Goal: Participate in discussion: Engage in conversation with other users on a specific topic

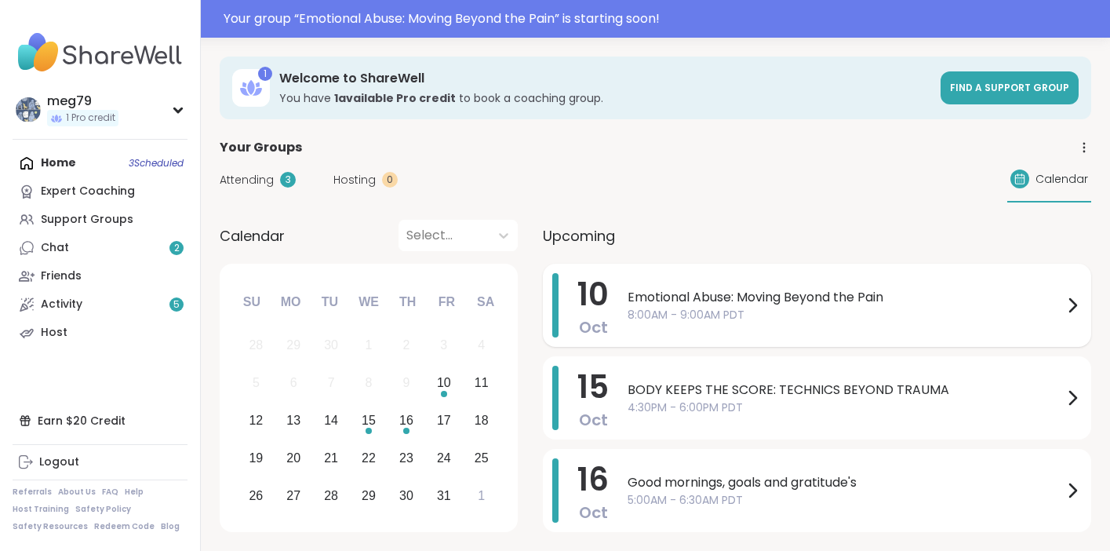
click at [761, 298] on span "Emotional Abuse: Moving Beyond the Pain" at bounding box center [844, 297] width 435 height 19
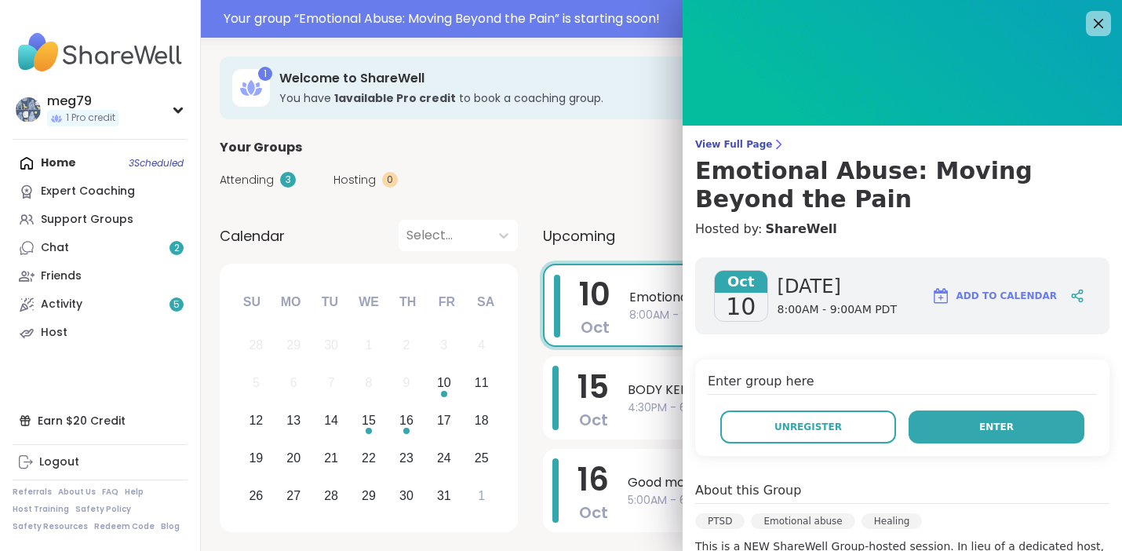
click at [932, 430] on button "Enter" at bounding box center [996, 426] width 176 height 33
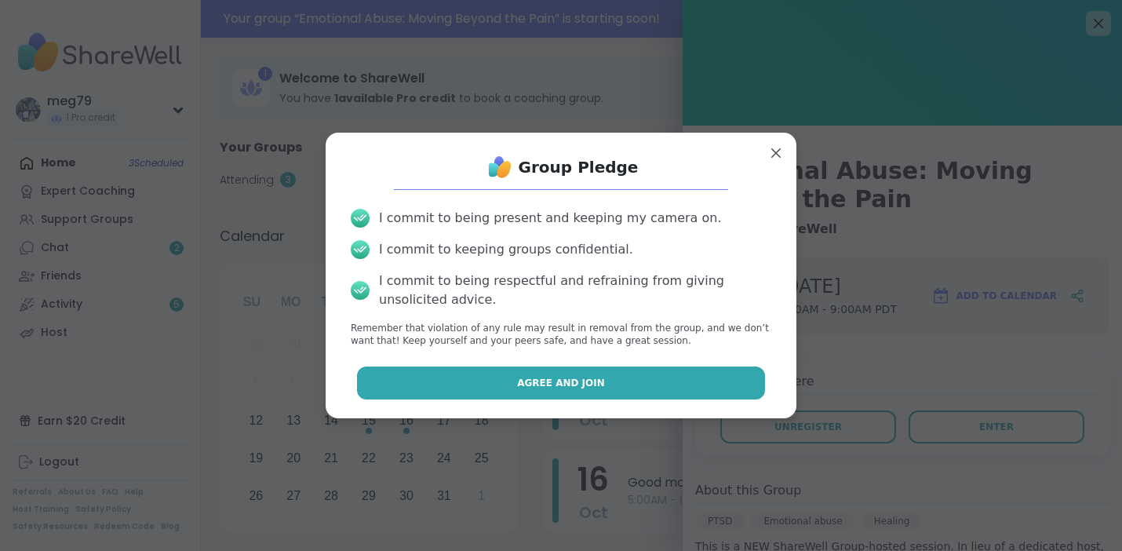
click at [565, 387] on span "Agree and Join" at bounding box center [561, 383] width 88 height 14
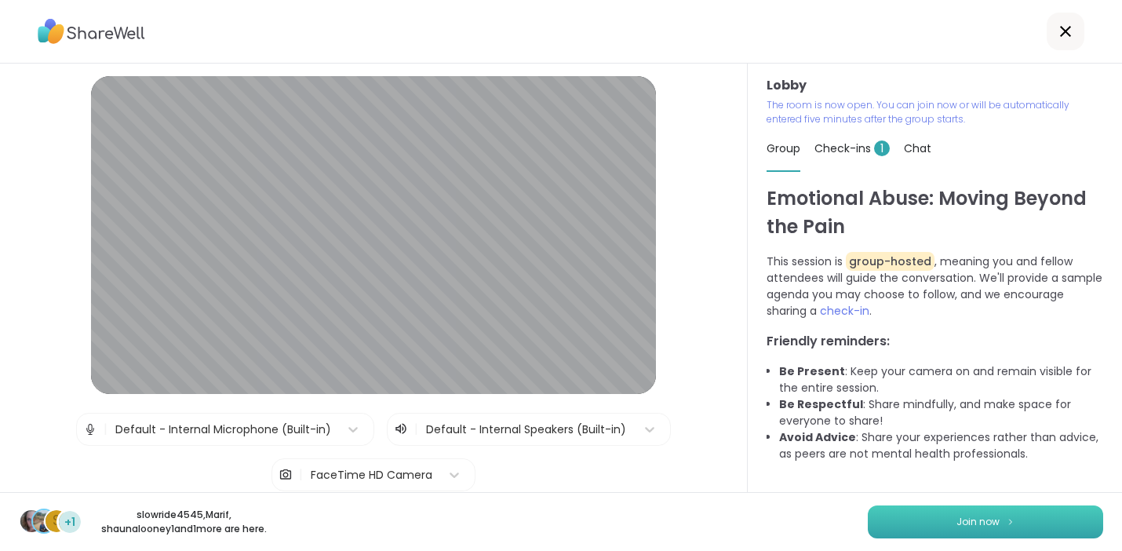
click at [970, 524] on span "Join now" at bounding box center [977, 522] width 43 height 14
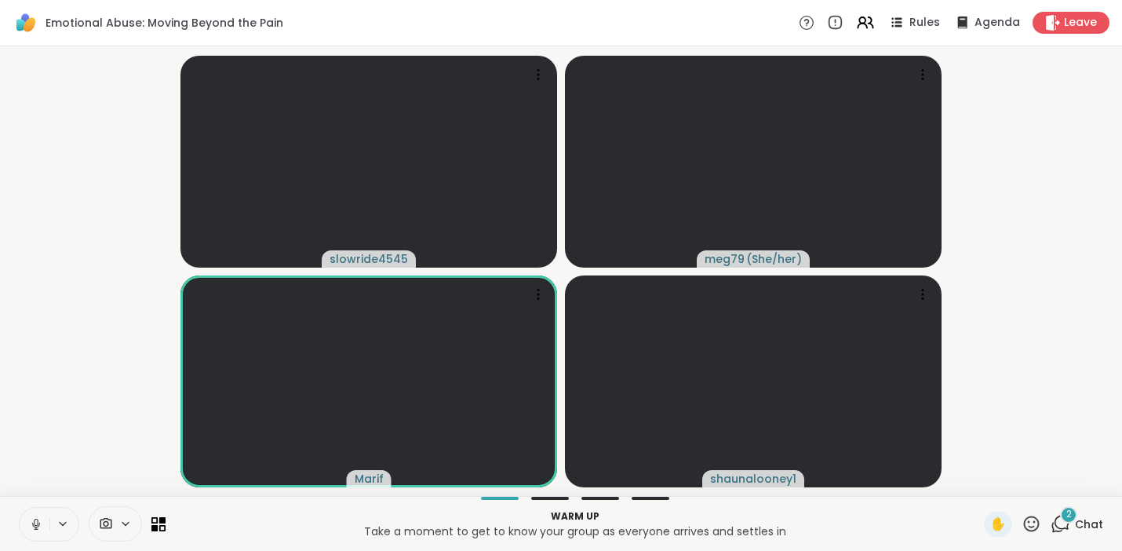
click at [40, 526] on icon at bounding box center [36, 524] width 14 height 14
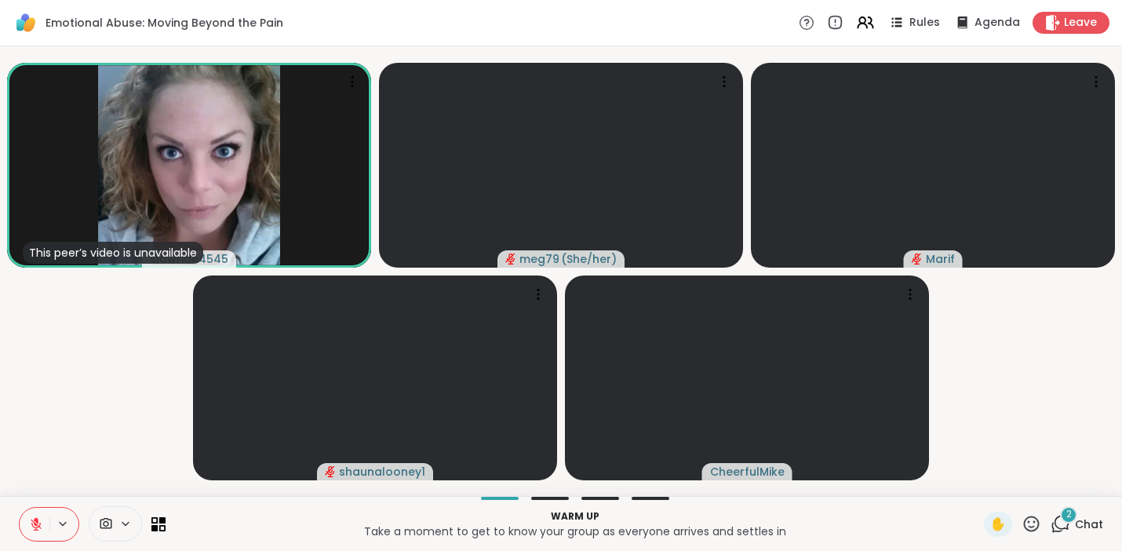
click at [1060, 519] on div "2" at bounding box center [1068, 514] width 17 height 17
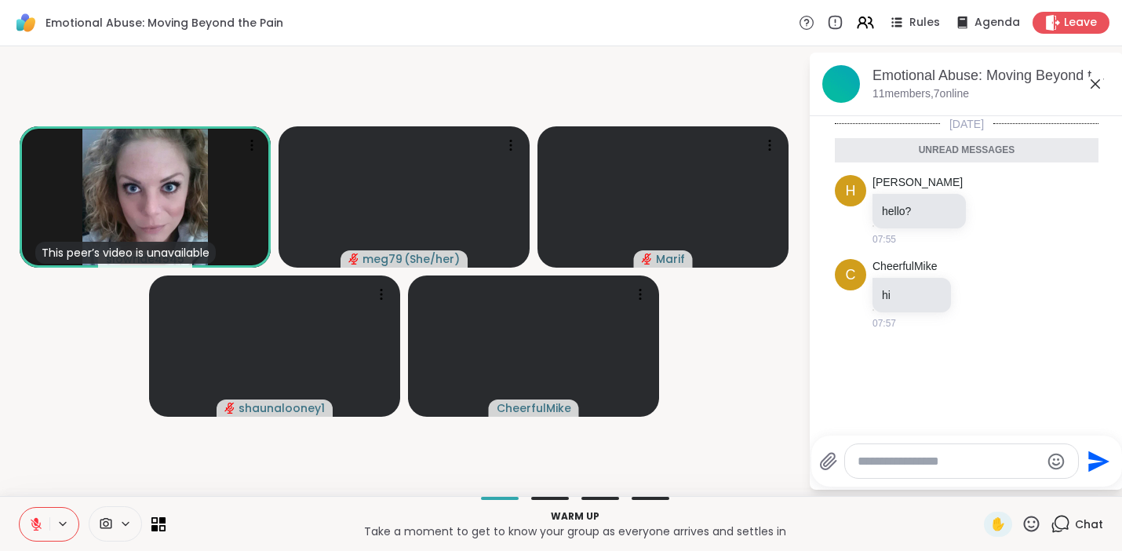
click at [1053, 519] on icon at bounding box center [1060, 524] width 20 height 20
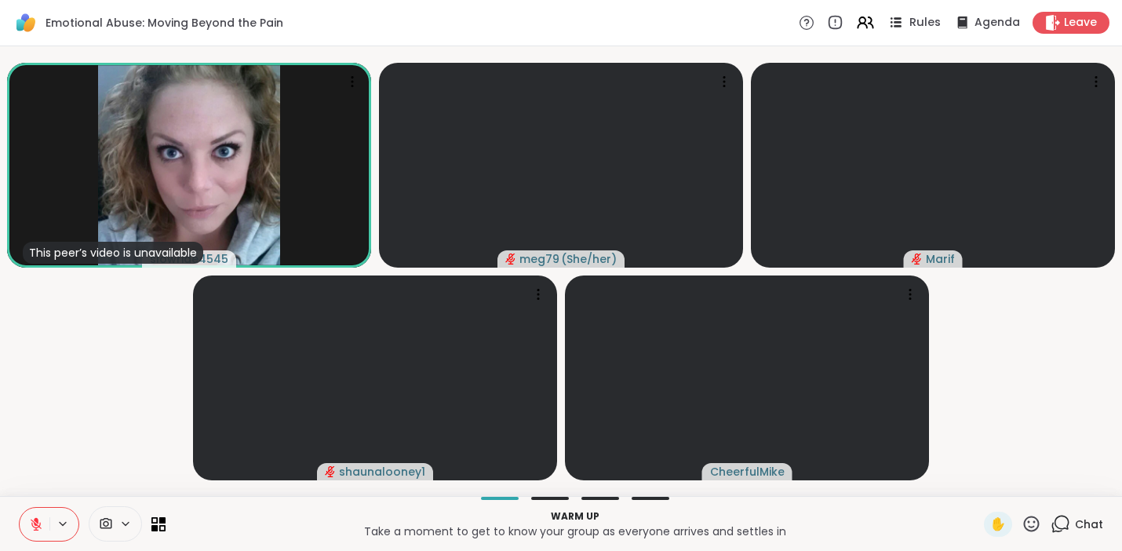
click at [912, 23] on span "Rules" at bounding box center [925, 23] width 32 height 16
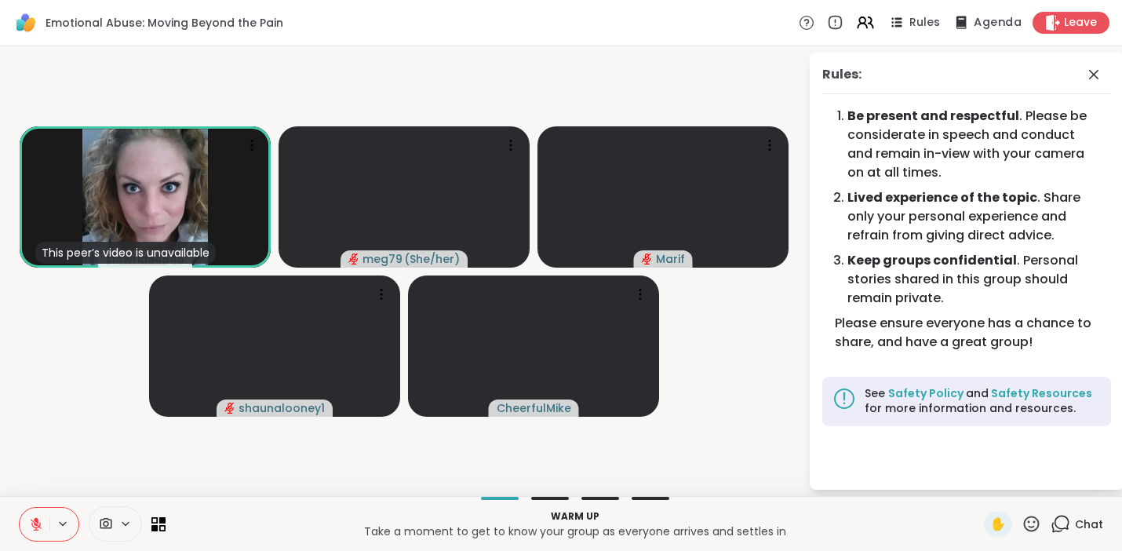
click at [962, 22] on div "Agenda" at bounding box center [986, 23] width 71 height 20
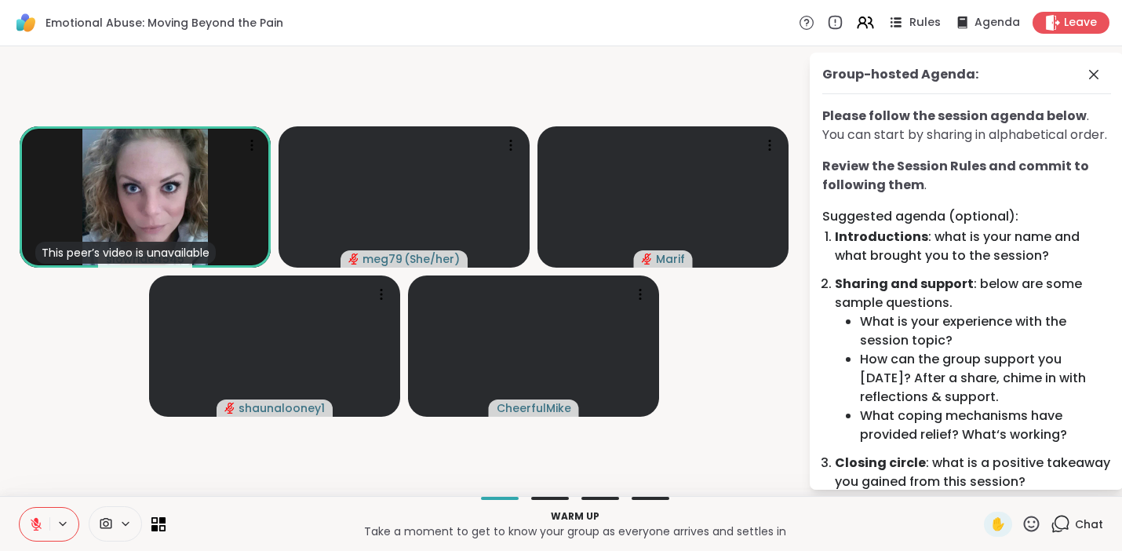
click at [915, 20] on span "Rules" at bounding box center [925, 23] width 32 height 16
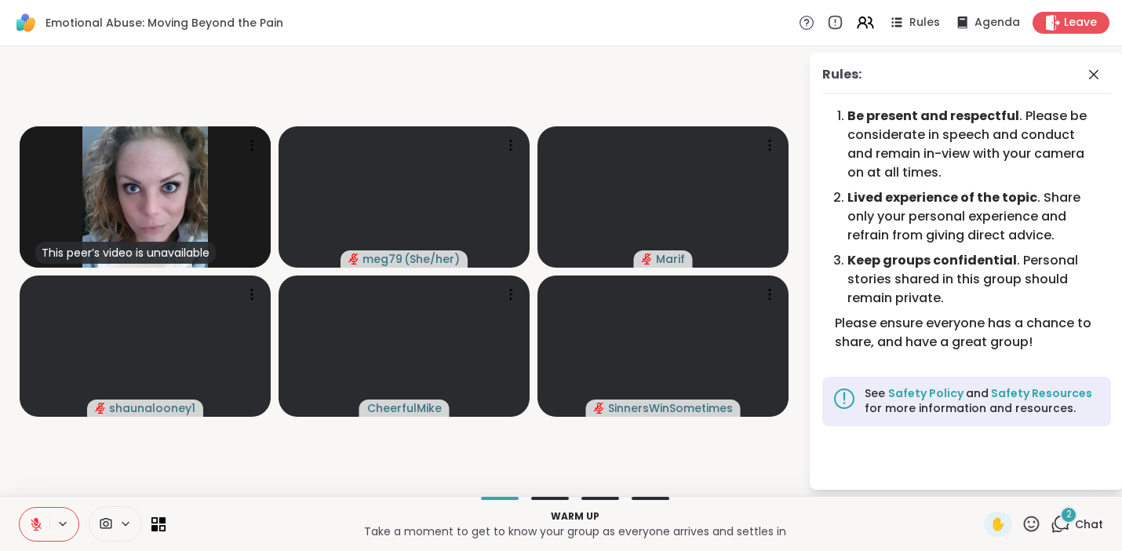
click at [34, 519] on icon at bounding box center [36, 520] width 5 height 6
click at [1050, 519] on icon at bounding box center [1060, 524] width 20 height 20
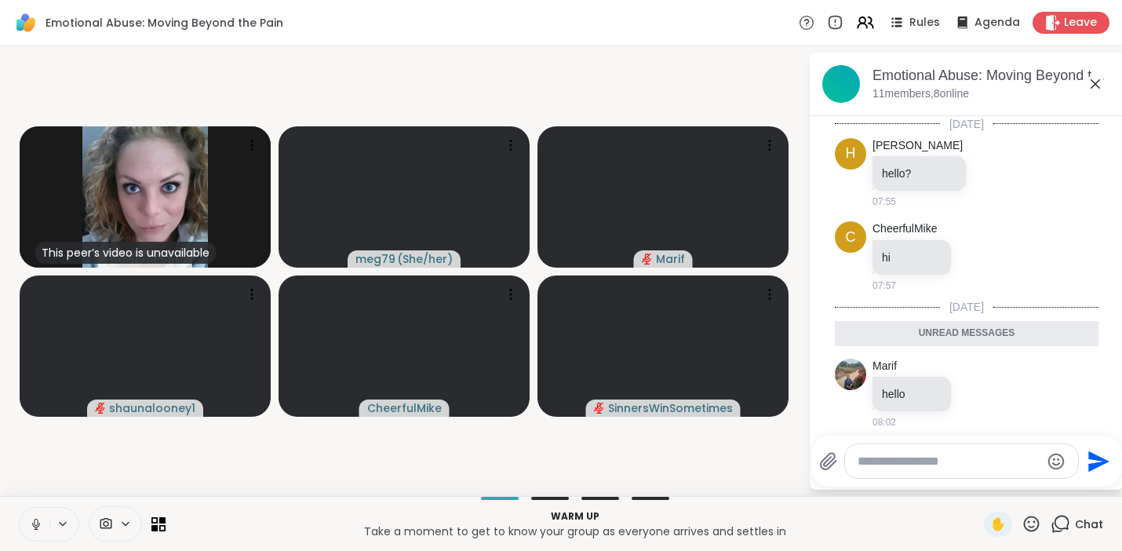
scroll to position [93, 0]
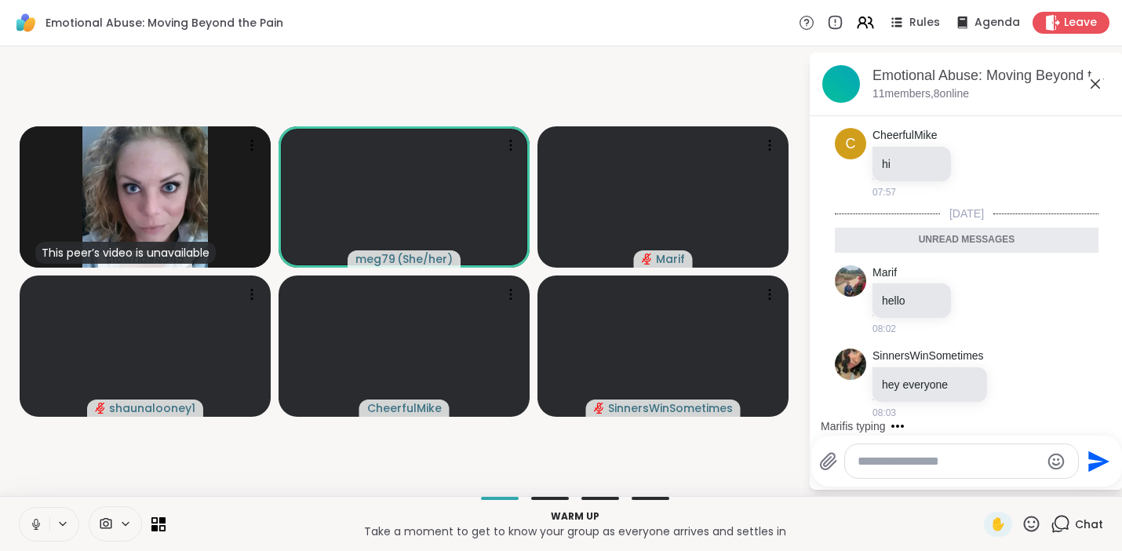
click at [38, 522] on icon at bounding box center [36, 524] width 14 height 14
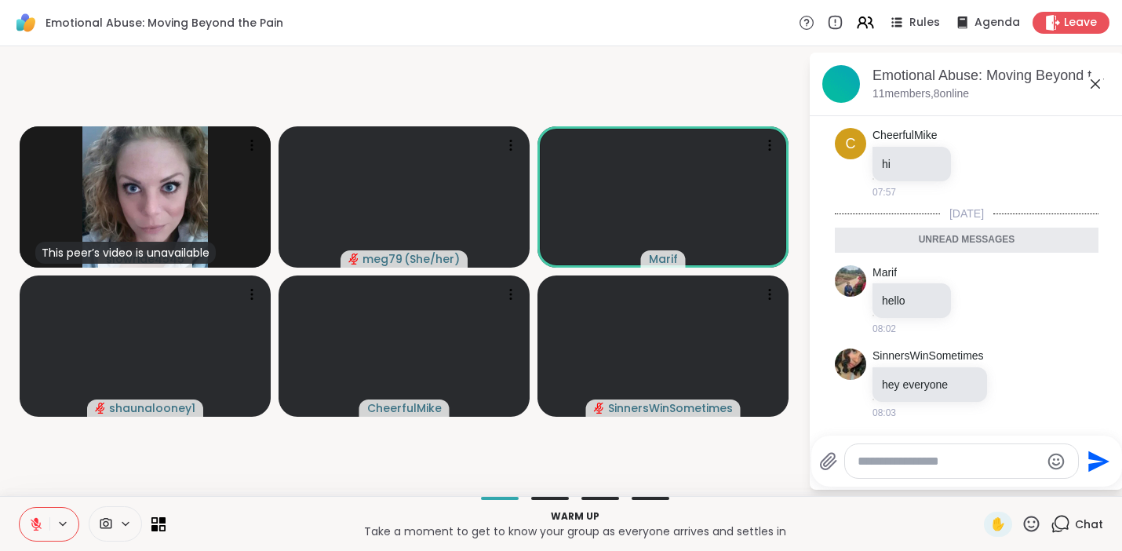
click at [40, 522] on icon at bounding box center [36, 523] width 11 height 11
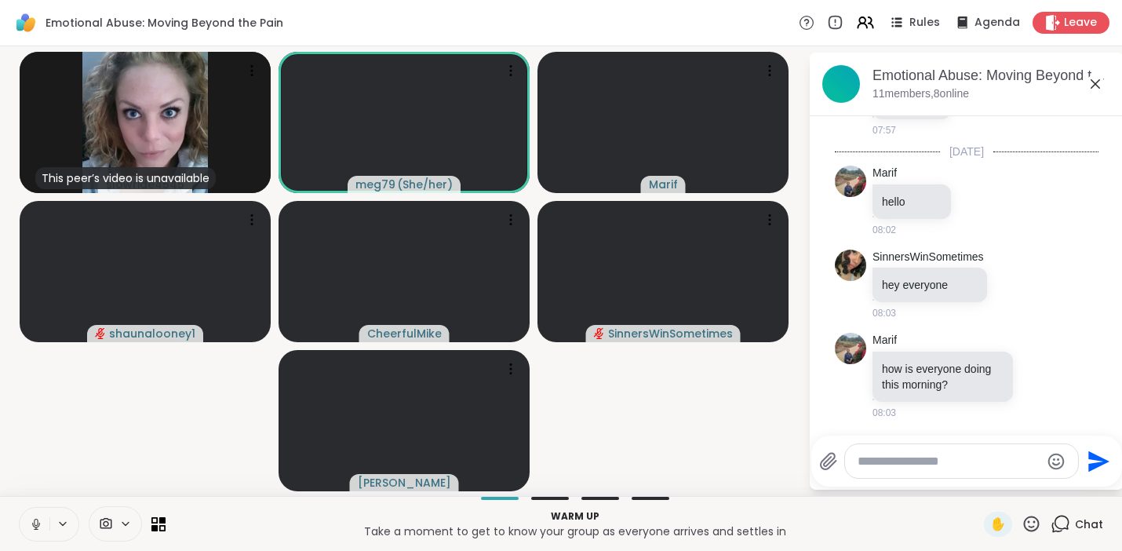
scroll to position [155, 0]
click at [909, 23] on span "Rules" at bounding box center [925, 23] width 32 height 16
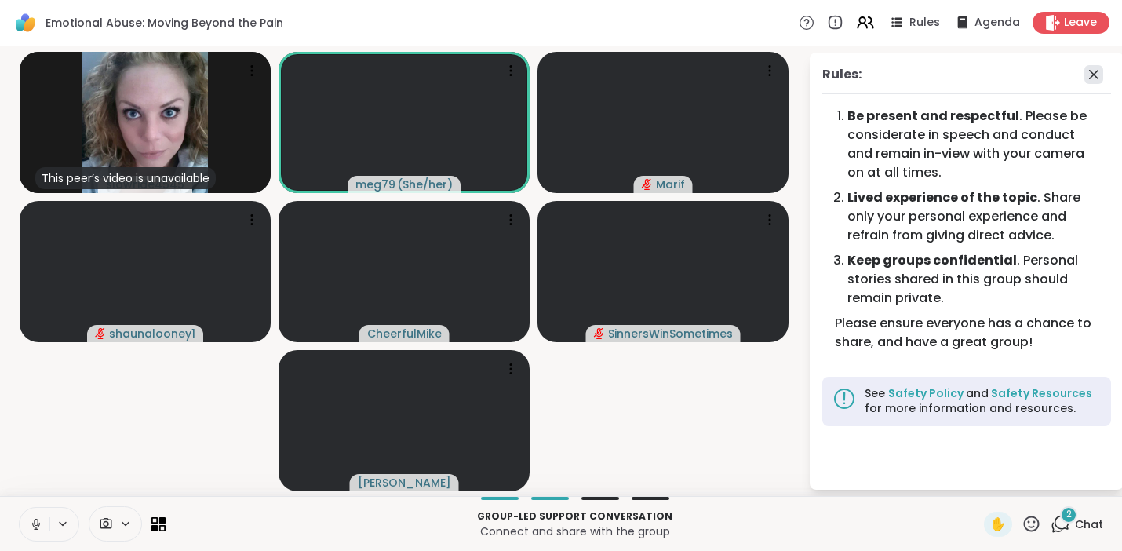
click at [1093, 76] on icon at bounding box center [1093, 74] width 19 height 19
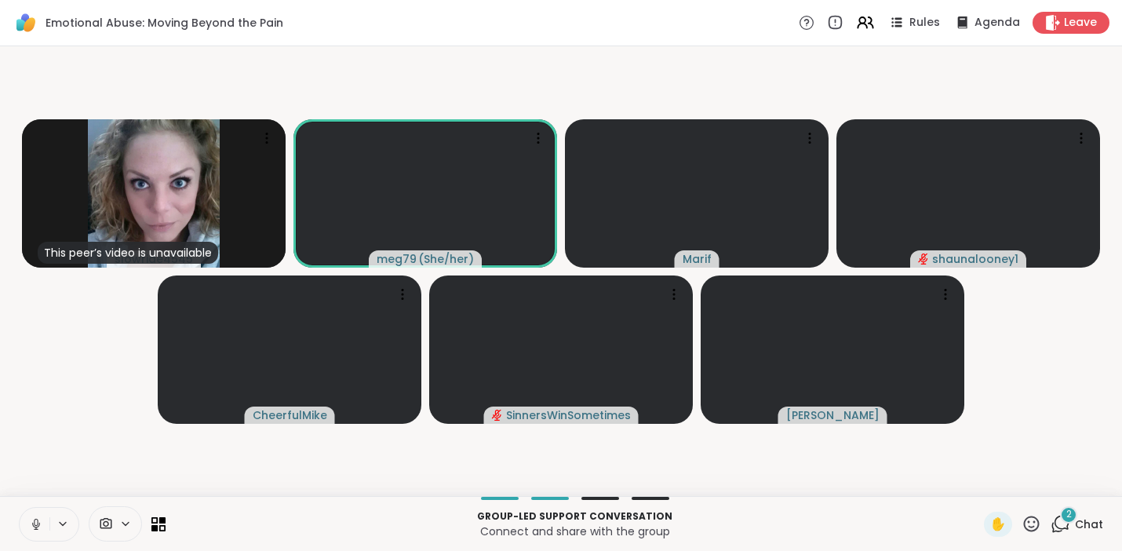
click at [34, 518] on icon at bounding box center [36, 524] width 14 height 14
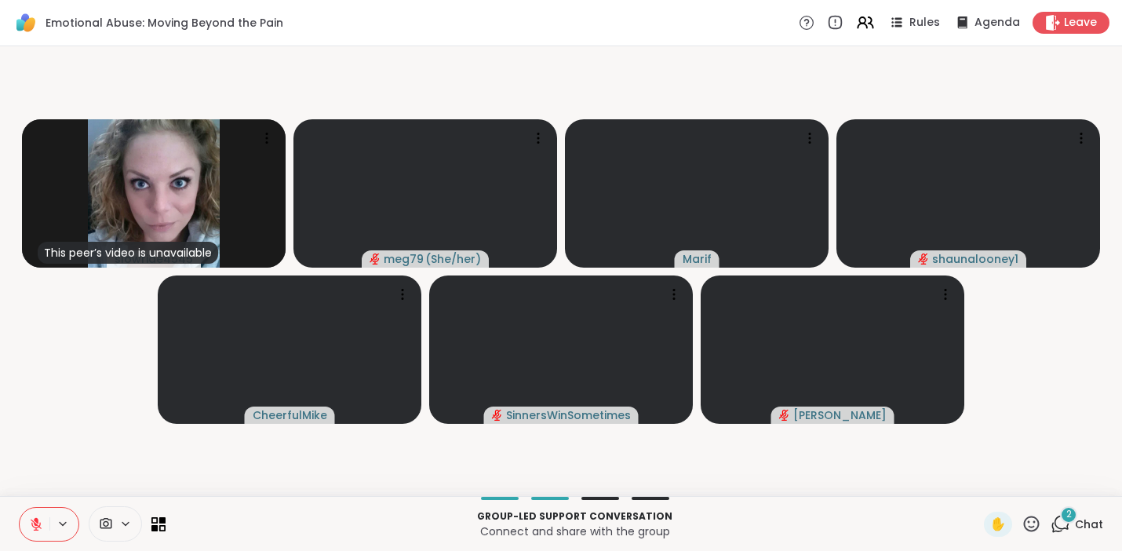
click at [1050, 519] on icon at bounding box center [1060, 524] width 20 height 20
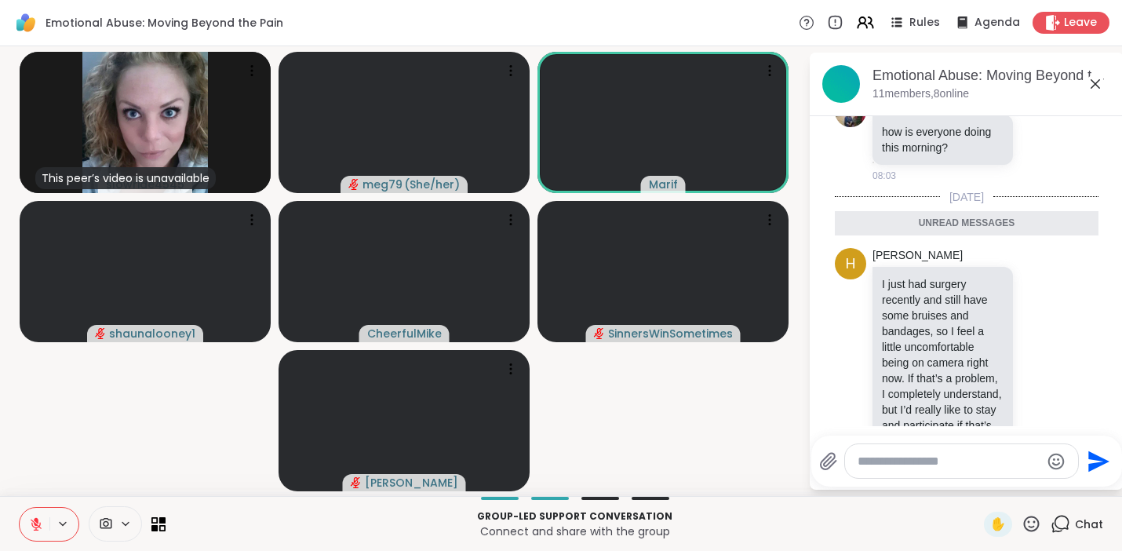
scroll to position [624, 0]
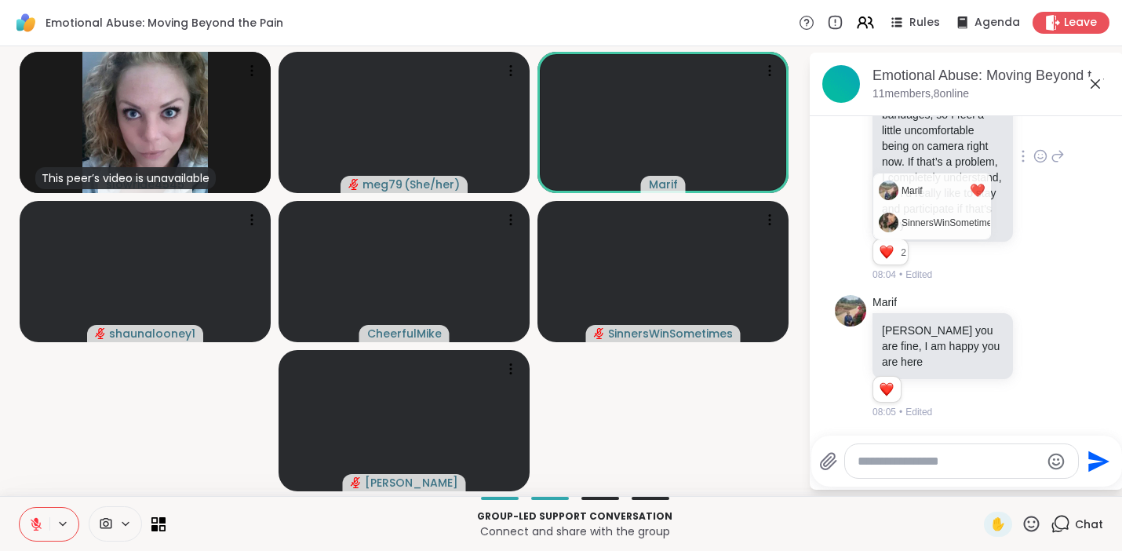
click at [889, 252] on div "Reactions: love" at bounding box center [886, 252] width 14 height 14
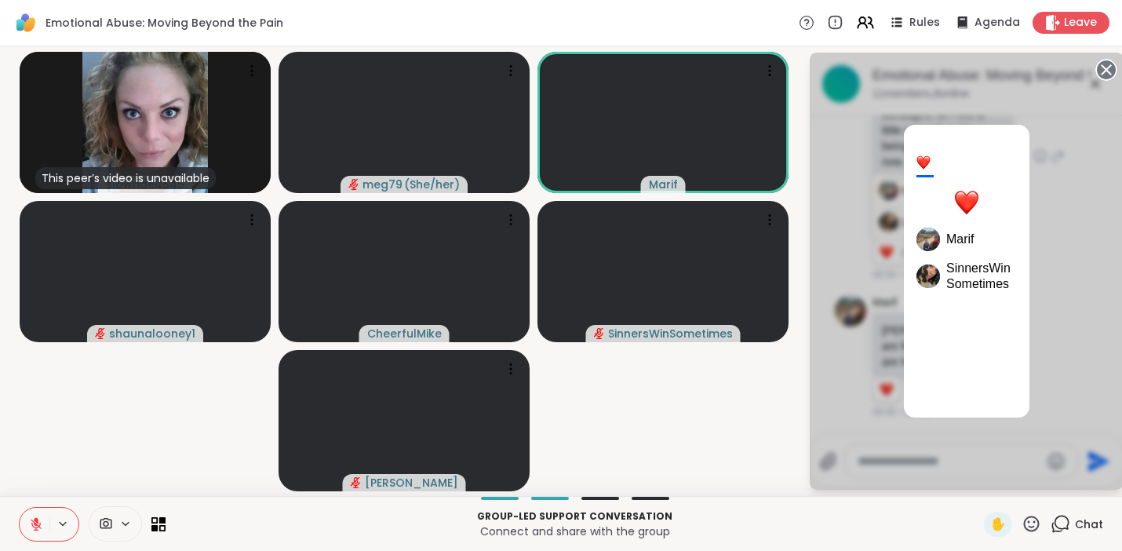
click at [1059, 184] on div "2 Marif SinnersWinSometimes" at bounding box center [966, 271] width 314 height 437
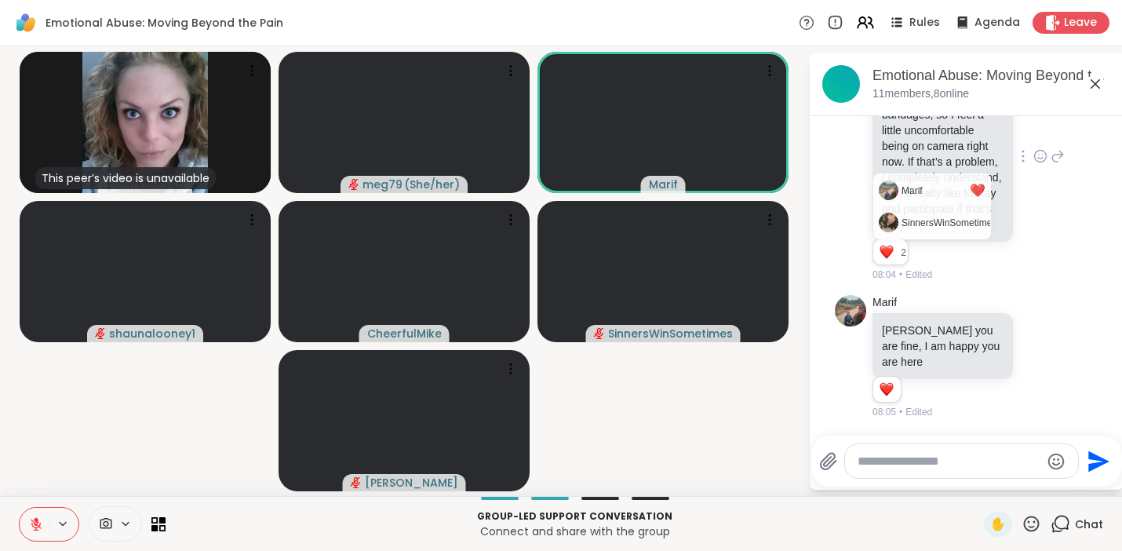
click at [1033, 148] on icon at bounding box center [1040, 156] width 14 height 16
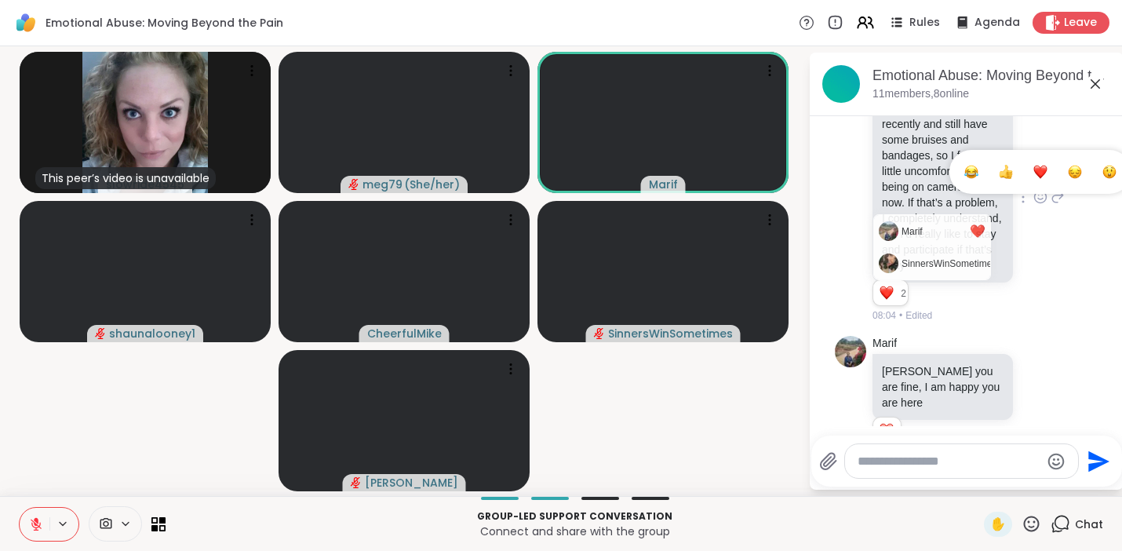
scroll to position [497, 0]
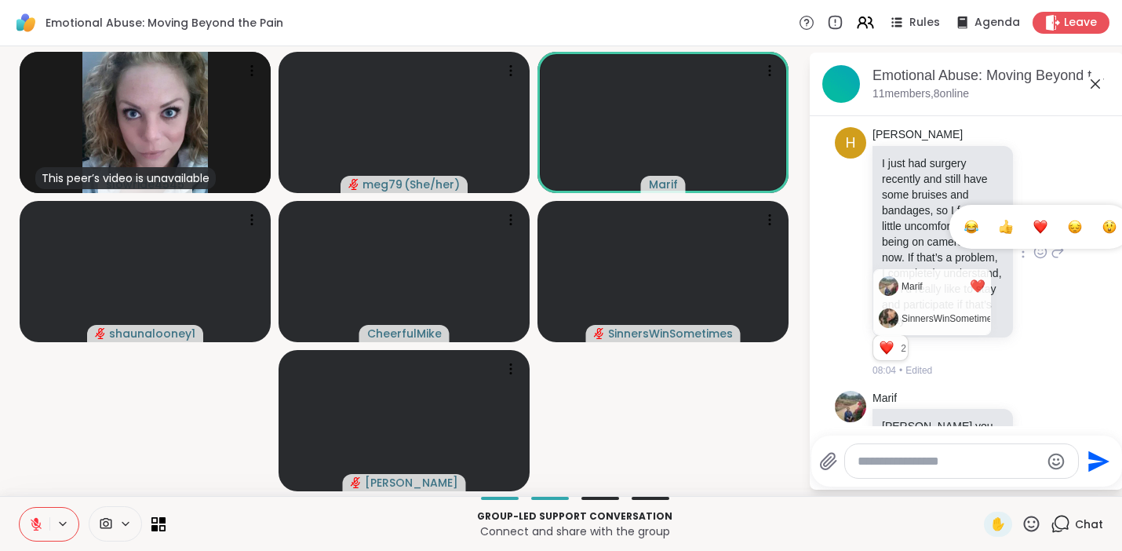
click at [1033, 234] on div "Select Reaction: Heart" at bounding box center [1040, 227] width 14 height 14
click at [1046, 336] on div "[PERSON_NAME] I just had surgery recently and still have some bruises and banda…" at bounding box center [968, 252] width 192 height 250
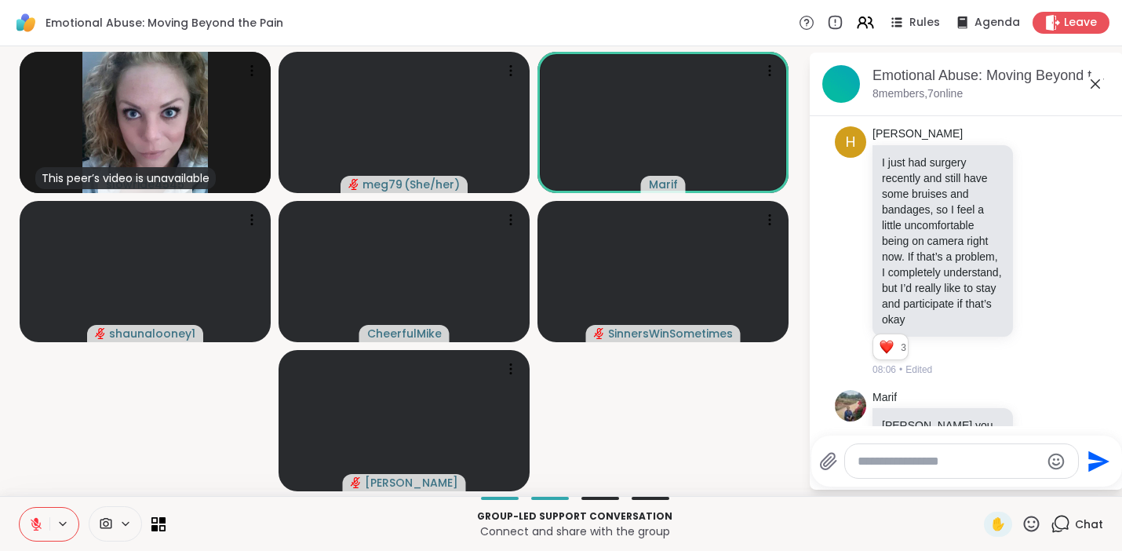
scroll to position [624, 0]
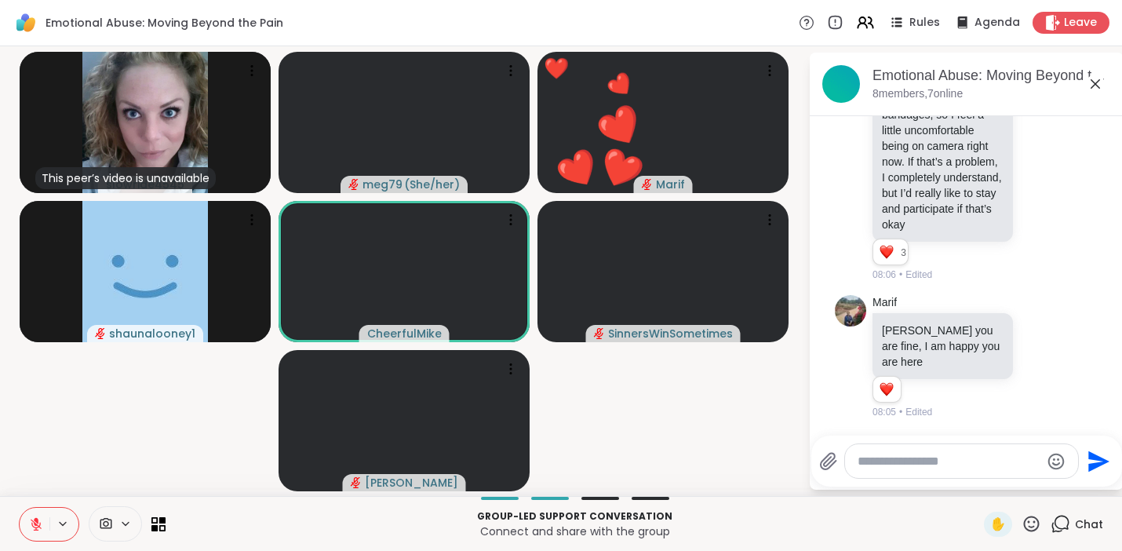
click at [1024, 526] on icon at bounding box center [1032, 523] width 16 height 16
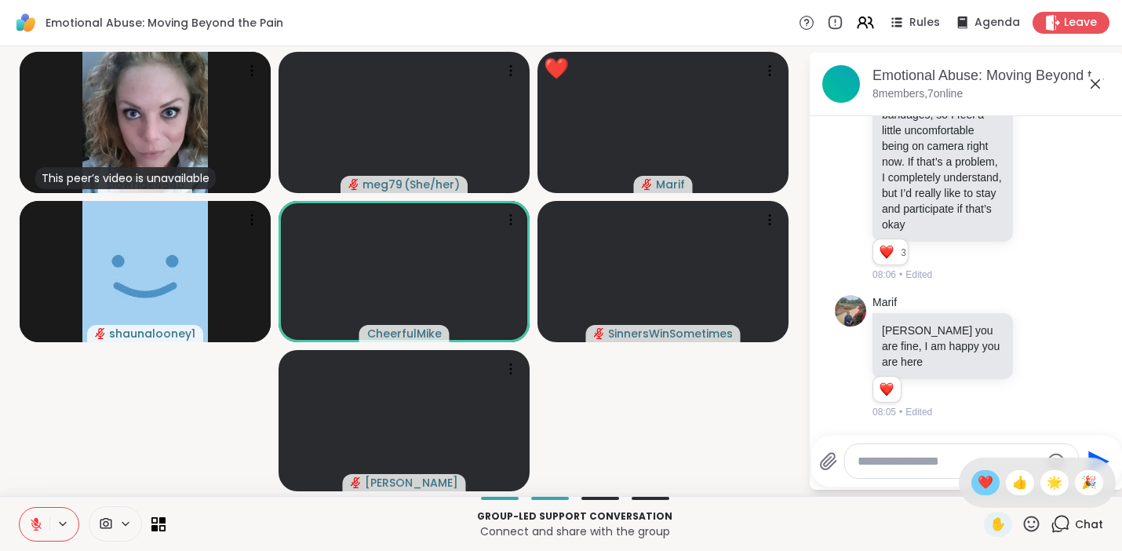
click at [977, 485] on span "❤️" at bounding box center [985, 482] width 16 height 19
click at [1024, 522] on icon at bounding box center [1032, 523] width 16 height 16
click at [979, 476] on span "❤️" at bounding box center [985, 482] width 16 height 19
click at [37, 526] on icon at bounding box center [36, 524] width 14 height 14
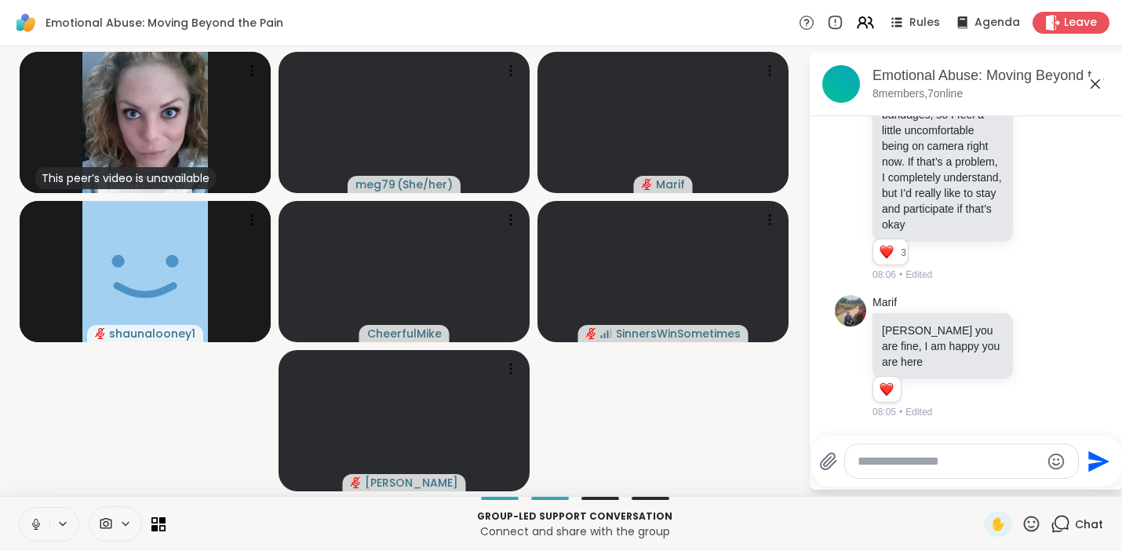
click at [37, 526] on icon at bounding box center [36, 524] width 8 height 5
click at [37, 526] on icon at bounding box center [36, 524] width 14 height 14
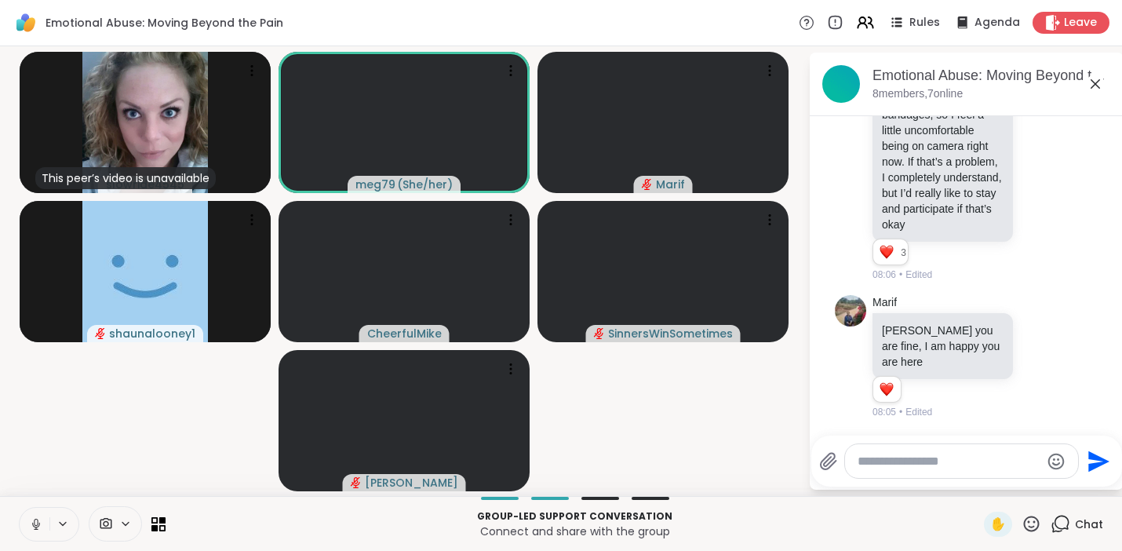
click at [24, 523] on button at bounding box center [35, 523] width 30 height 33
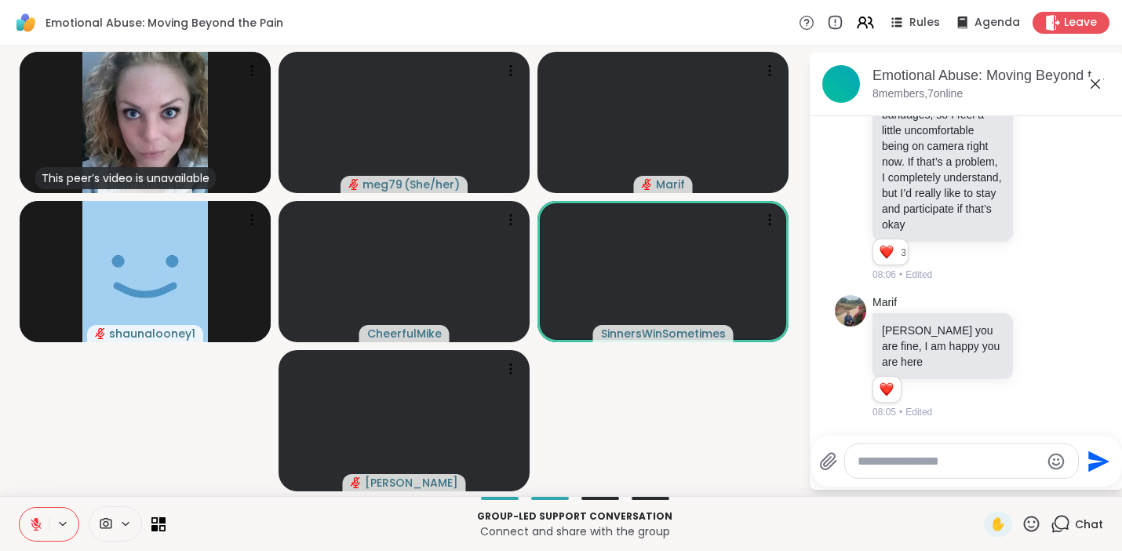
click at [1021, 520] on icon at bounding box center [1031, 524] width 20 height 20
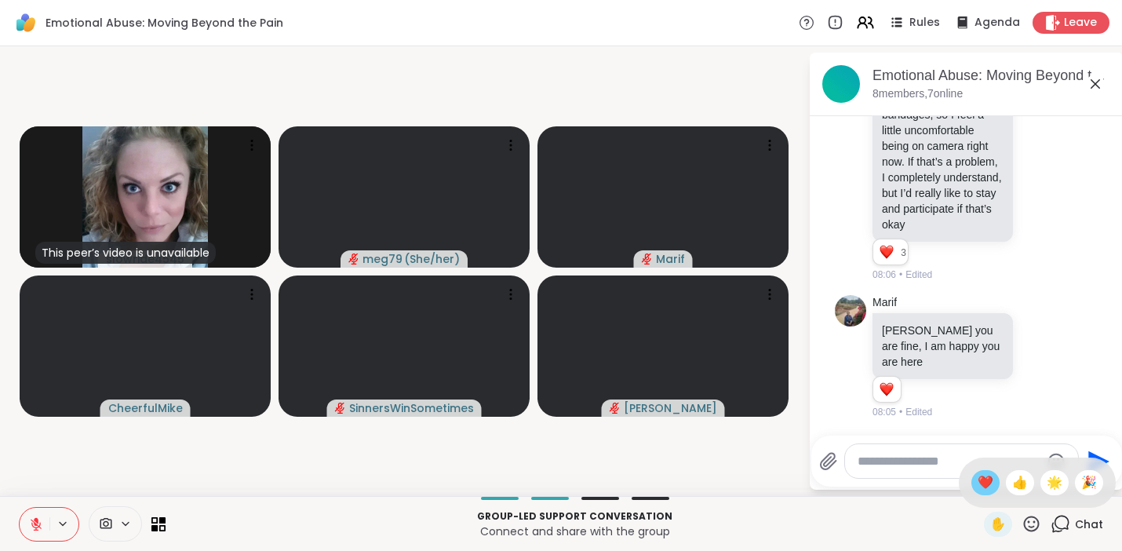
click at [977, 484] on span "❤️" at bounding box center [985, 482] width 16 height 19
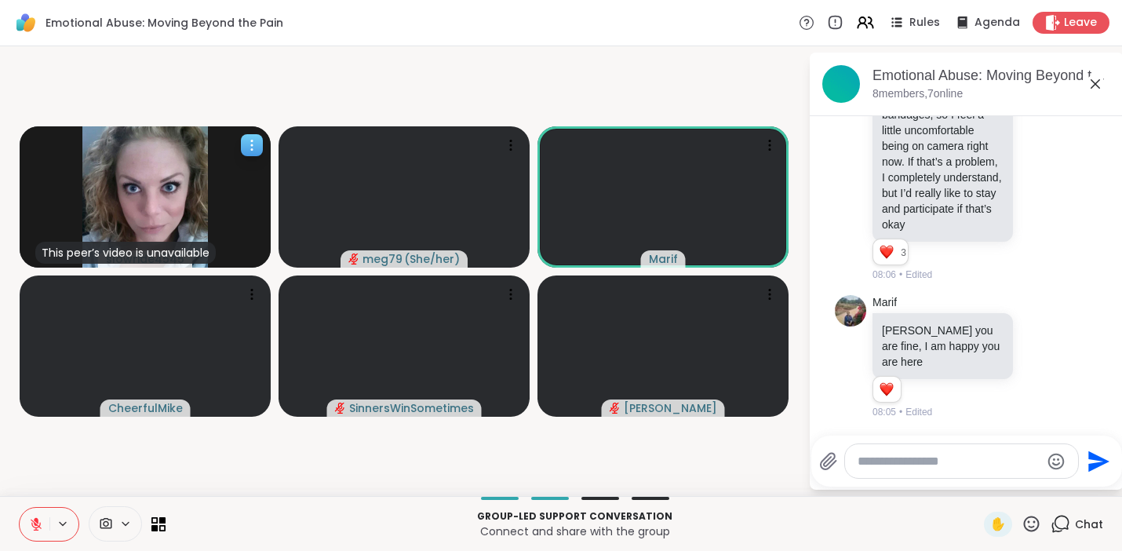
click at [257, 143] on icon at bounding box center [252, 145] width 16 height 16
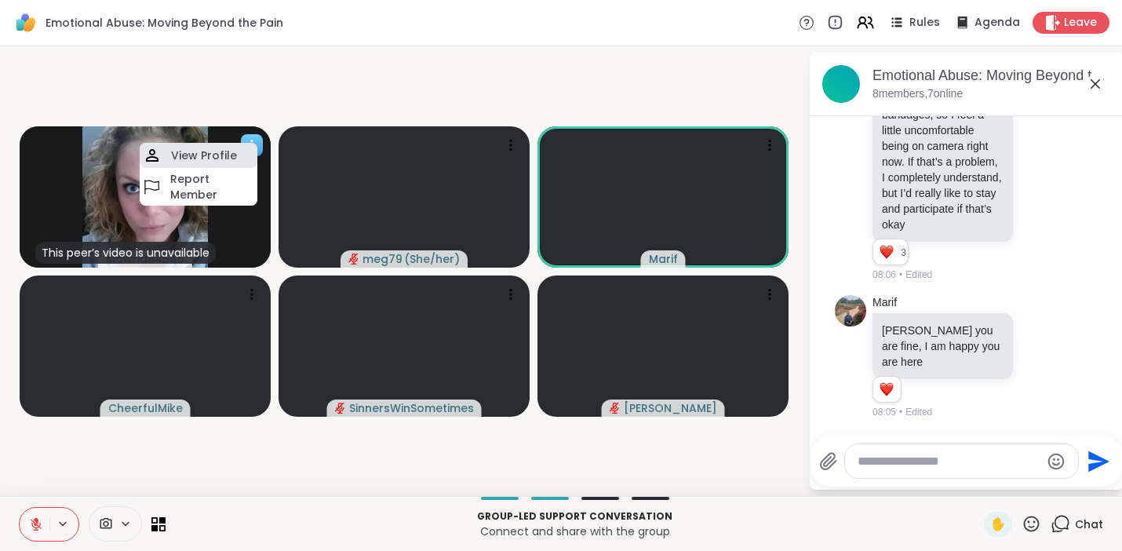
click at [224, 149] on h4 "View Profile" at bounding box center [204, 155] width 66 height 16
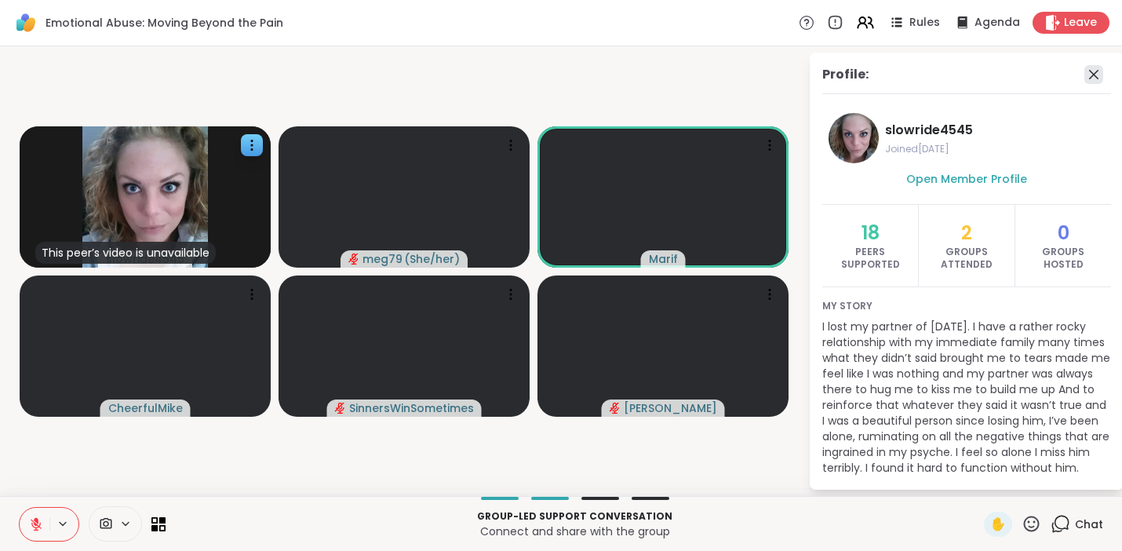
click at [1089, 71] on icon at bounding box center [1093, 74] width 9 height 9
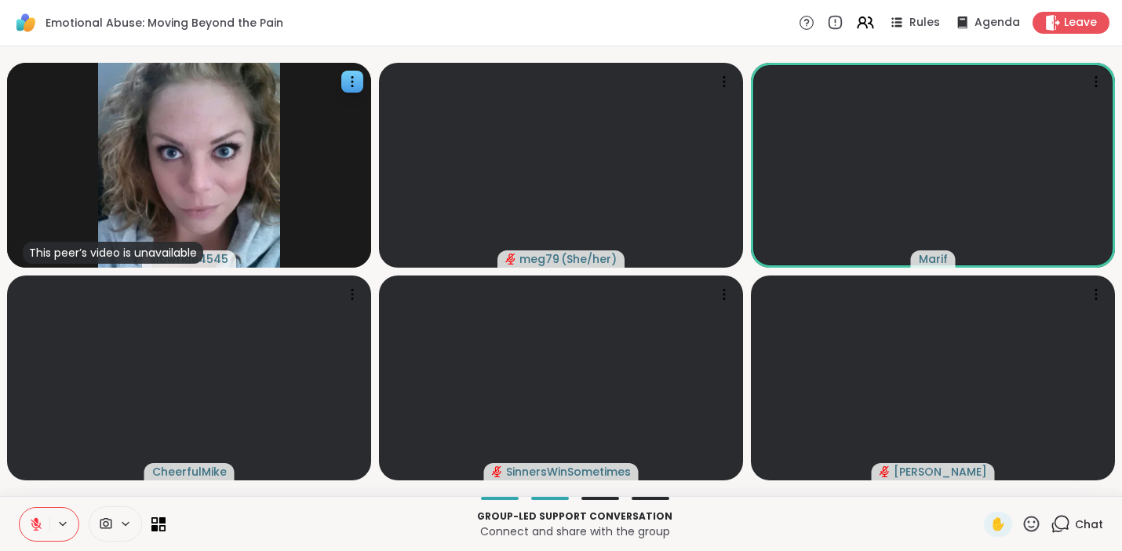
click at [1050, 520] on icon at bounding box center [1060, 524] width 20 height 20
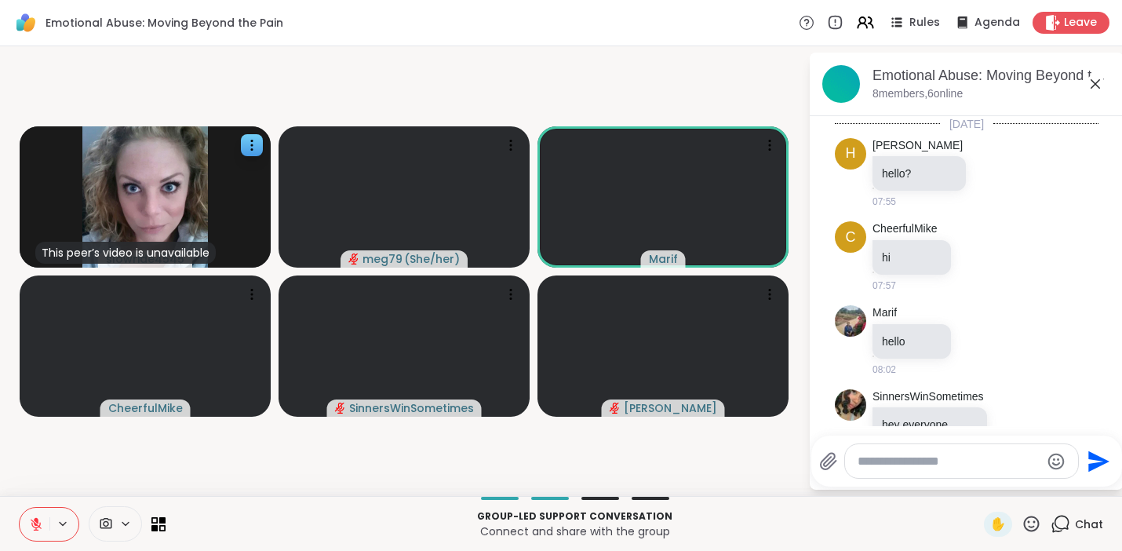
scroll to position [571, 0]
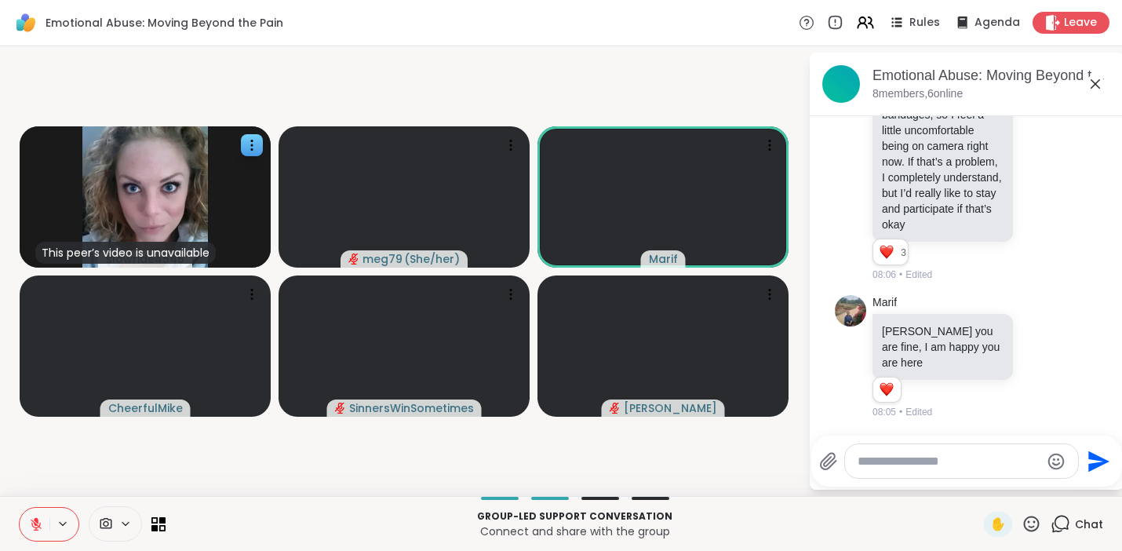
click at [1023, 528] on icon at bounding box center [1031, 524] width 20 height 20
click at [933, 526] on p "Connect and share with the group" at bounding box center [574, 531] width 799 height 16
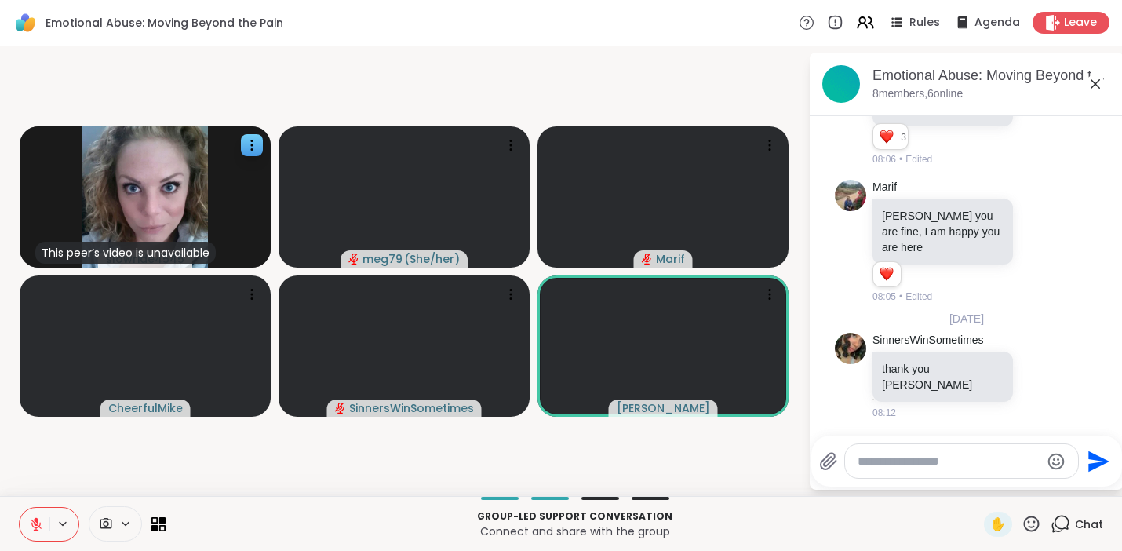
scroll to position [693, 0]
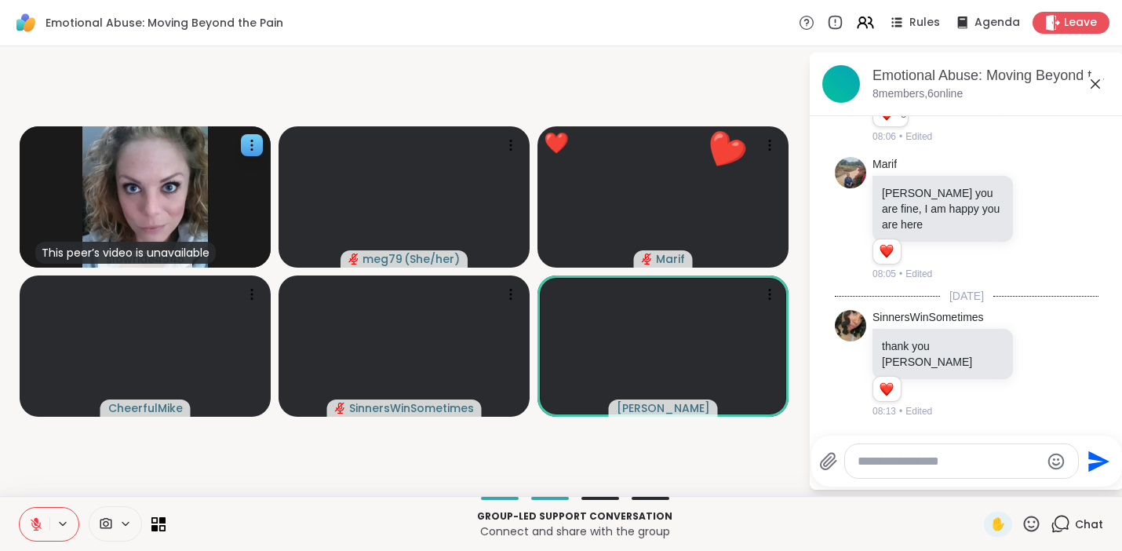
click at [1024, 522] on icon at bounding box center [1032, 523] width 16 height 16
click at [898, 523] on p "Connect and share with the group" at bounding box center [574, 531] width 799 height 16
click at [1021, 524] on icon at bounding box center [1031, 524] width 20 height 20
click at [979, 478] on span "❤️" at bounding box center [985, 482] width 16 height 19
click at [1021, 519] on icon at bounding box center [1031, 524] width 20 height 20
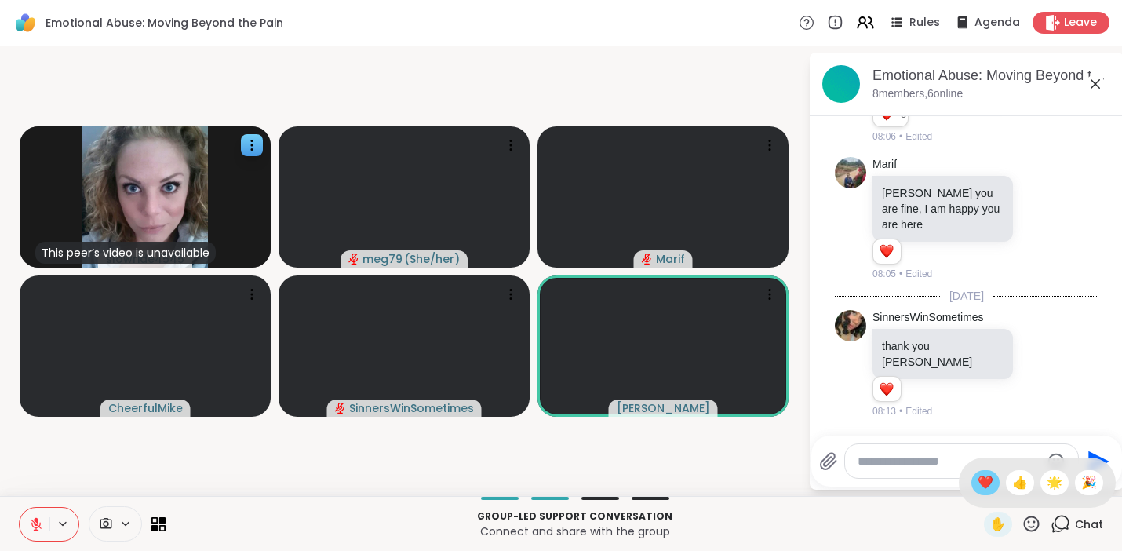
click at [977, 480] on span "❤️" at bounding box center [985, 482] width 16 height 19
click at [1021, 522] on icon at bounding box center [1031, 524] width 20 height 20
click at [1047, 489] on span "🌟" at bounding box center [1054, 482] width 16 height 19
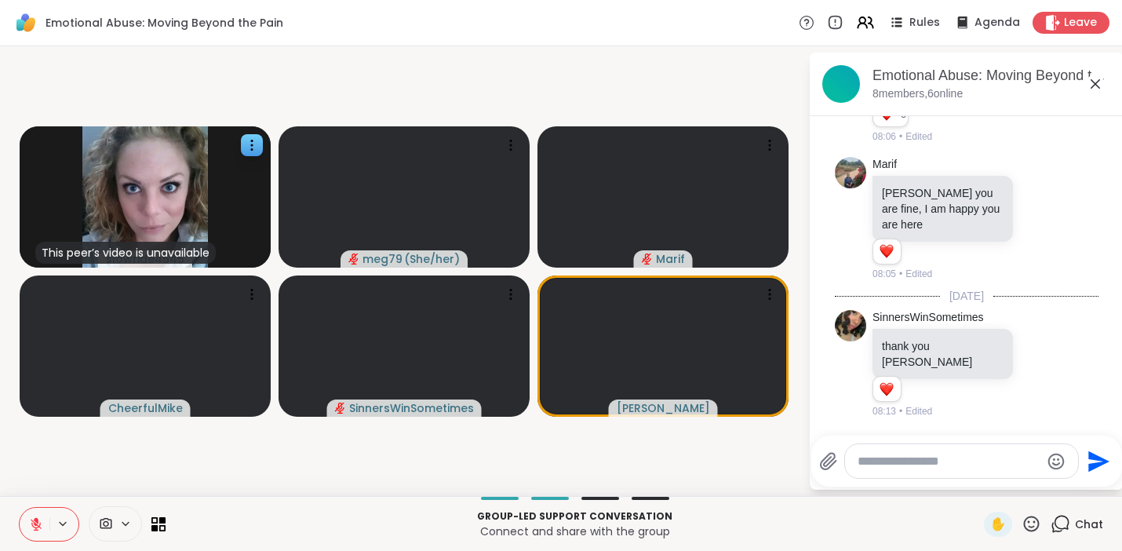
click at [1024, 522] on icon at bounding box center [1032, 523] width 16 height 16
click at [977, 486] on span "❤️" at bounding box center [985, 482] width 16 height 19
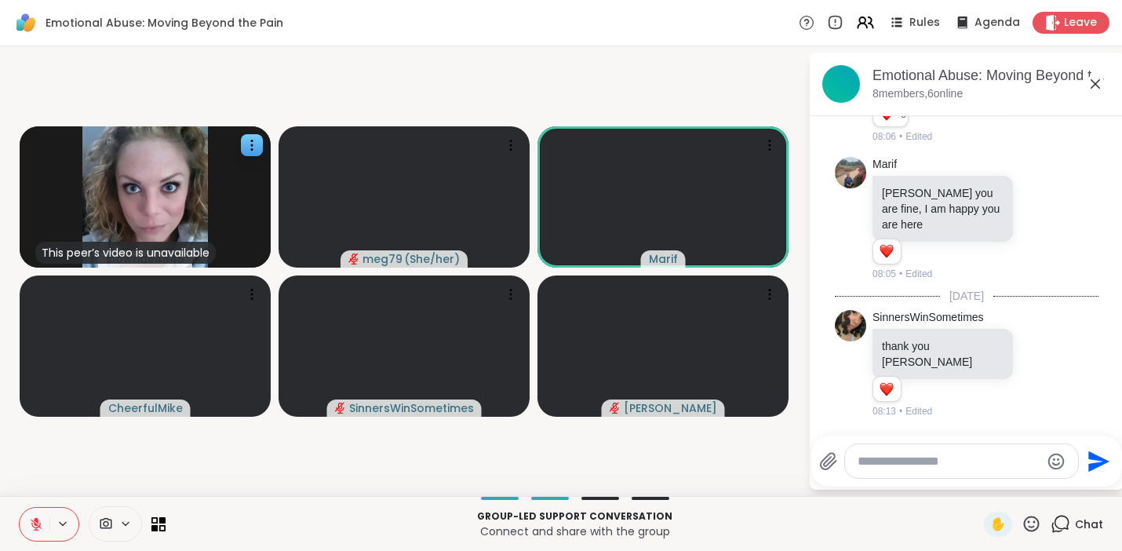
click at [1022, 525] on icon at bounding box center [1031, 524] width 20 height 20
click at [977, 487] on span "❤️" at bounding box center [985, 482] width 16 height 19
click at [1024, 529] on icon at bounding box center [1032, 523] width 16 height 16
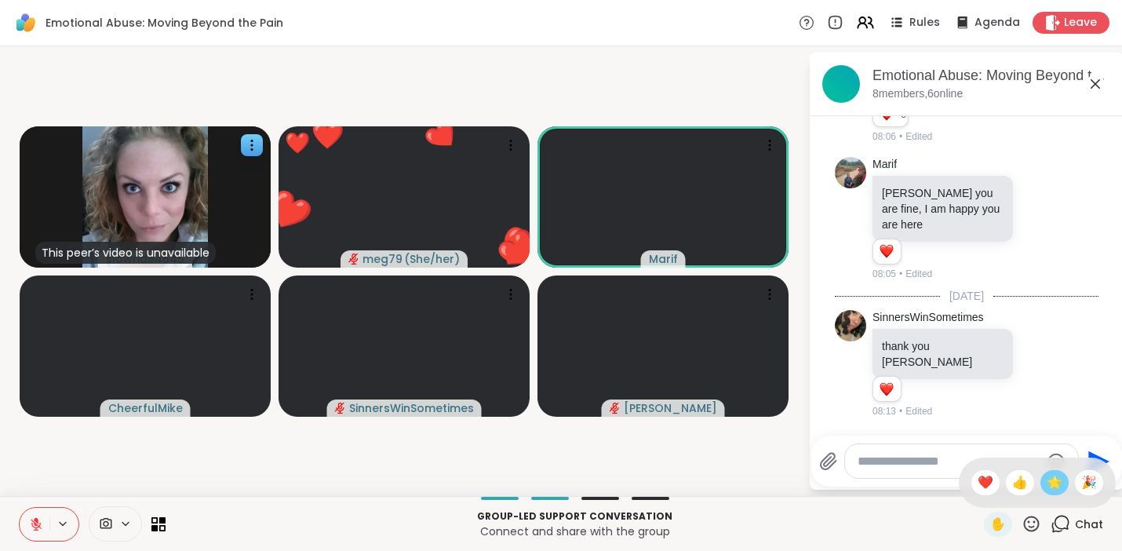
click at [1046, 484] on span "🌟" at bounding box center [1054, 482] width 16 height 19
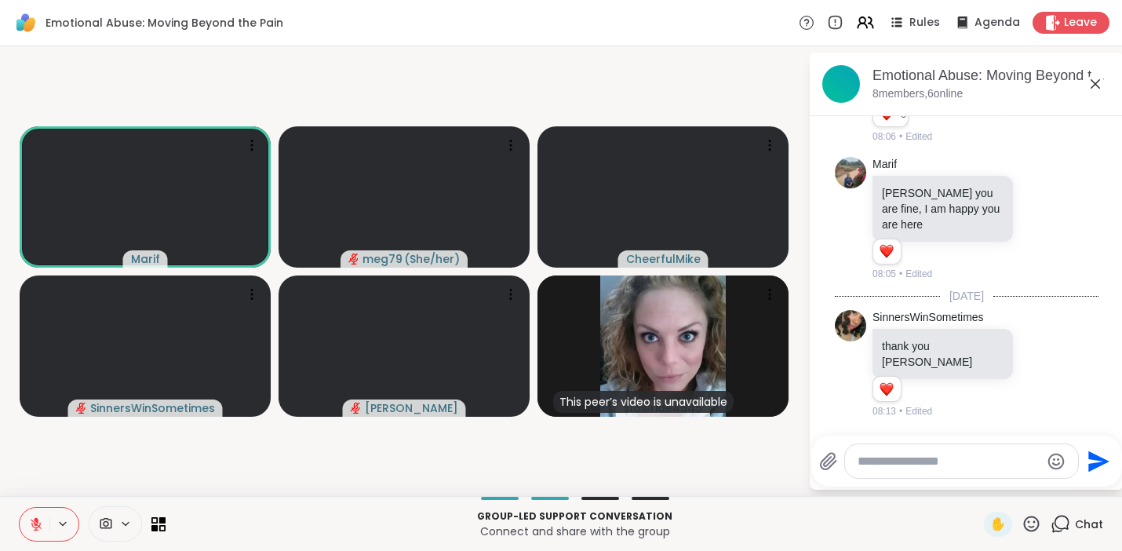
click at [1022, 528] on icon at bounding box center [1031, 524] width 20 height 20
click at [977, 485] on span "❤️" at bounding box center [985, 482] width 16 height 19
click at [1027, 525] on icon at bounding box center [1032, 523] width 16 height 16
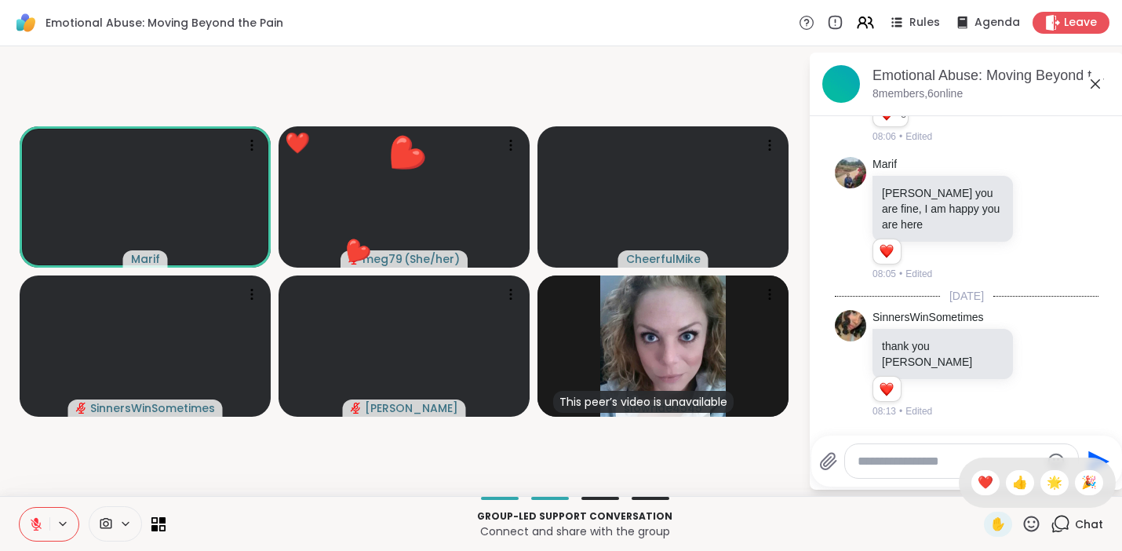
click at [1046, 479] on span "🌟" at bounding box center [1054, 482] width 16 height 19
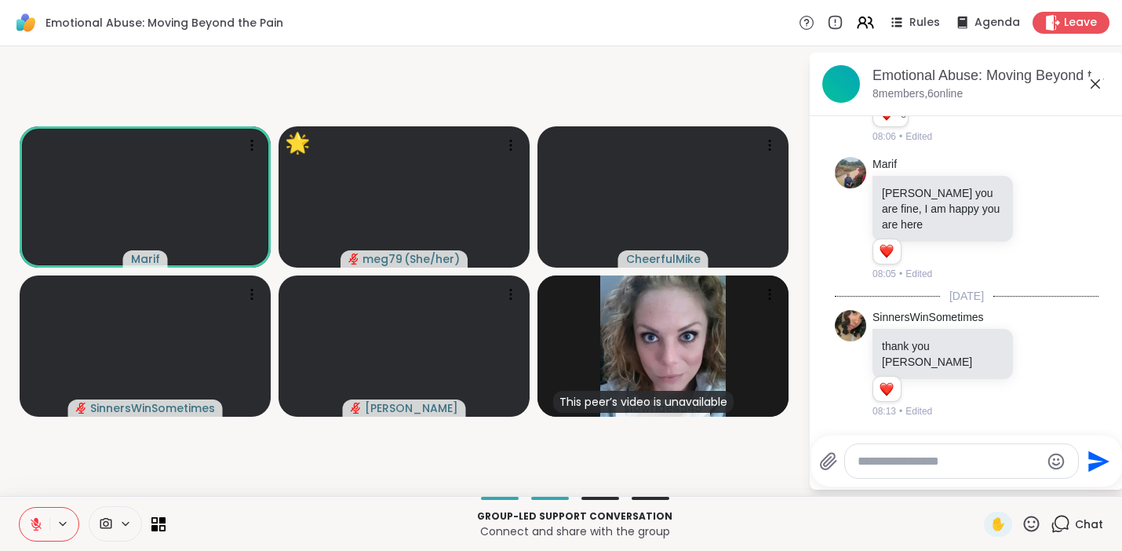
click at [34, 520] on icon at bounding box center [36, 524] width 14 height 14
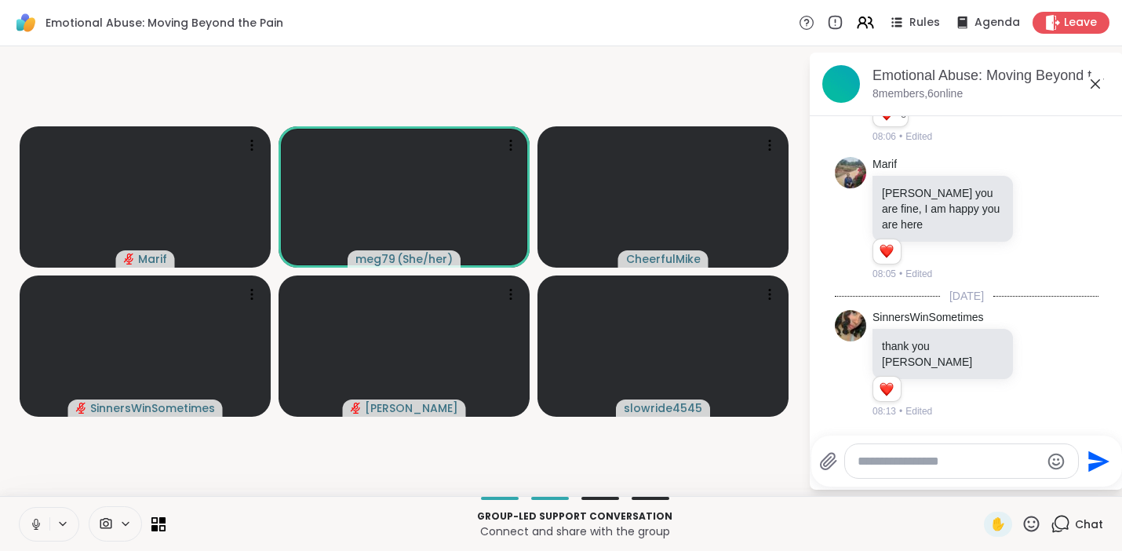
click at [35, 517] on icon at bounding box center [36, 524] width 14 height 14
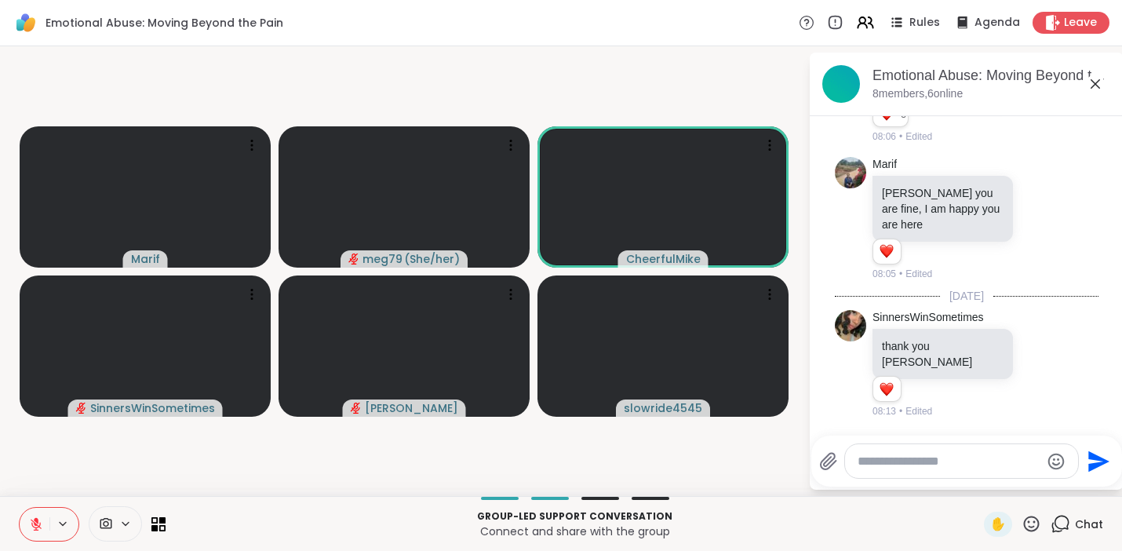
click at [31, 515] on button at bounding box center [35, 523] width 30 height 33
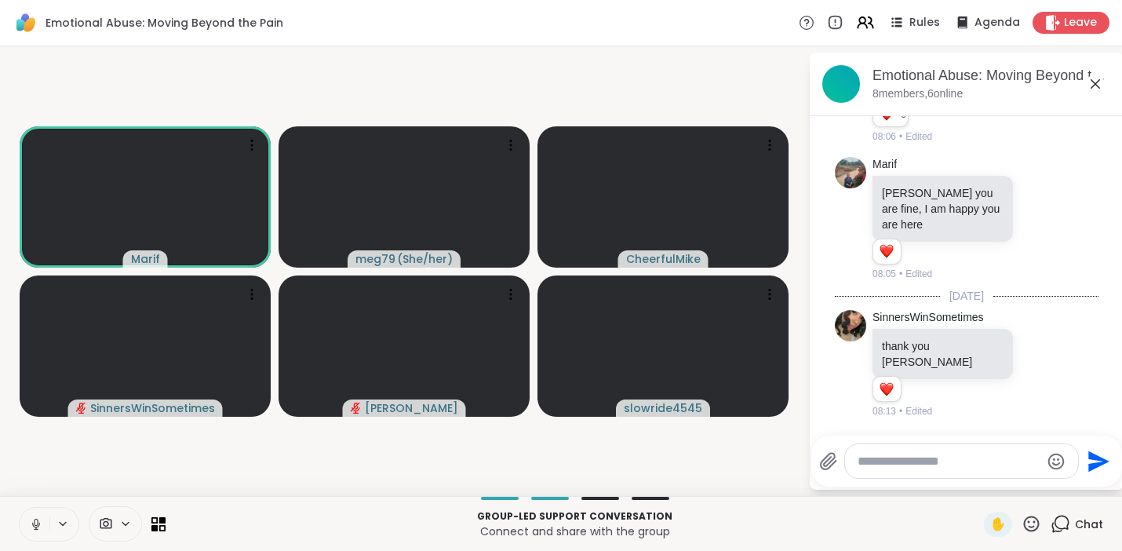
click at [36, 524] on icon at bounding box center [36, 521] width 4 height 7
click at [1021, 522] on icon at bounding box center [1031, 524] width 20 height 20
click at [977, 487] on span "❤️" at bounding box center [985, 482] width 16 height 19
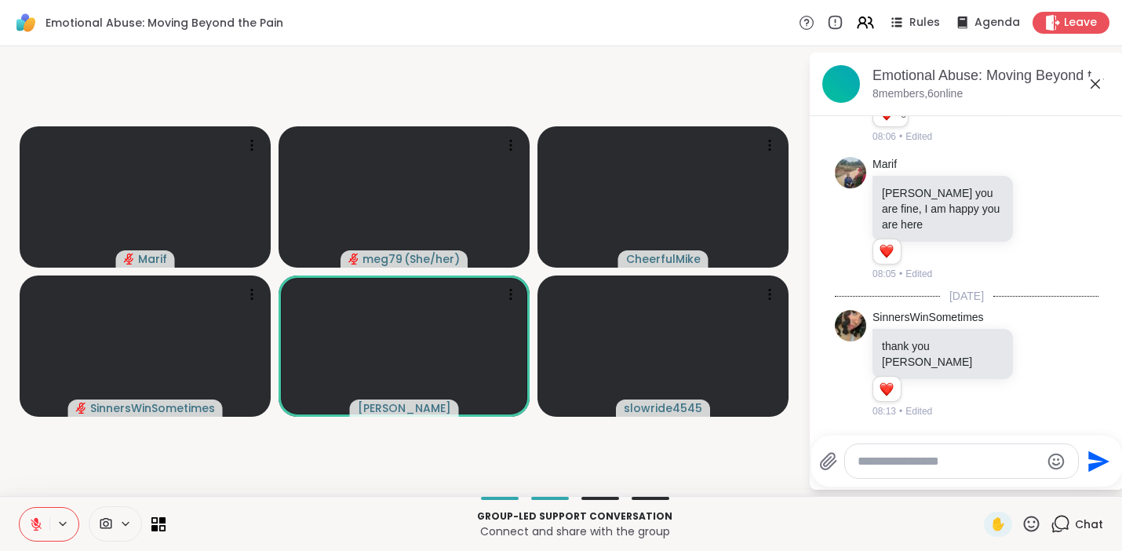
click at [33, 518] on icon at bounding box center [36, 524] width 14 height 14
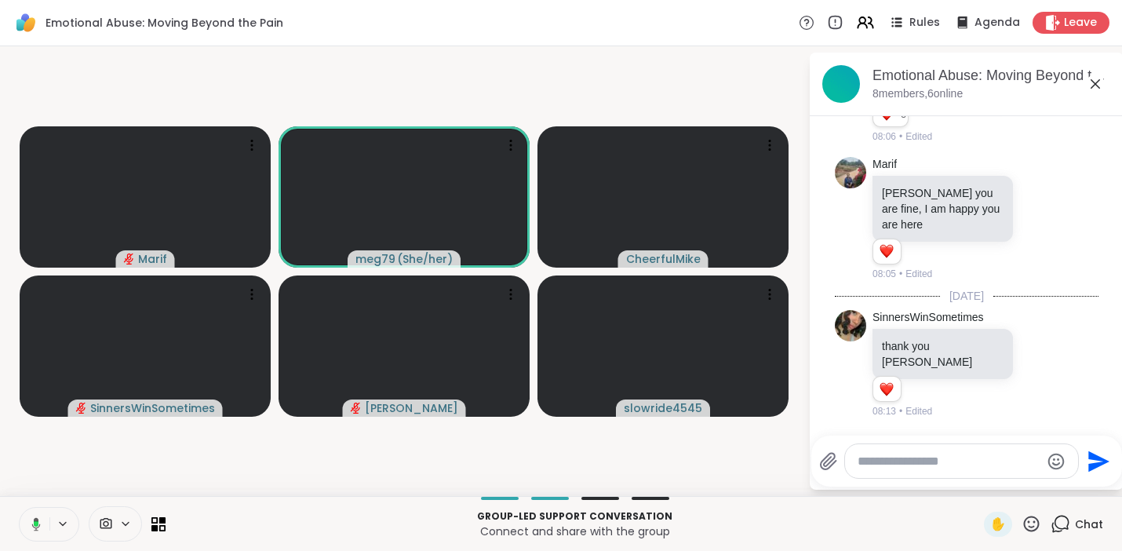
click at [42, 521] on button at bounding box center [33, 523] width 32 height 33
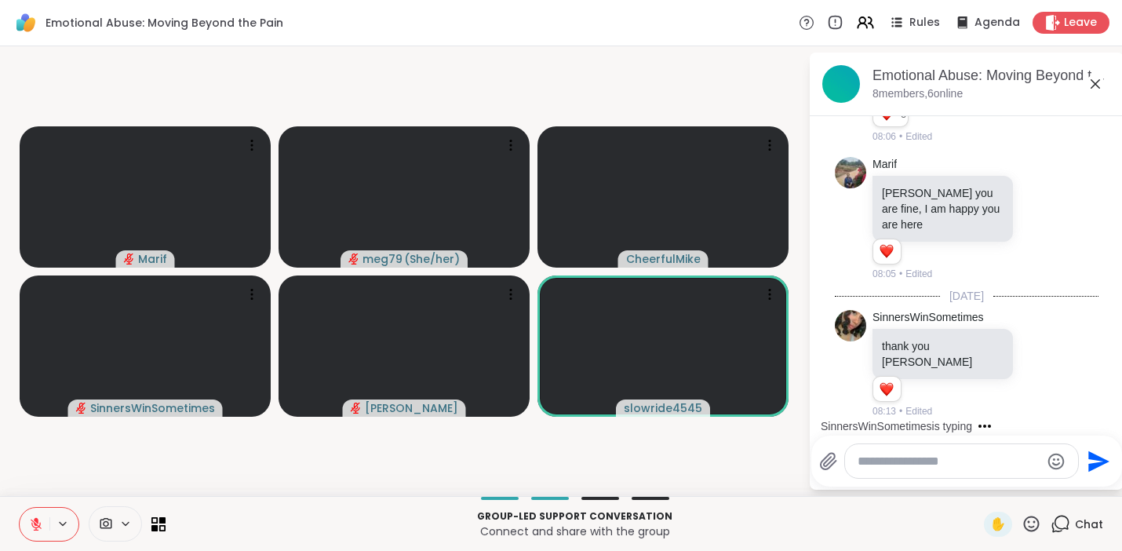
scroll to position [777, 0]
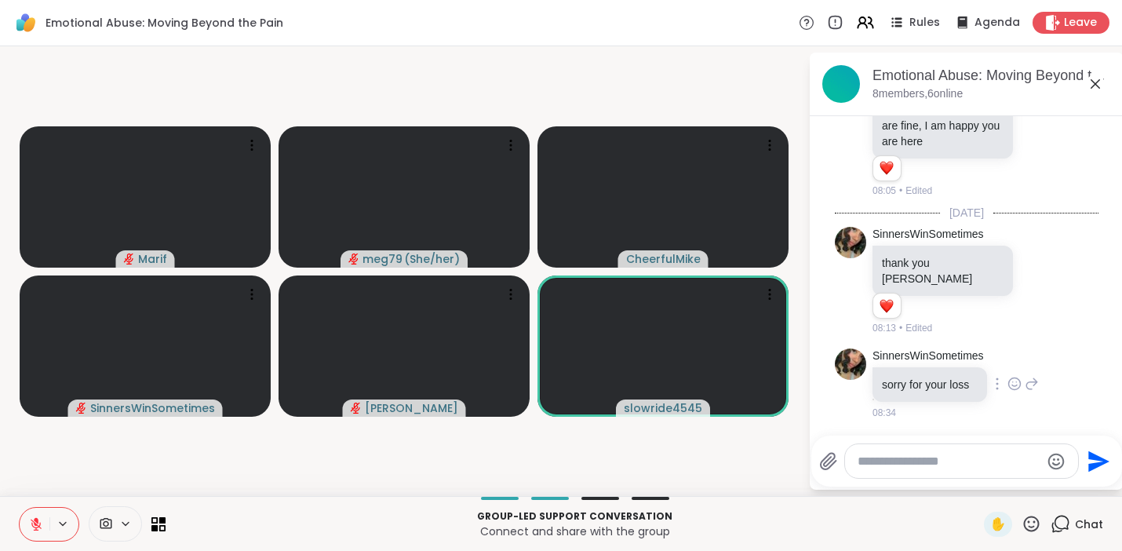
click at [1037, 382] on icon at bounding box center [1031, 383] width 11 height 11
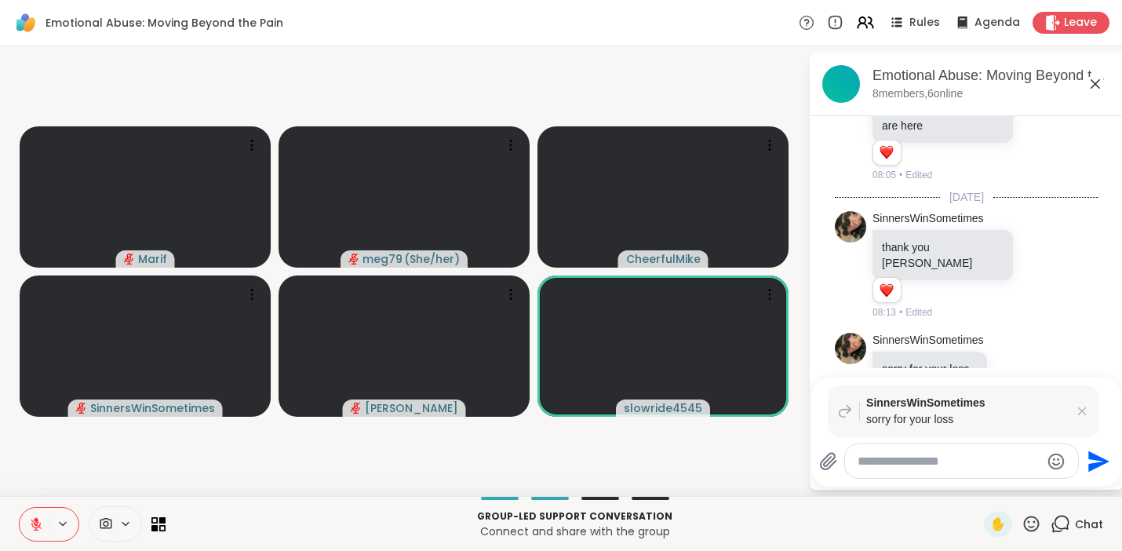
click at [940, 458] on textarea "Type your message" at bounding box center [948, 461] width 183 height 16
type textarea "*********"
click at [1021, 523] on icon at bounding box center [1031, 524] width 20 height 20
click at [939, 515] on p "Group-led support conversation" at bounding box center [574, 516] width 799 height 14
click at [935, 471] on div "*********" at bounding box center [962, 461] width 235 height 34
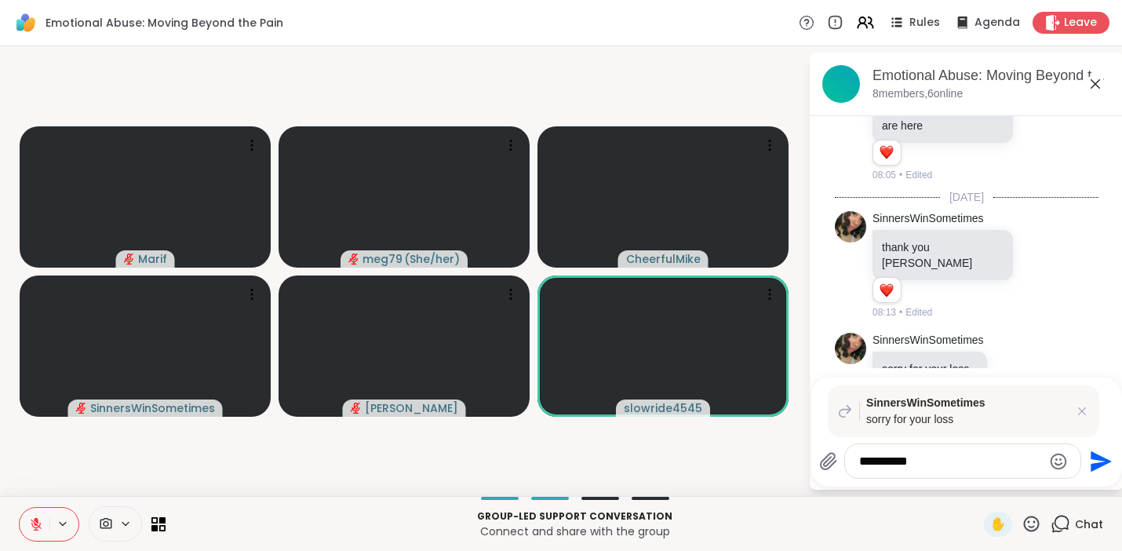
click at [940, 462] on textarea "*********" at bounding box center [950, 461] width 183 height 16
click at [1057, 458] on icon "Emoji picker" at bounding box center [1058, 461] width 16 height 16
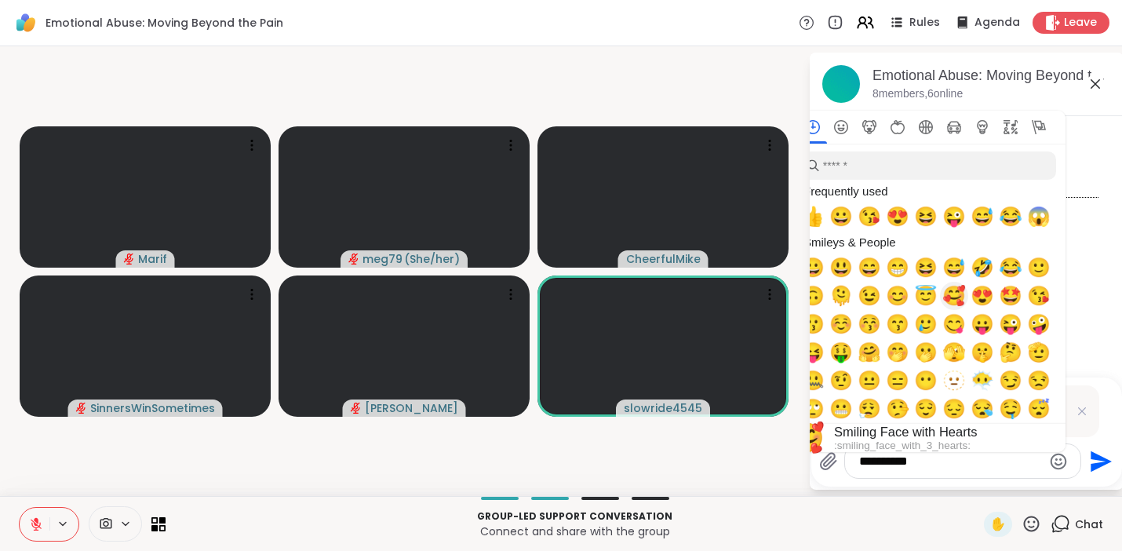
click at [961, 301] on span "🥰" at bounding box center [954, 296] width 24 height 22
click at [949, 300] on span "🥰" at bounding box center [954, 296] width 24 height 22
click at [955, 509] on p "Group-led support conversation" at bounding box center [574, 516] width 799 height 14
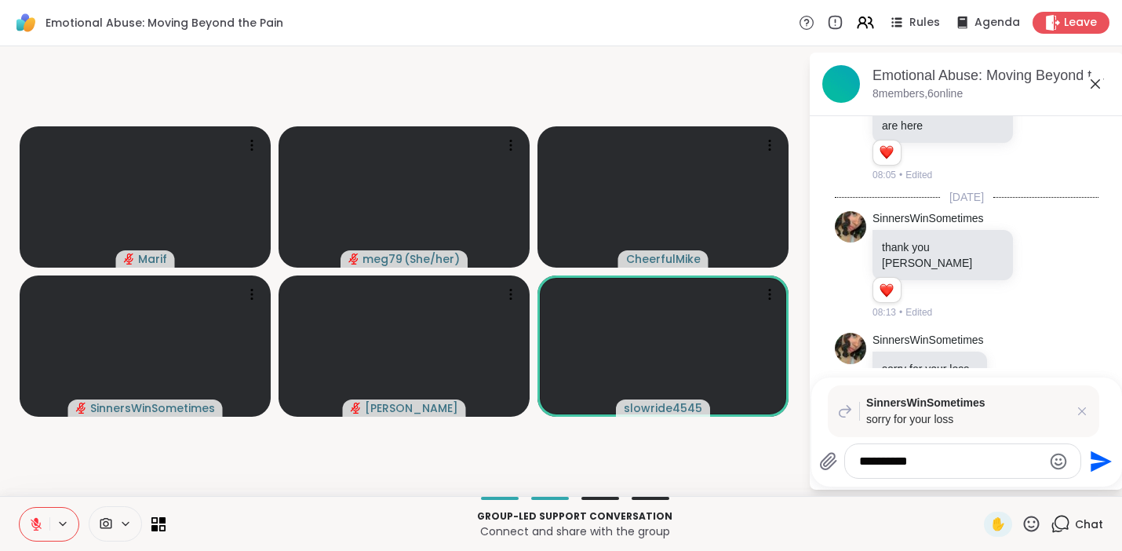
click at [1054, 460] on icon "Emoji picker" at bounding box center [1058, 461] width 19 height 19
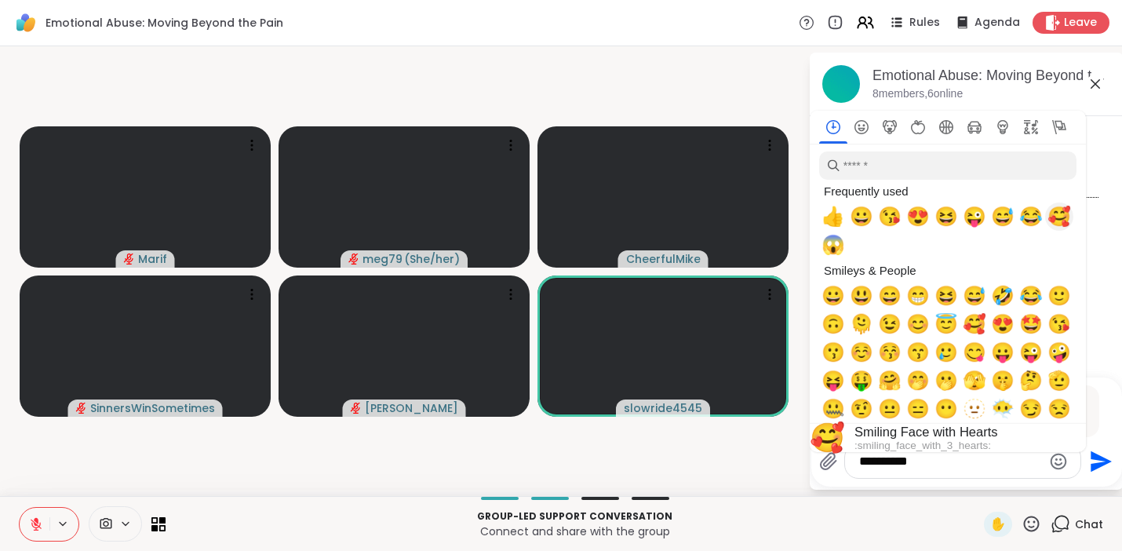
click at [1058, 218] on span "🥰" at bounding box center [1059, 217] width 24 height 22
click at [1099, 463] on icon "Send" at bounding box center [1100, 460] width 21 height 21
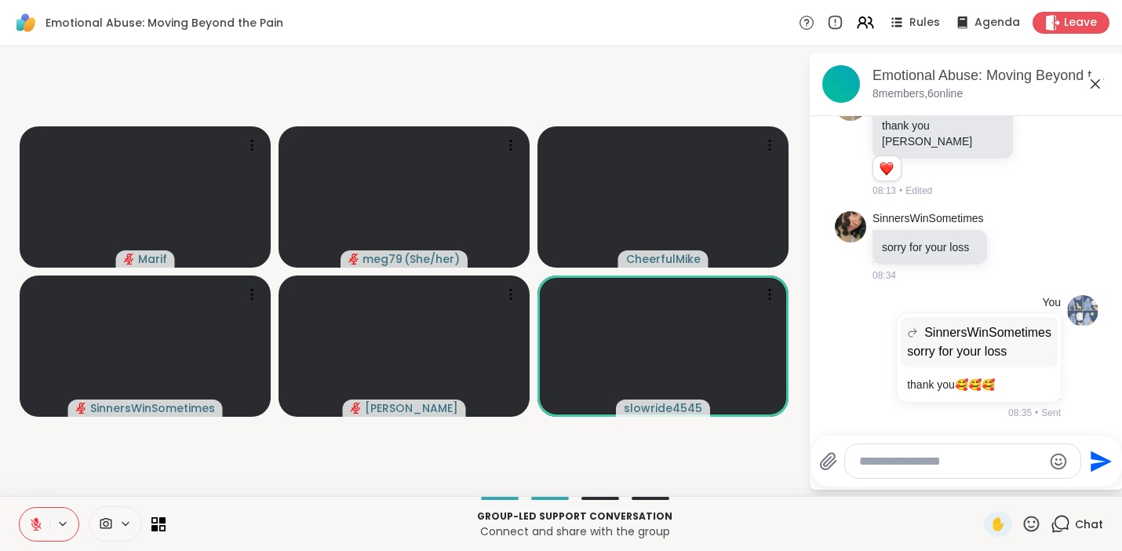
scroll to position [936, 0]
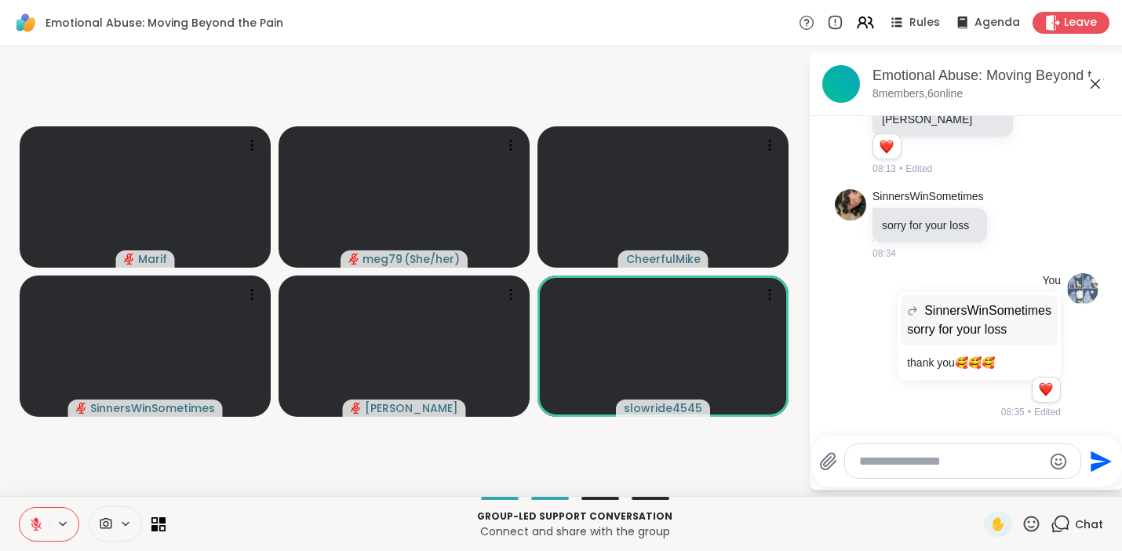
click at [1021, 524] on icon at bounding box center [1031, 524] width 20 height 20
click at [977, 481] on span "❤️" at bounding box center [985, 482] width 16 height 19
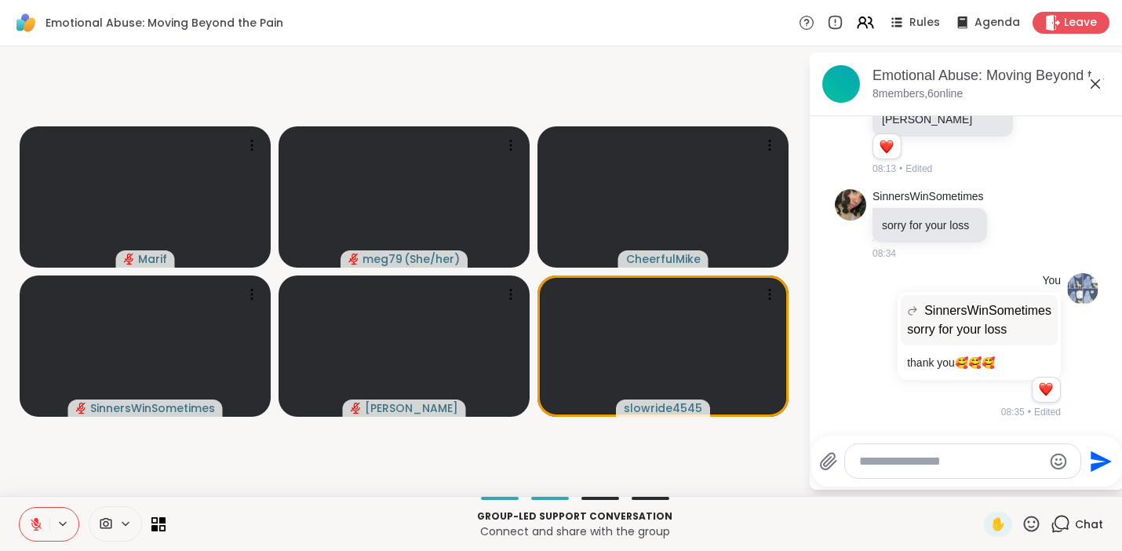
click at [1021, 524] on icon at bounding box center [1031, 524] width 20 height 20
click at [899, 525] on p "Connect and share with the group" at bounding box center [574, 531] width 799 height 16
click at [1023, 522] on icon at bounding box center [1031, 524] width 20 height 20
click at [977, 487] on span "❤️" at bounding box center [985, 482] width 16 height 19
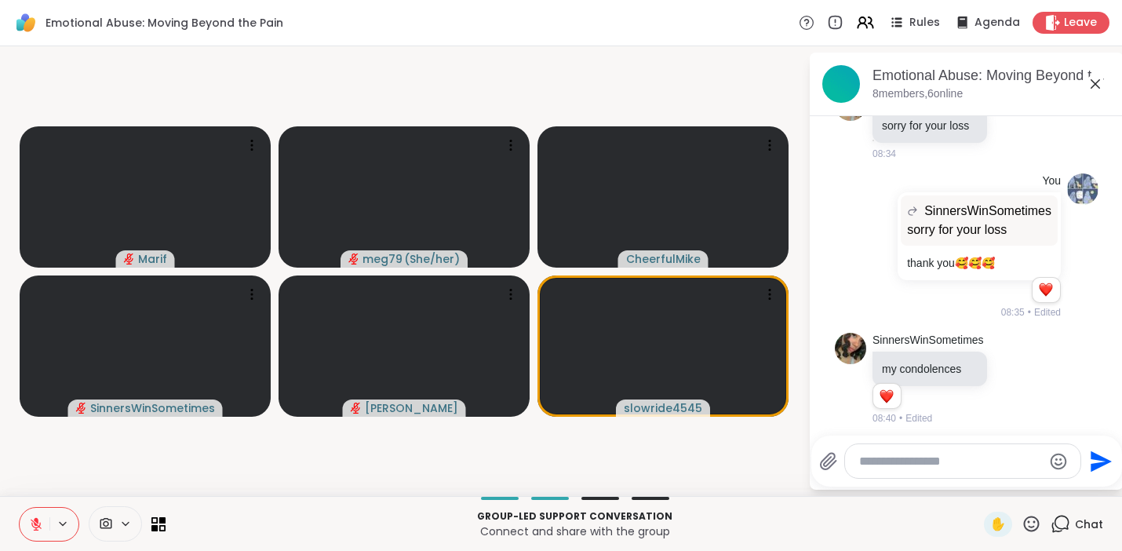
scroll to position [1042, 0]
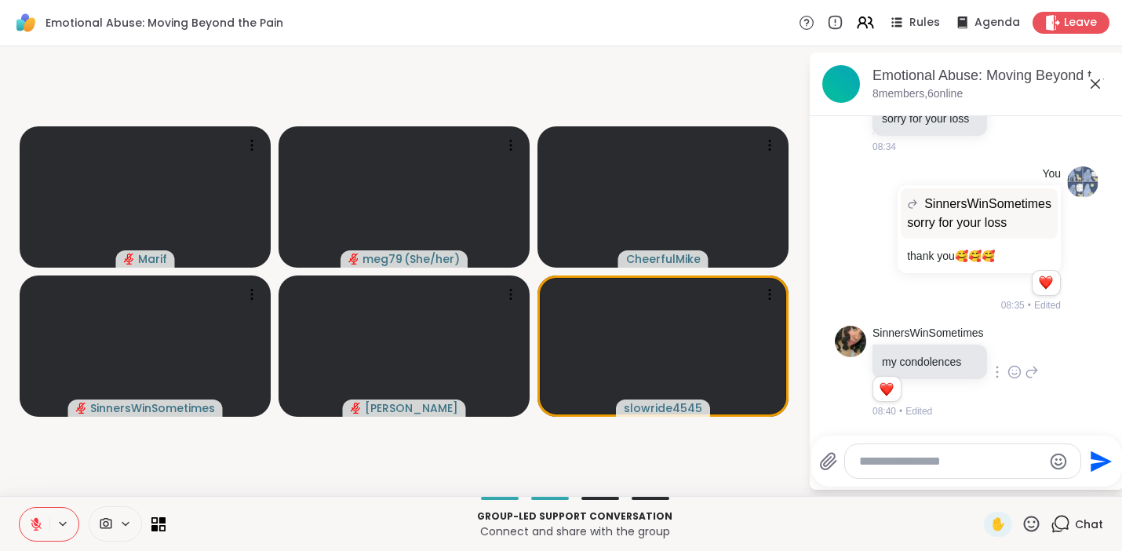
click at [1017, 371] on icon at bounding box center [1014, 372] width 14 height 16
click at [1021, 349] on div "Select Reaction: Heart" at bounding box center [1014, 347] width 14 height 14
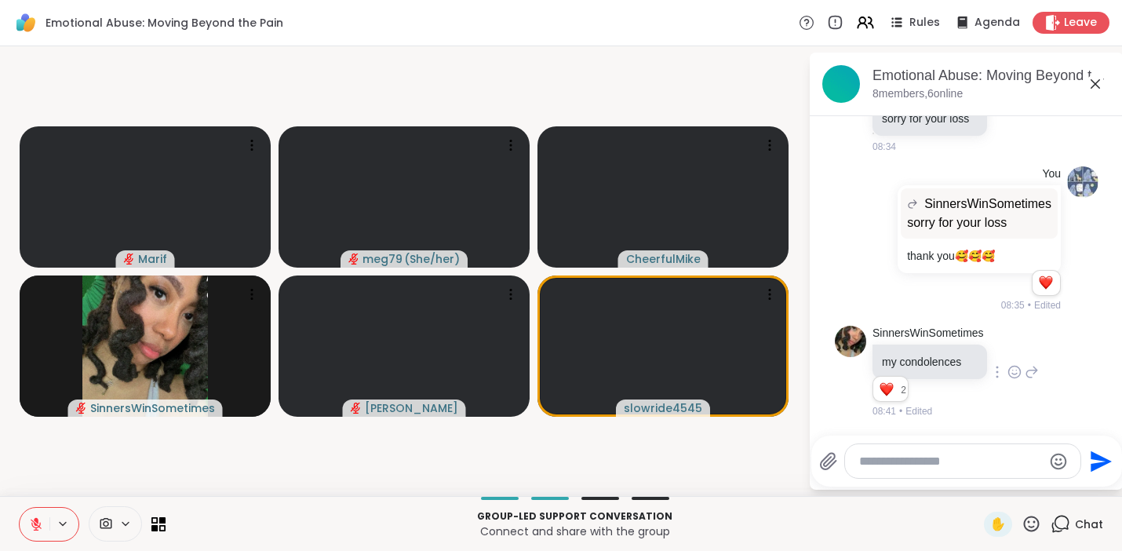
click at [1021, 524] on icon at bounding box center [1031, 524] width 20 height 20
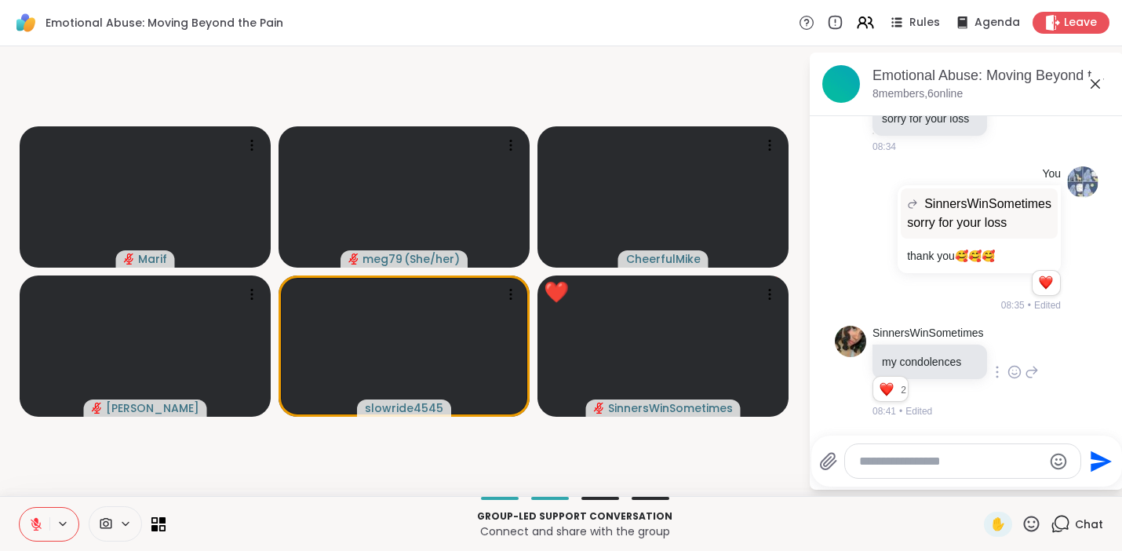
click at [1021, 521] on icon at bounding box center [1031, 524] width 20 height 20
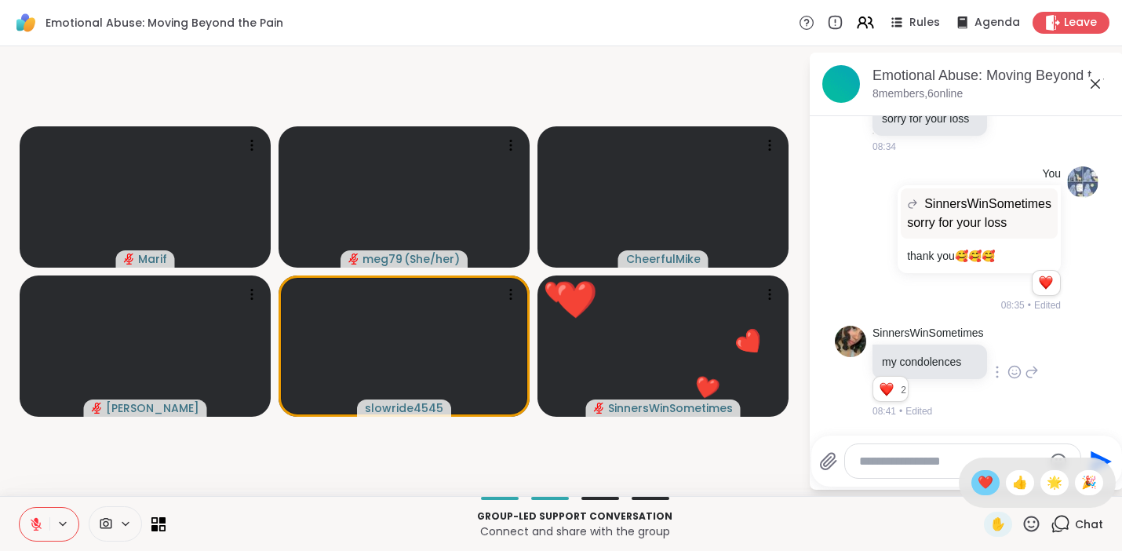
click at [977, 477] on span "❤️" at bounding box center [985, 482] width 16 height 19
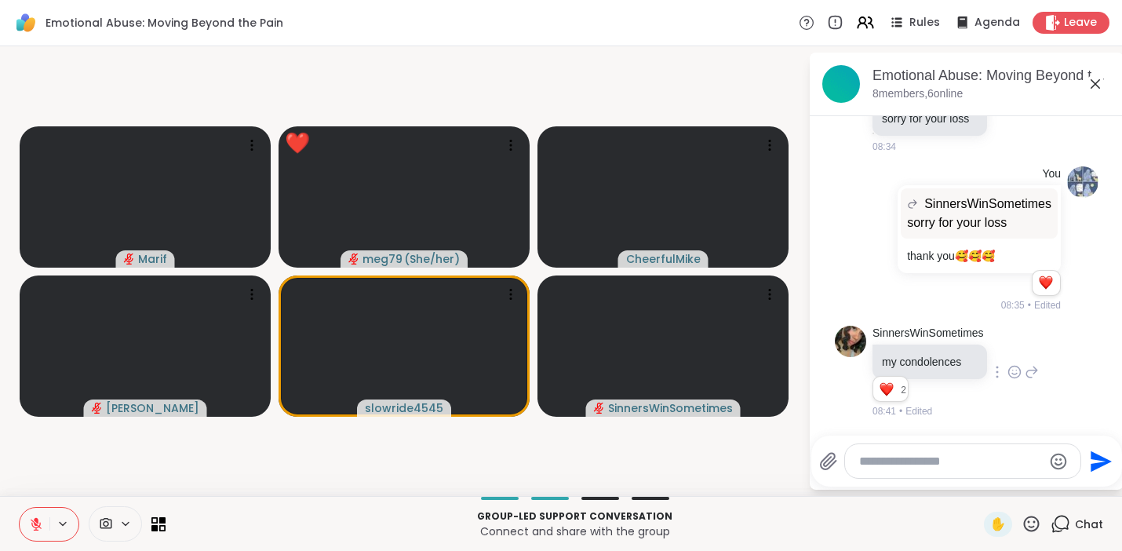
click at [1021, 522] on icon at bounding box center [1031, 524] width 20 height 20
click at [1046, 491] on span "🌟" at bounding box center [1054, 482] width 16 height 19
click at [32, 518] on icon at bounding box center [36, 524] width 14 height 14
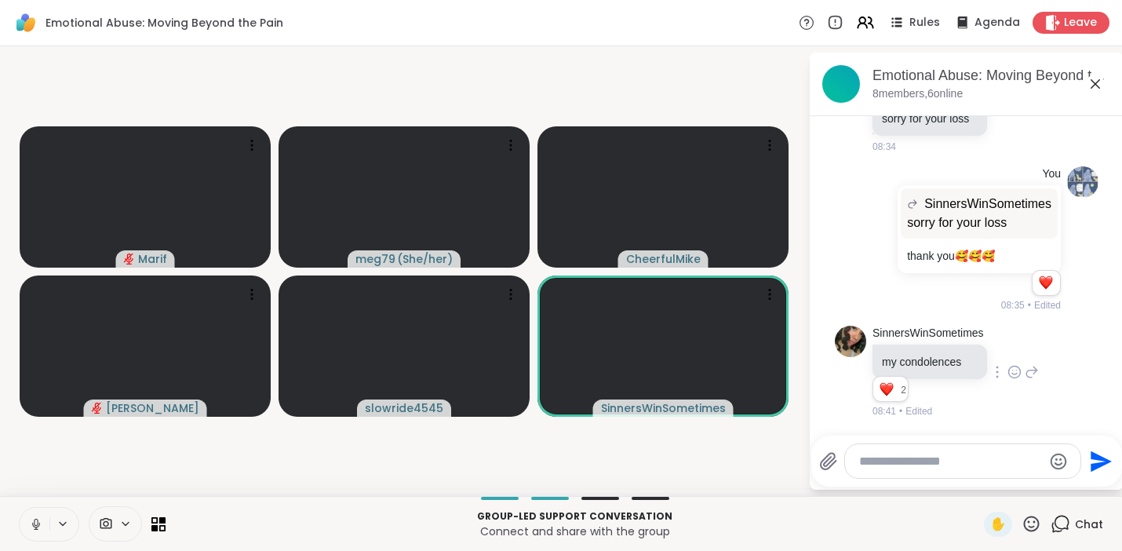
click at [32, 518] on icon at bounding box center [36, 524] width 14 height 14
click at [1021, 522] on icon at bounding box center [1031, 524] width 20 height 20
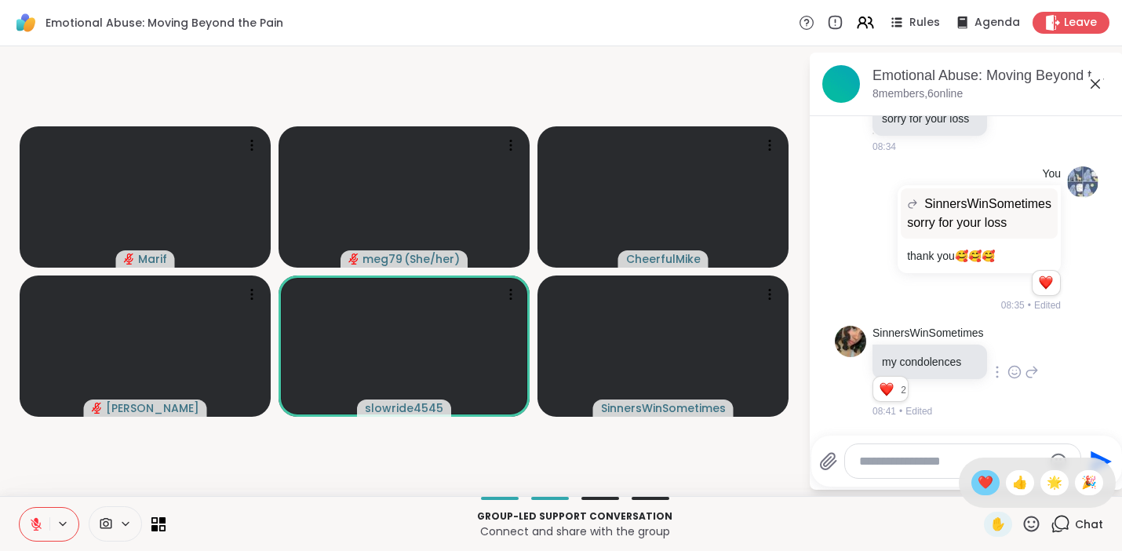
click at [977, 483] on span "❤️" at bounding box center [985, 482] width 16 height 19
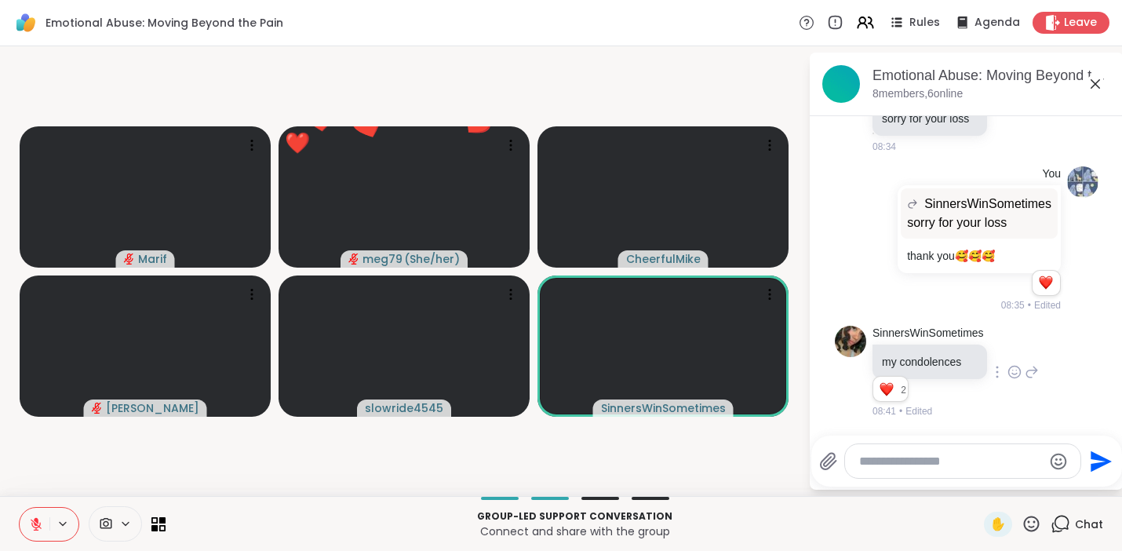
click at [1021, 519] on icon at bounding box center [1031, 524] width 20 height 20
click at [1046, 484] on span "🌟" at bounding box center [1054, 482] width 16 height 19
click at [1021, 525] on icon at bounding box center [1031, 524] width 20 height 20
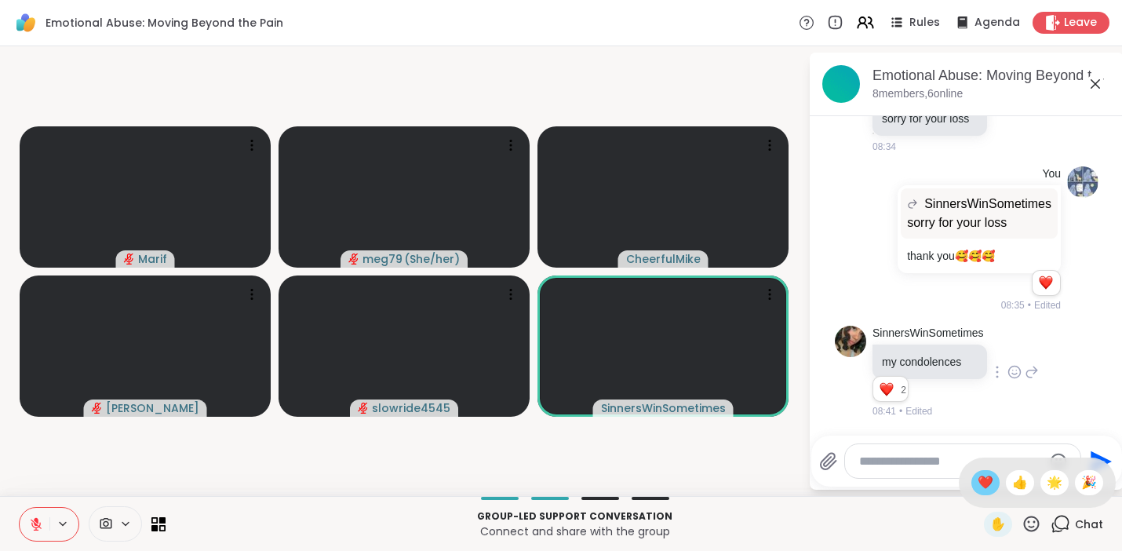
click at [977, 486] on span "❤️" at bounding box center [985, 482] width 16 height 19
click at [1024, 519] on icon at bounding box center [1032, 523] width 16 height 16
click at [1046, 475] on span "🌟" at bounding box center [1054, 482] width 16 height 19
click at [1024, 516] on icon at bounding box center [1032, 523] width 16 height 16
click at [977, 486] on span "❤️" at bounding box center [985, 482] width 16 height 19
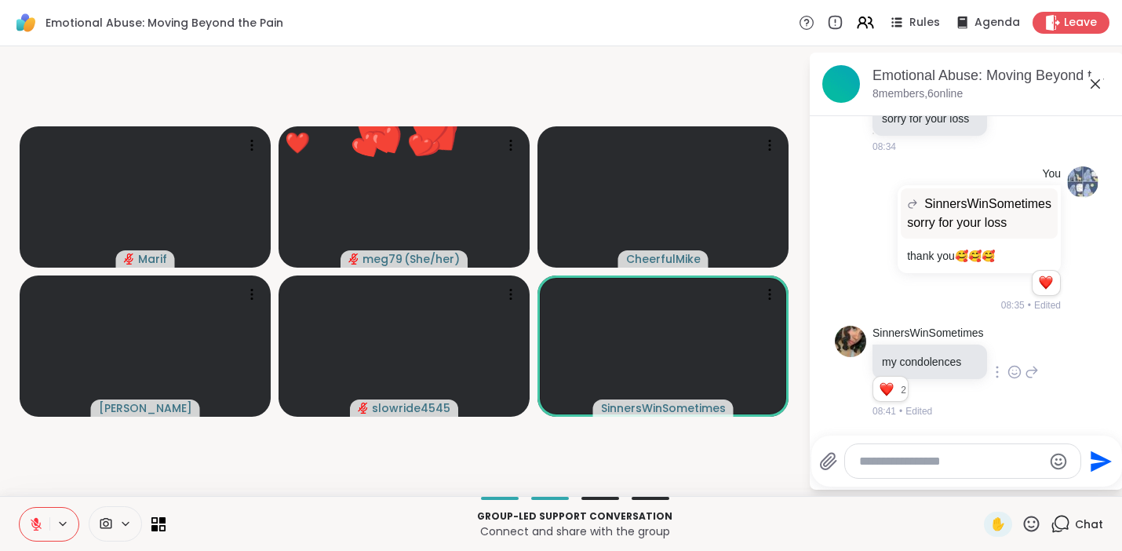
click at [1024, 521] on icon at bounding box center [1032, 523] width 16 height 16
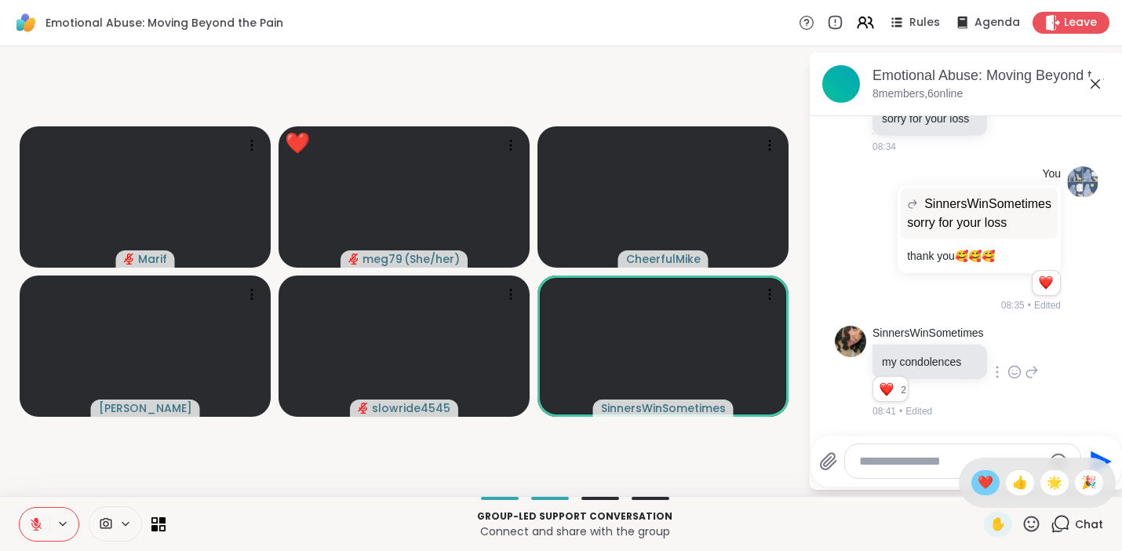
click at [977, 478] on span "❤️" at bounding box center [985, 482] width 16 height 19
click at [1021, 523] on icon at bounding box center [1031, 524] width 20 height 20
click at [1046, 482] on span "🌟" at bounding box center [1054, 482] width 16 height 19
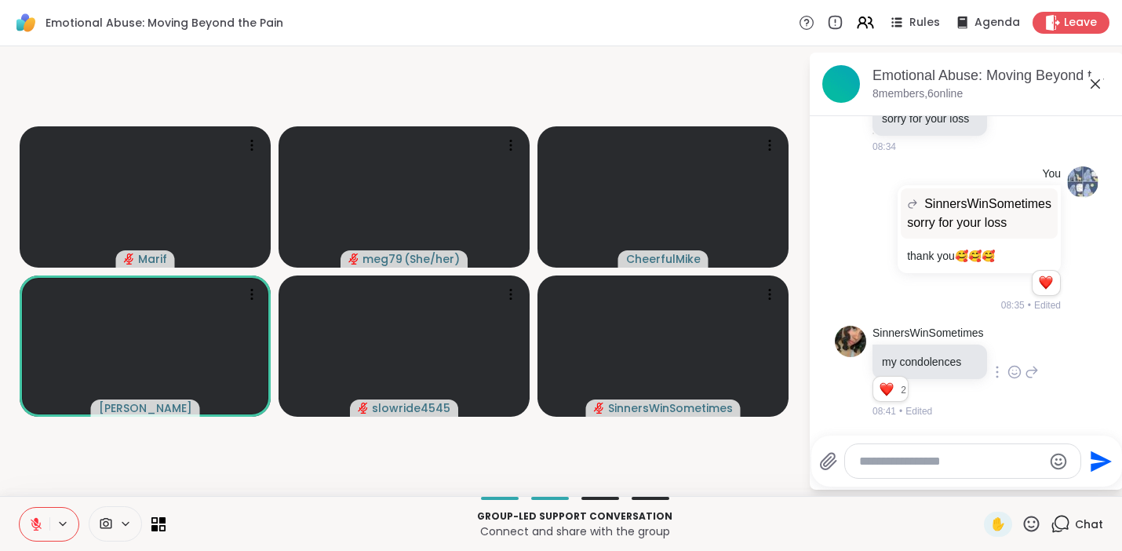
click at [1024, 517] on icon at bounding box center [1032, 523] width 16 height 16
click at [977, 484] on span "❤️" at bounding box center [985, 482] width 16 height 19
click at [1021, 527] on icon at bounding box center [1031, 524] width 20 height 20
click at [1012, 484] on span "👍" at bounding box center [1020, 482] width 16 height 19
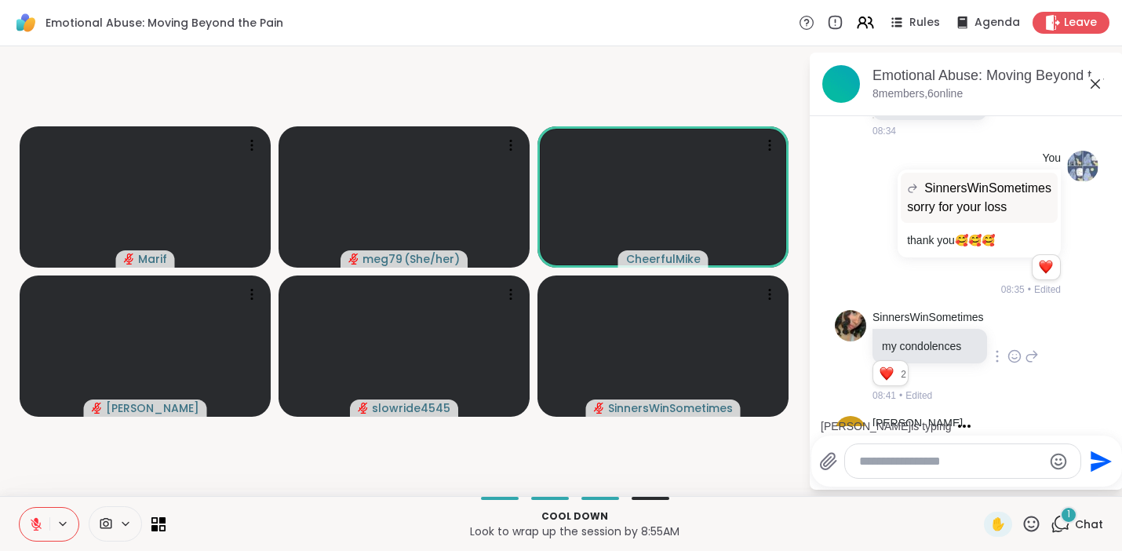
scroll to position [1126, 0]
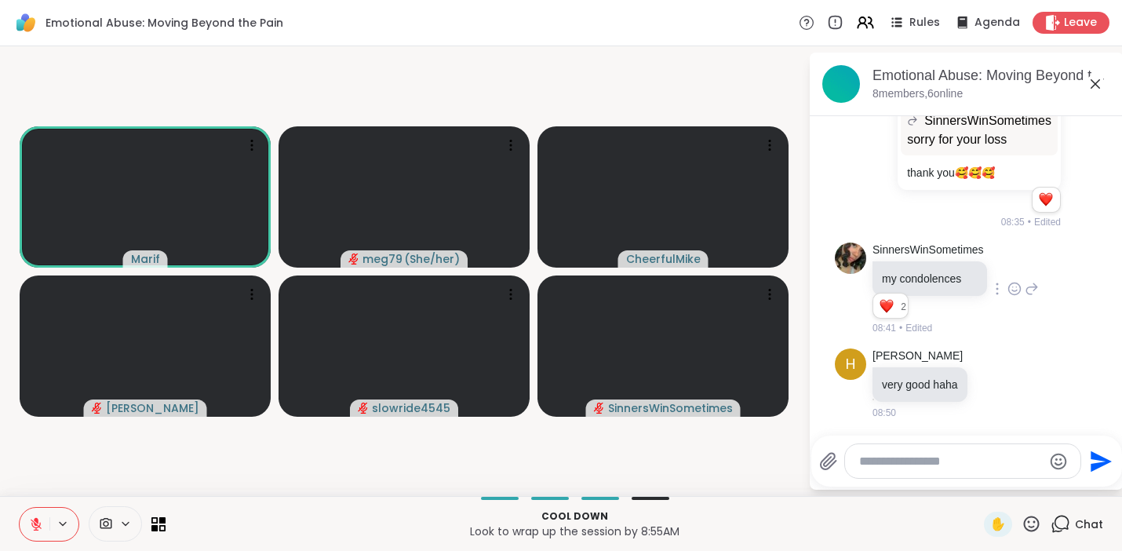
click at [1024, 519] on icon at bounding box center [1031, 524] width 20 height 20
click at [977, 483] on span "❤️" at bounding box center [985, 482] width 16 height 19
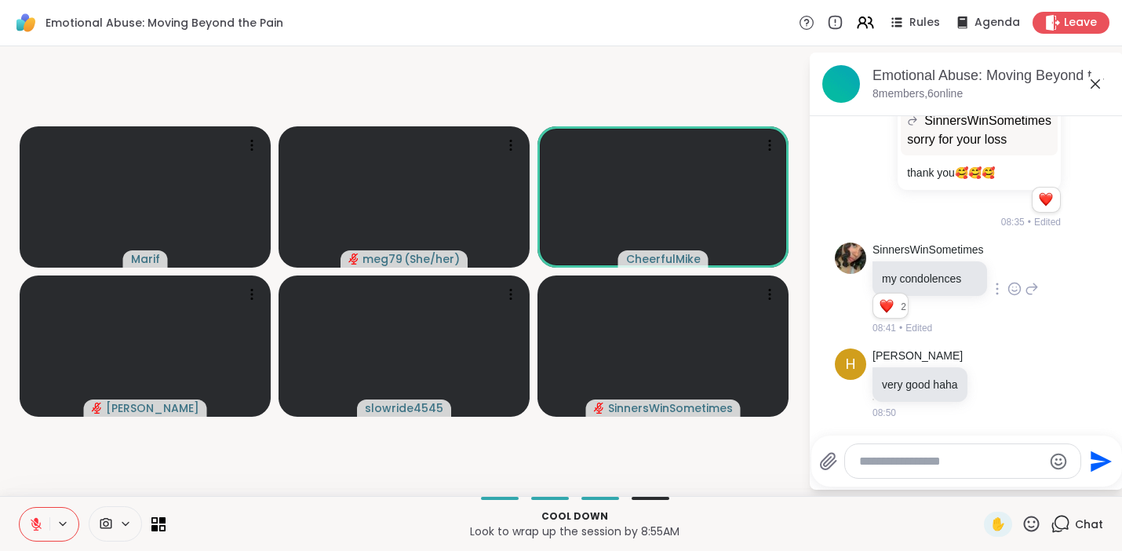
click at [1021, 526] on icon at bounding box center [1031, 524] width 20 height 20
click at [980, 487] on span "❤️" at bounding box center [985, 482] width 16 height 19
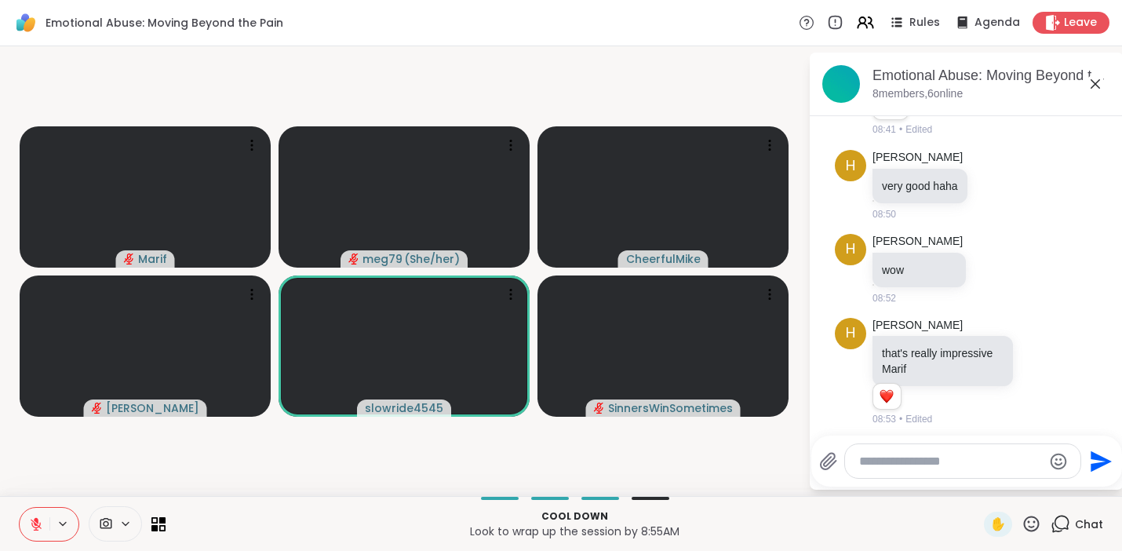
scroll to position [1331, 0]
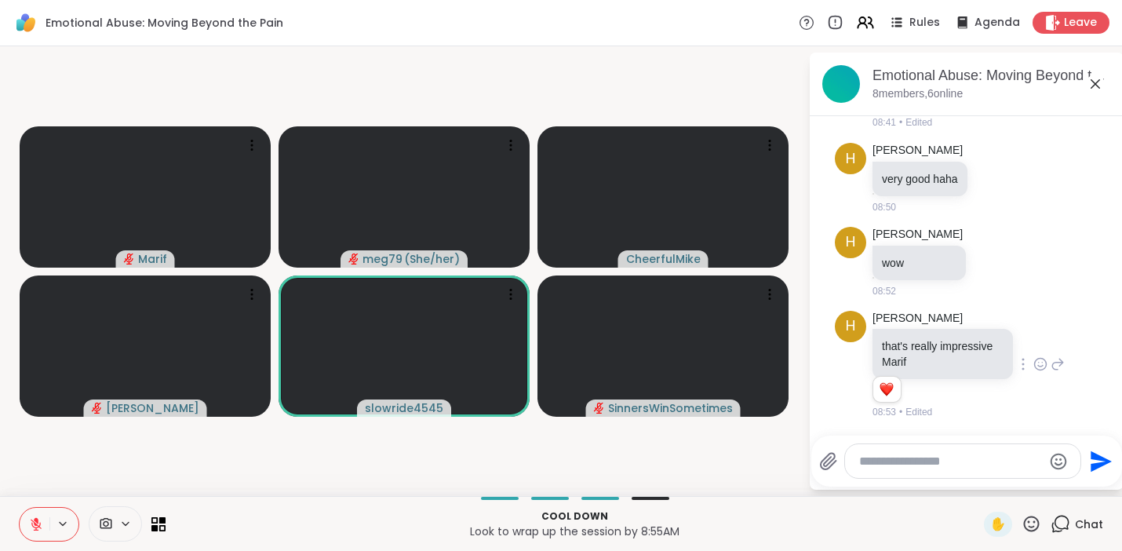
click at [1033, 362] on icon at bounding box center [1040, 364] width 14 height 16
click at [1033, 340] on div "Select Reaction: Heart" at bounding box center [1040, 339] width 14 height 14
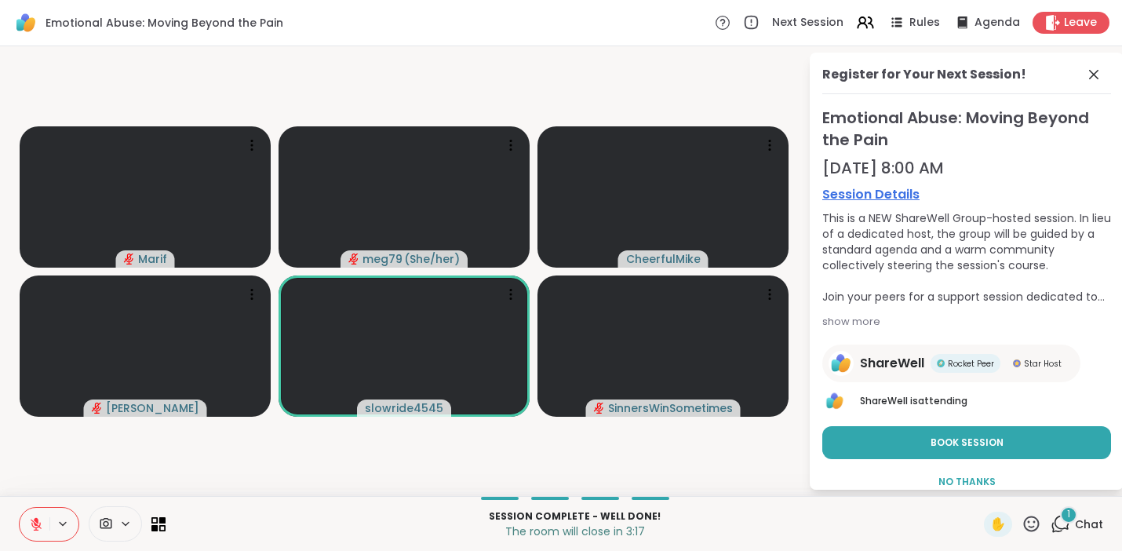
click at [1053, 522] on icon at bounding box center [1060, 524] width 20 height 20
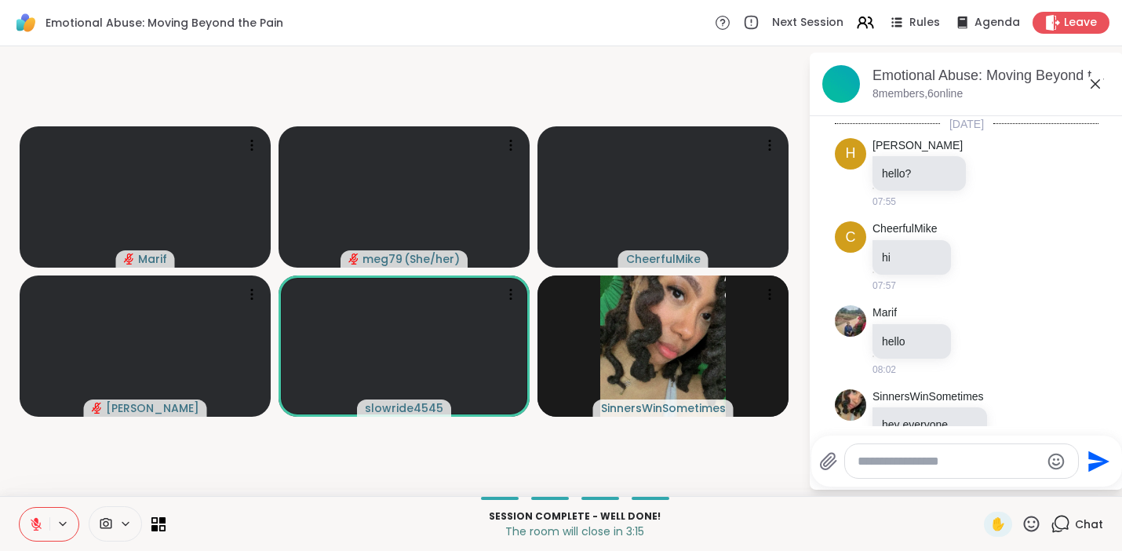
scroll to position [1499, 0]
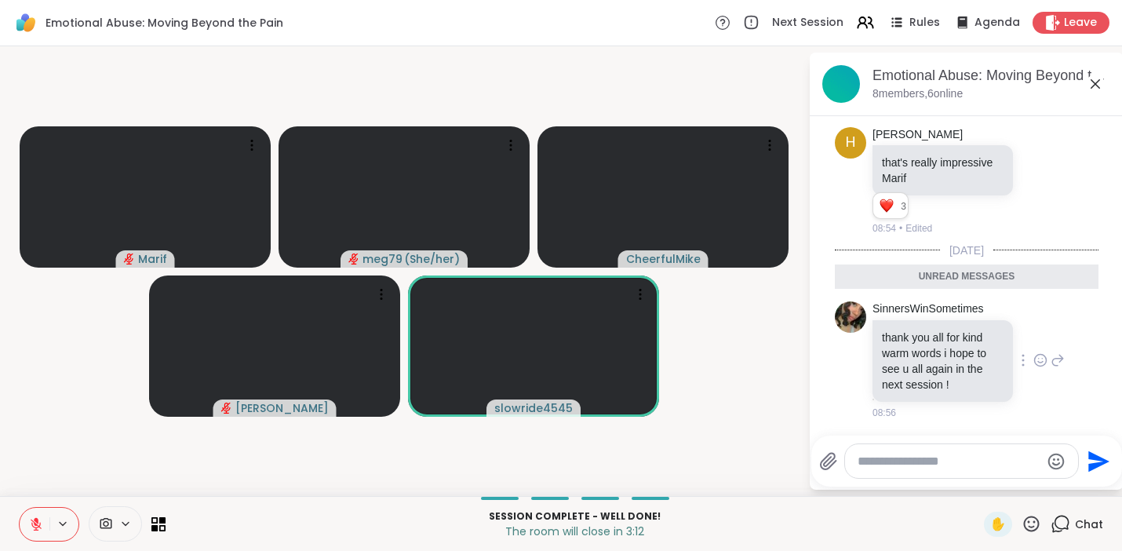
click at [1033, 360] on icon at bounding box center [1040, 360] width 14 height 16
click at [1033, 334] on div "Select Reaction: Heart" at bounding box center [1040, 335] width 14 height 14
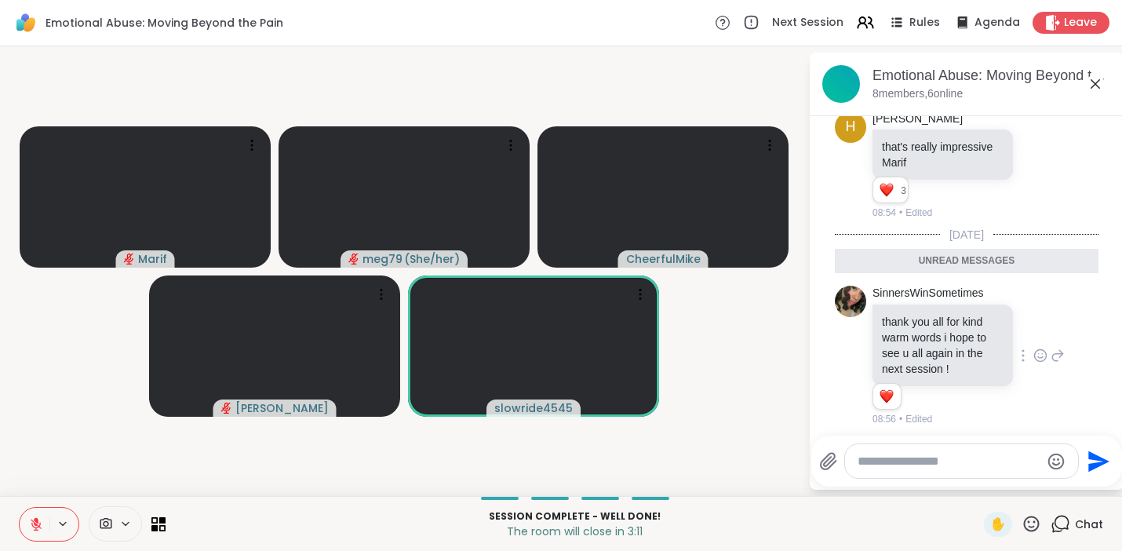
scroll to position [1522, 0]
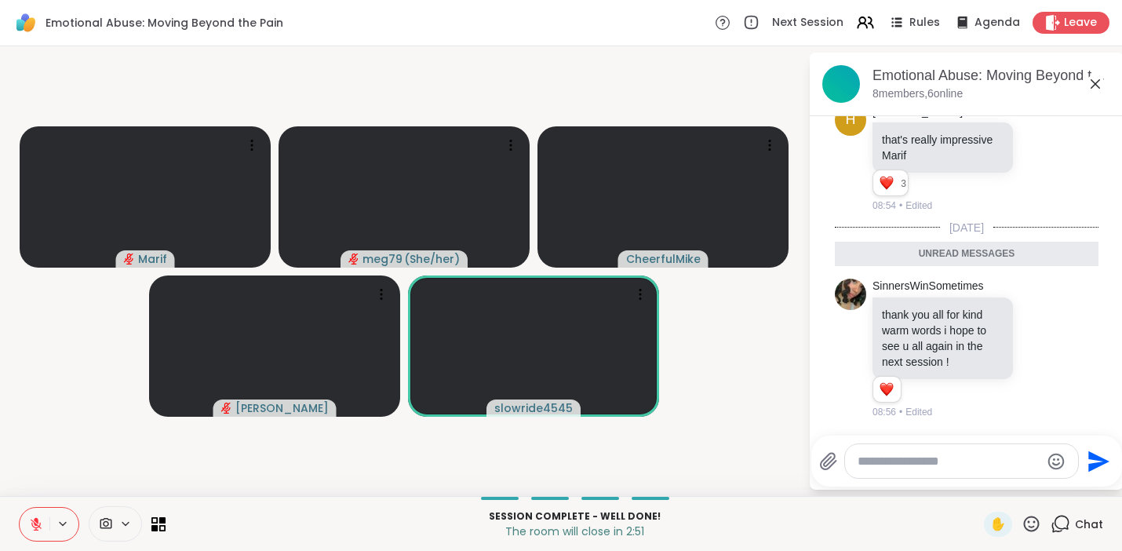
click at [1024, 526] on icon at bounding box center [1032, 523] width 16 height 16
click at [977, 484] on span "❤️" at bounding box center [985, 482] width 16 height 19
click at [1024, 522] on icon at bounding box center [1032, 523] width 16 height 16
click at [1046, 486] on span "🌟" at bounding box center [1054, 482] width 16 height 19
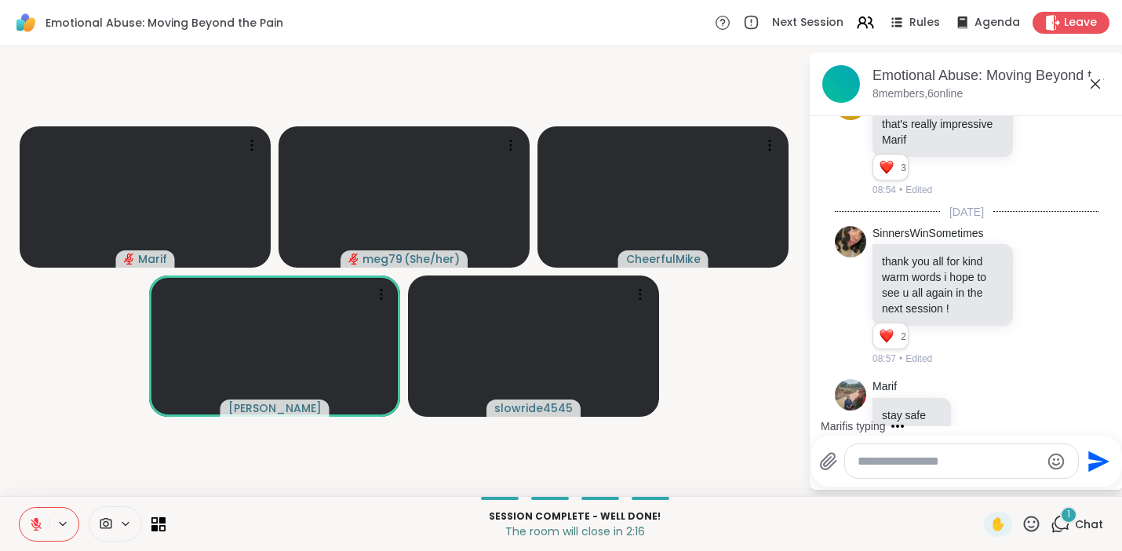
scroll to position [1568, 0]
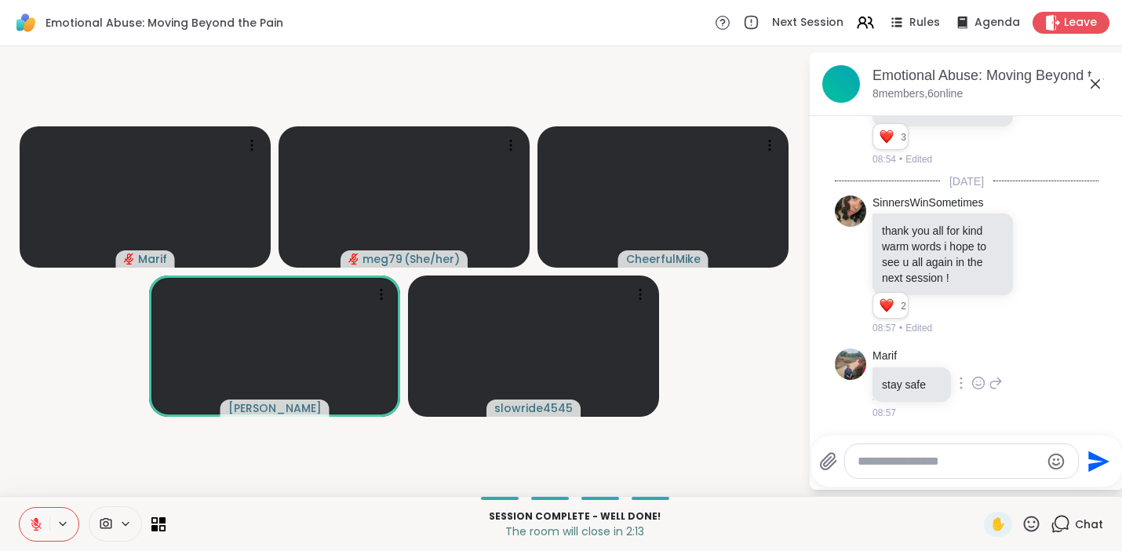
click at [977, 384] on icon at bounding box center [978, 383] width 14 height 16
click at [981, 363] on div "Select Reaction: Heart" at bounding box center [978, 358] width 14 height 14
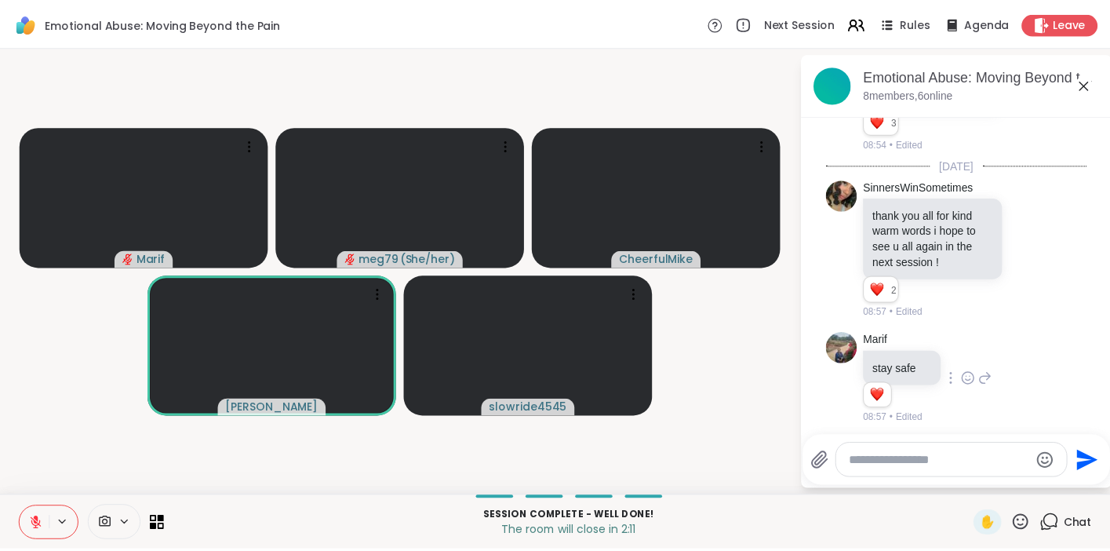
scroll to position [1590, 0]
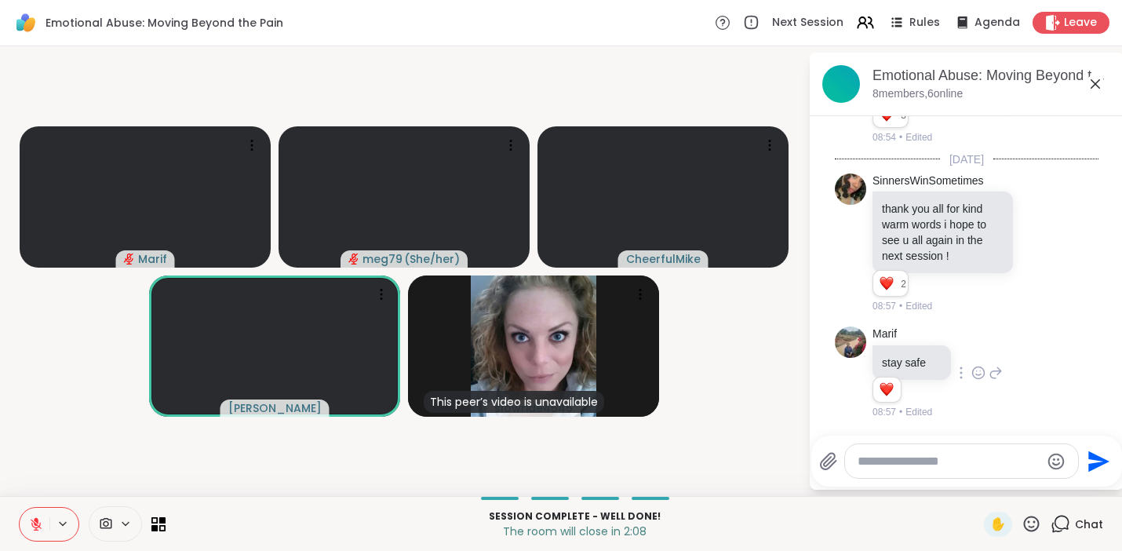
click at [977, 372] on icon at bounding box center [978, 373] width 14 height 16
click at [36, 521] on icon at bounding box center [36, 520] width 5 height 6
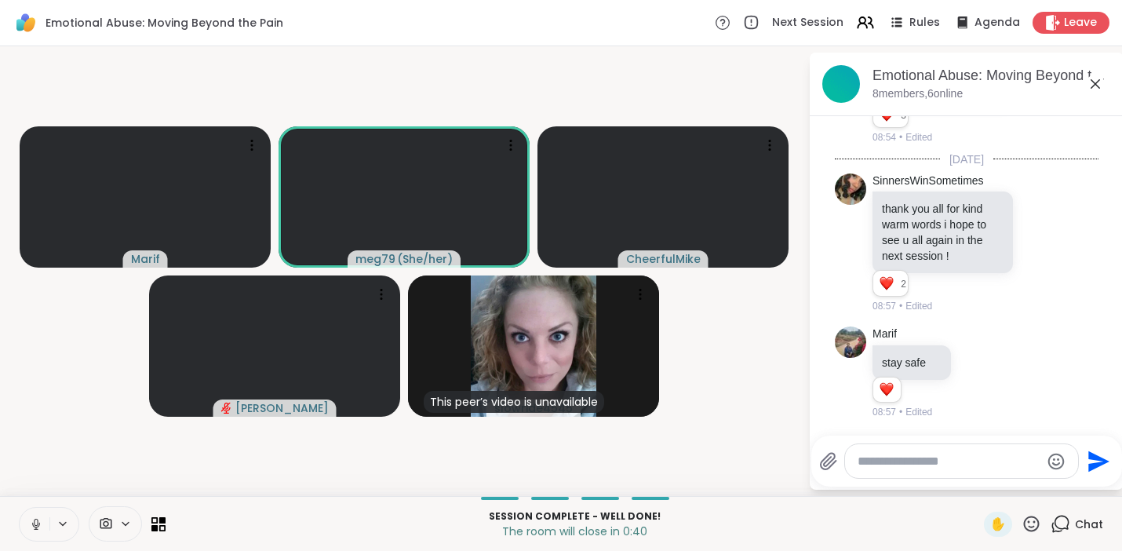
click at [30, 519] on icon at bounding box center [36, 524] width 14 height 14
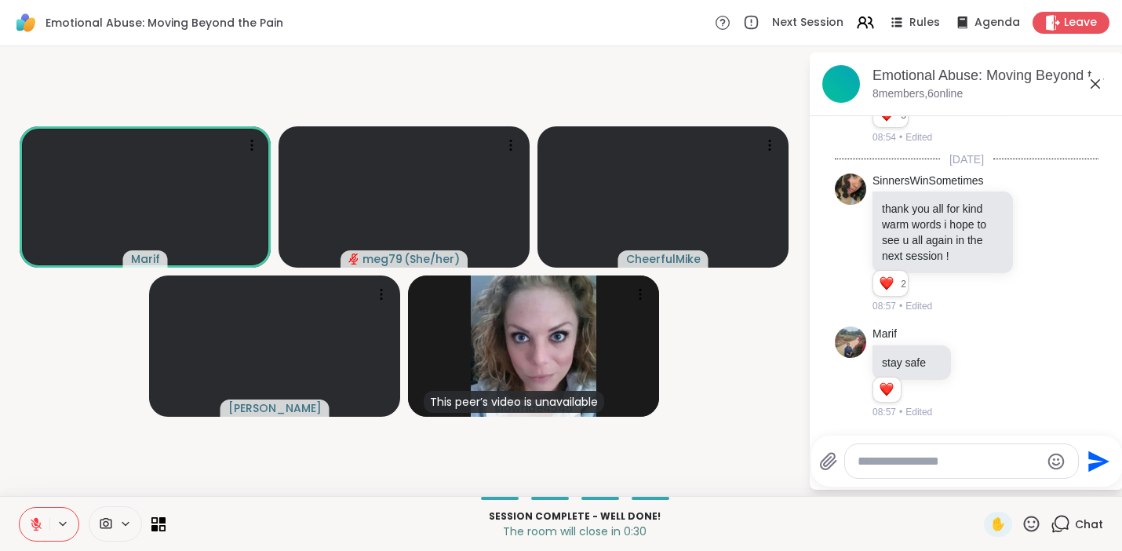
click at [1026, 518] on icon at bounding box center [1031, 524] width 20 height 20
click at [979, 486] on span "❤️" at bounding box center [985, 482] width 16 height 19
click at [1024, 526] on icon at bounding box center [1032, 523] width 16 height 16
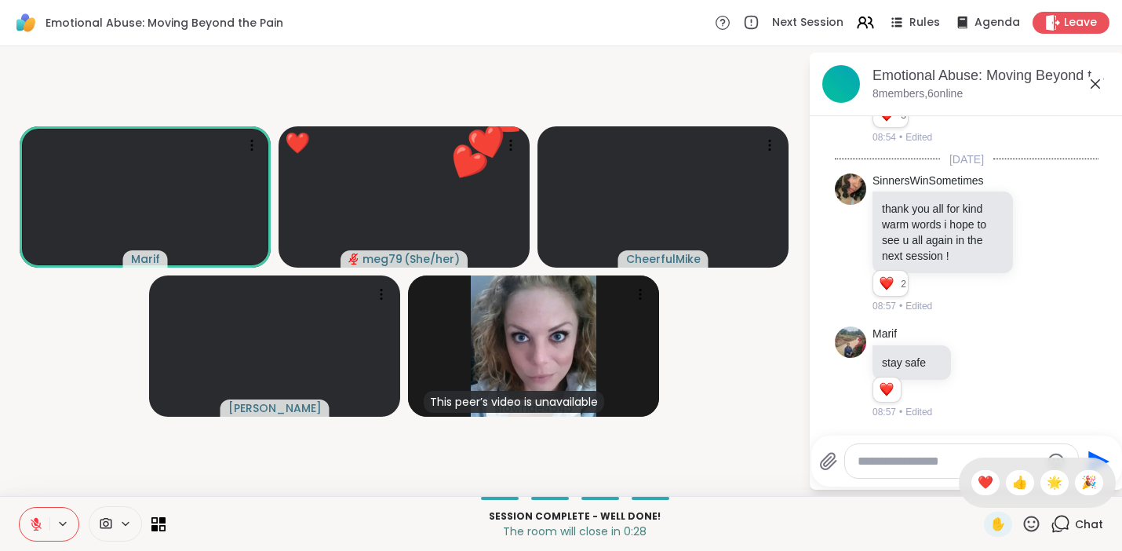
click at [1046, 489] on span "🌟" at bounding box center [1054, 482] width 16 height 19
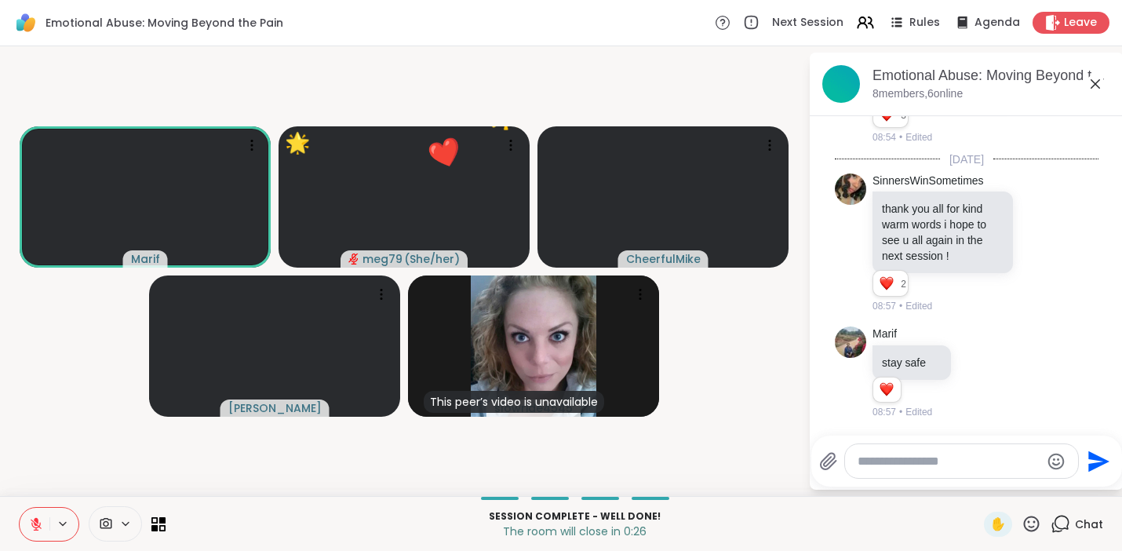
click at [1021, 525] on icon at bounding box center [1031, 524] width 20 height 20
click at [1012, 484] on span "👍" at bounding box center [1020, 482] width 16 height 19
click at [1024, 526] on icon at bounding box center [1031, 524] width 20 height 20
click at [977, 484] on span "❤️" at bounding box center [985, 482] width 16 height 19
click at [1021, 528] on icon at bounding box center [1031, 524] width 20 height 20
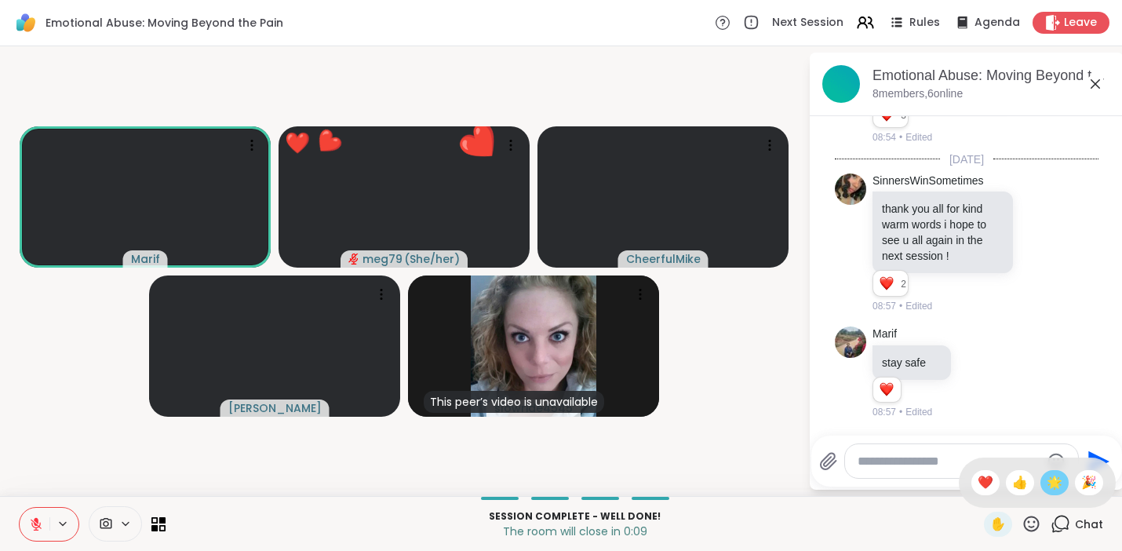
click at [1046, 482] on span "🌟" at bounding box center [1054, 482] width 16 height 19
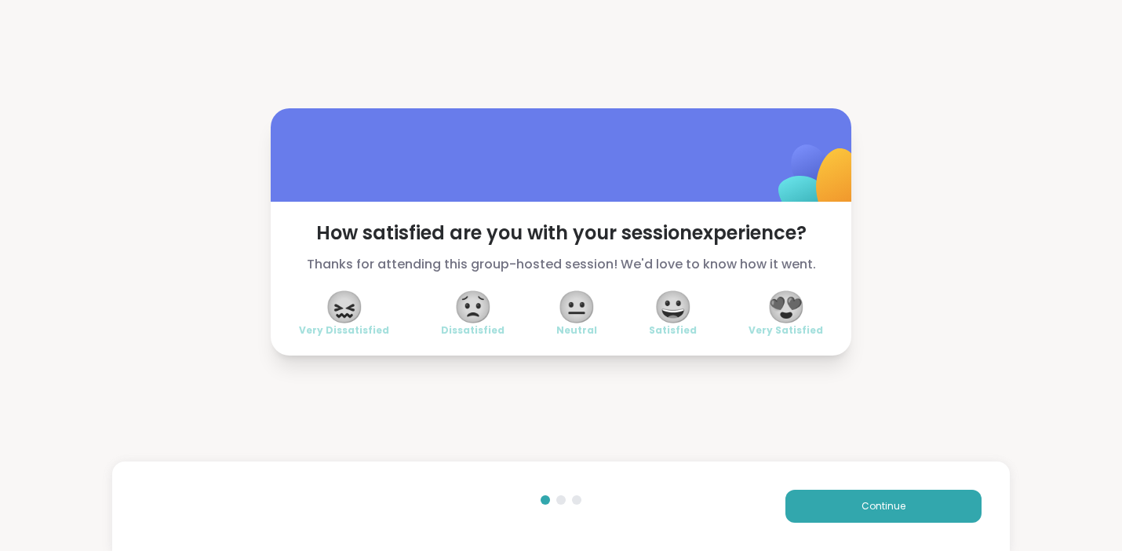
click at [788, 309] on span "😍" at bounding box center [785, 307] width 39 height 28
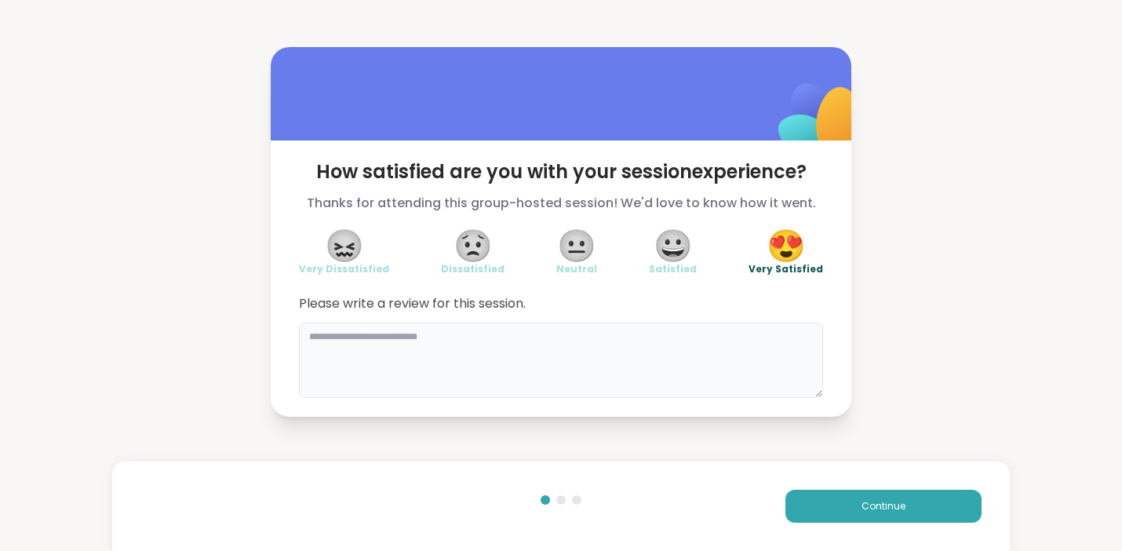
click at [392, 351] on textarea at bounding box center [561, 359] width 524 height 75
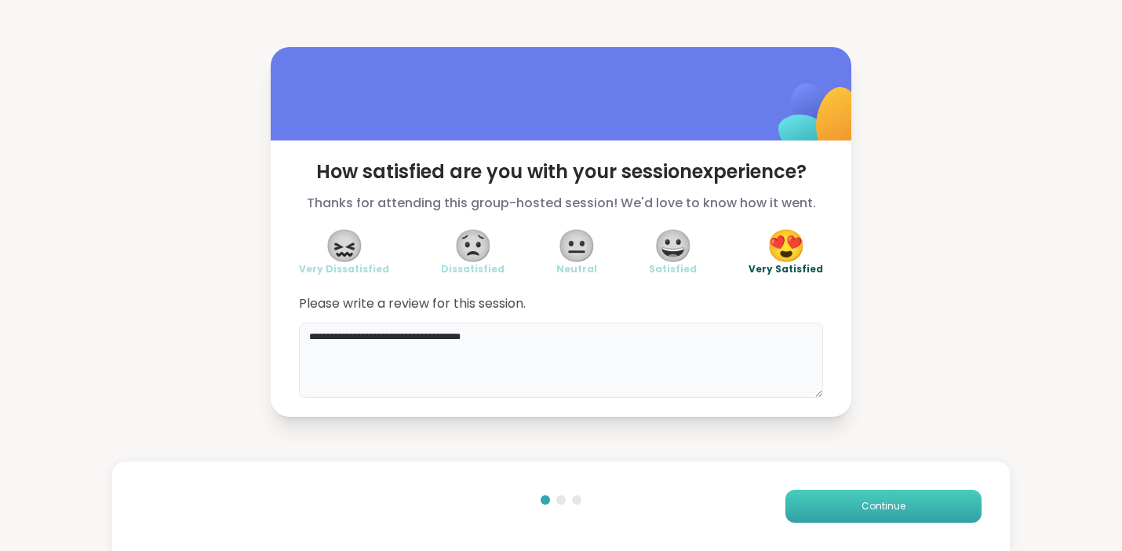
type textarea "**********"
click at [809, 504] on button "Continue" at bounding box center [883, 505] width 196 height 33
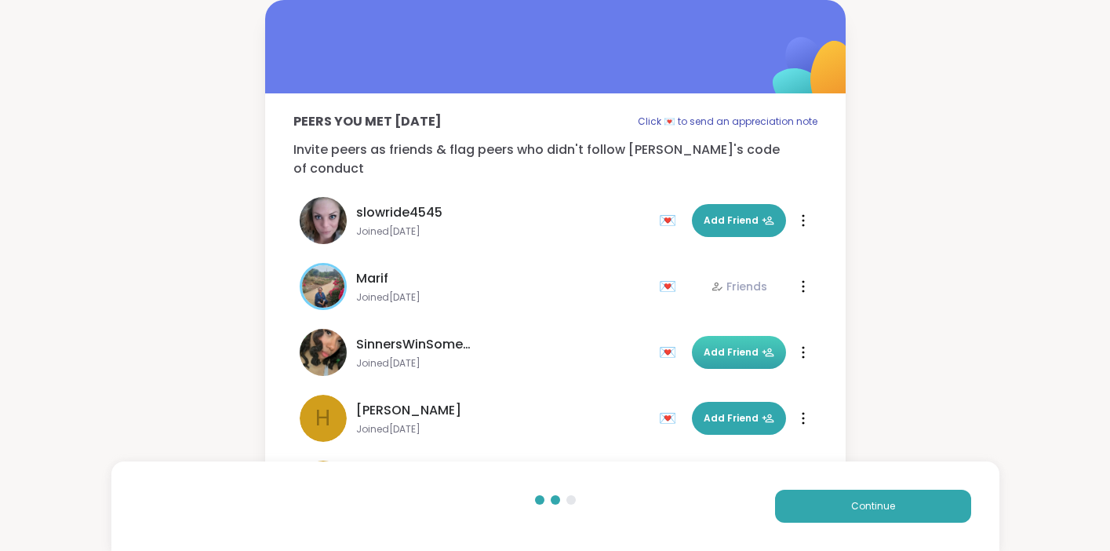
click at [716, 345] on span "Add Friend" at bounding box center [739, 352] width 71 height 14
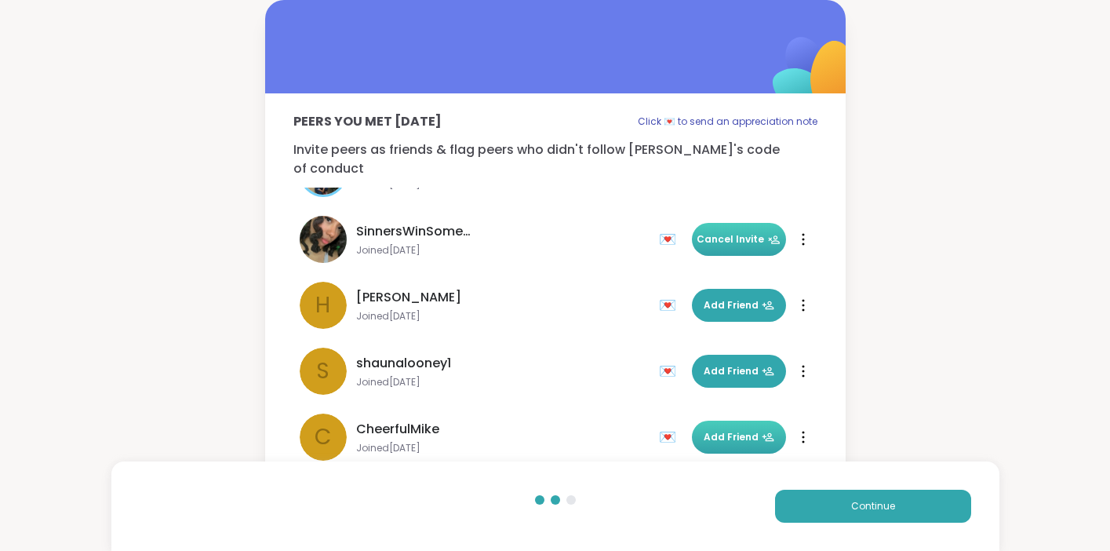
click at [711, 430] on span "Add Friend" at bounding box center [739, 437] width 71 height 14
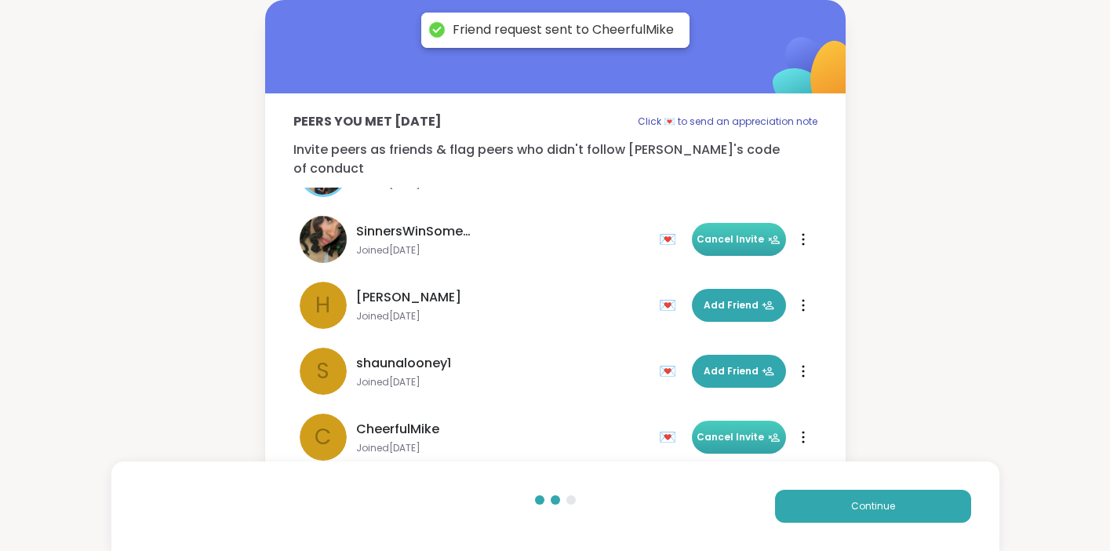
scroll to position [3, 0]
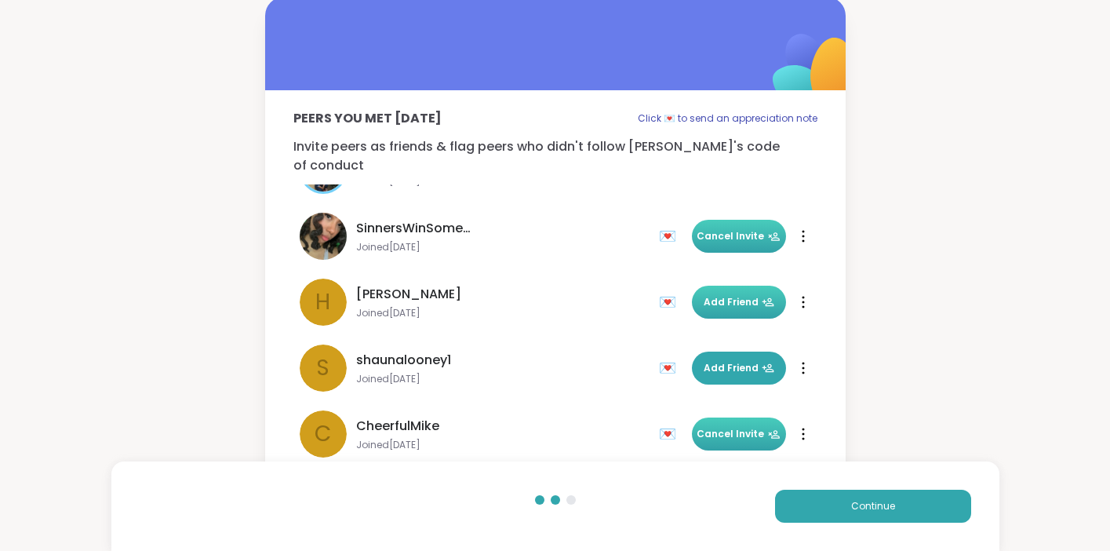
click at [714, 295] on span "Add Friend" at bounding box center [739, 302] width 71 height 14
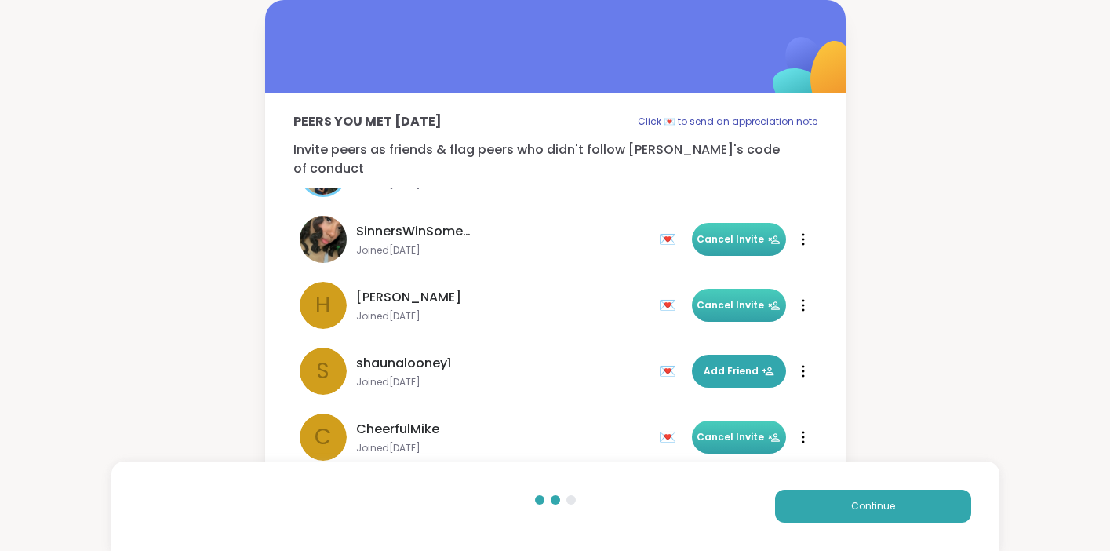
scroll to position [0, 0]
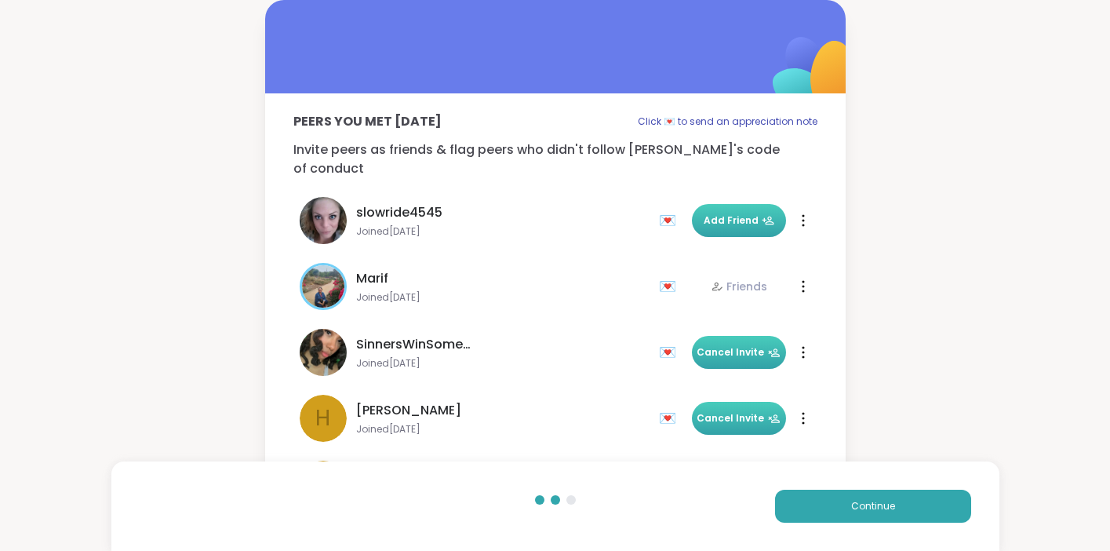
click at [714, 213] on span "Add Friend" at bounding box center [739, 220] width 71 height 14
click at [835, 510] on button "Continue" at bounding box center [873, 505] width 196 height 33
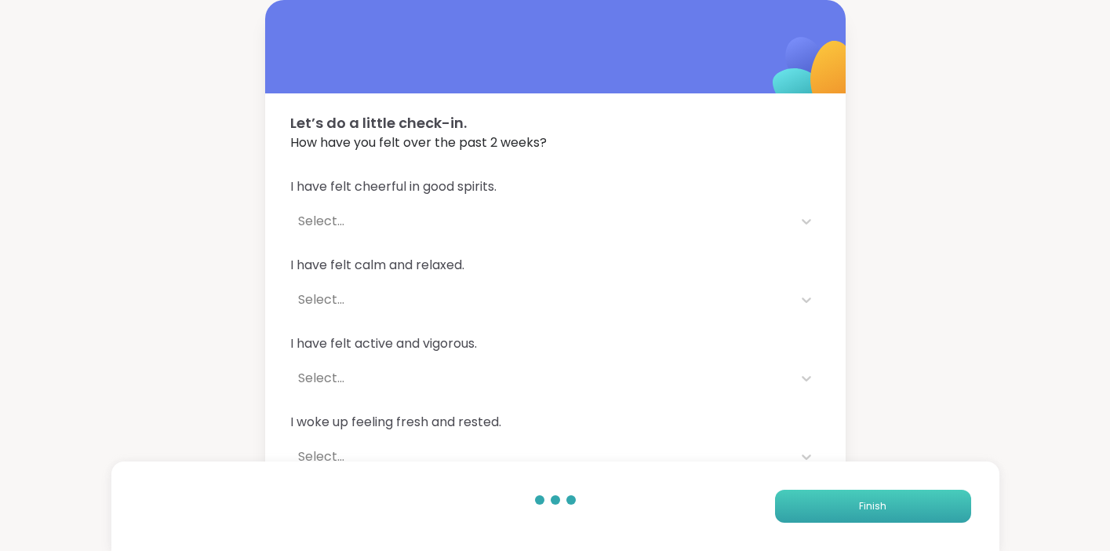
click at [888, 507] on button "Finish" at bounding box center [873, 505] width 196 height 33
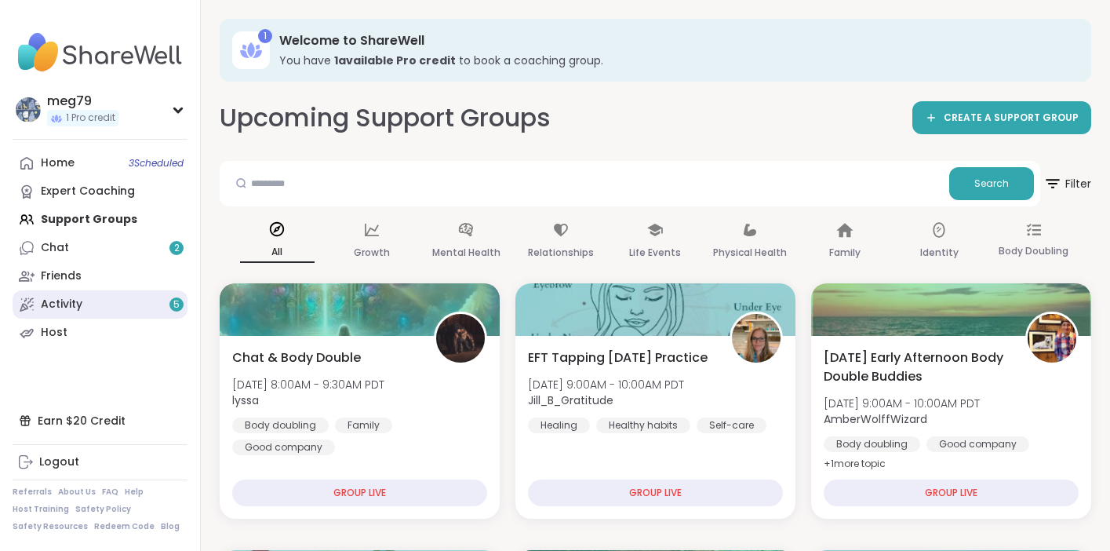
click at [96, 306] on link "Activity 5" at bounding box center [100, 304] width 175 height 28
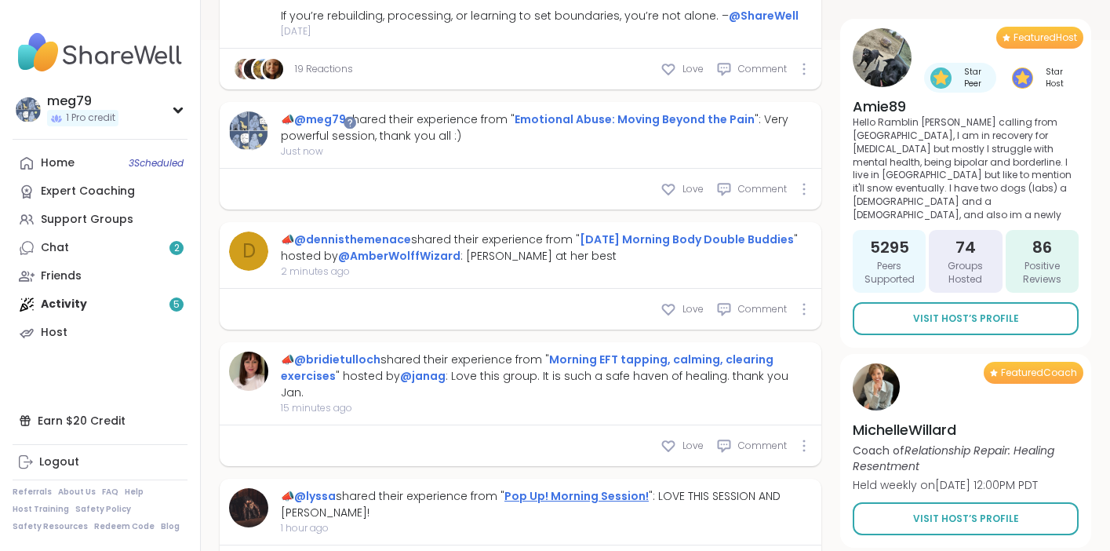
scroll to position [465, 0]
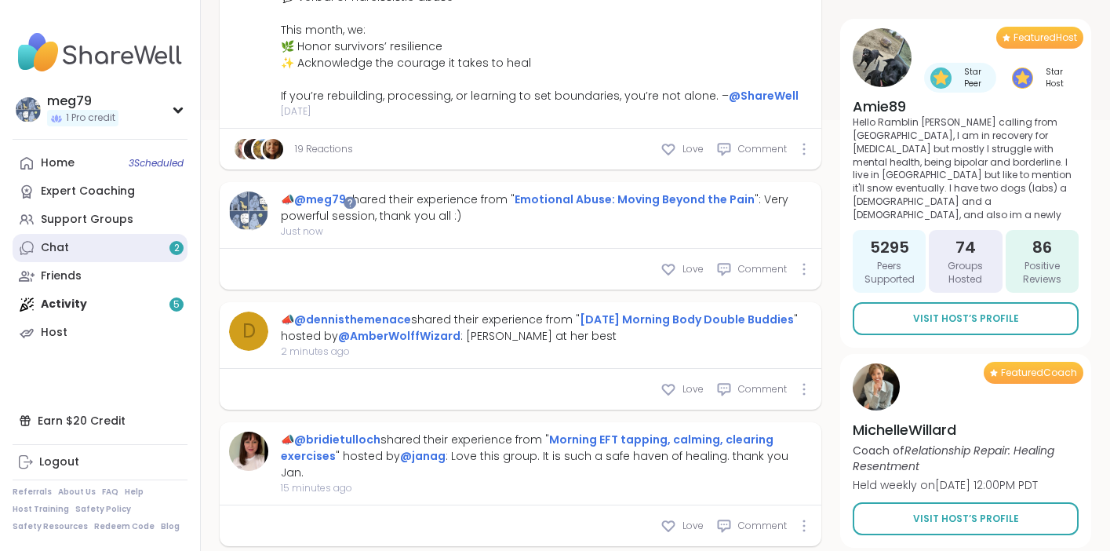
click at [101, 256] on link "Chat 2" at bounding box center [100, 248] width 175 height 28
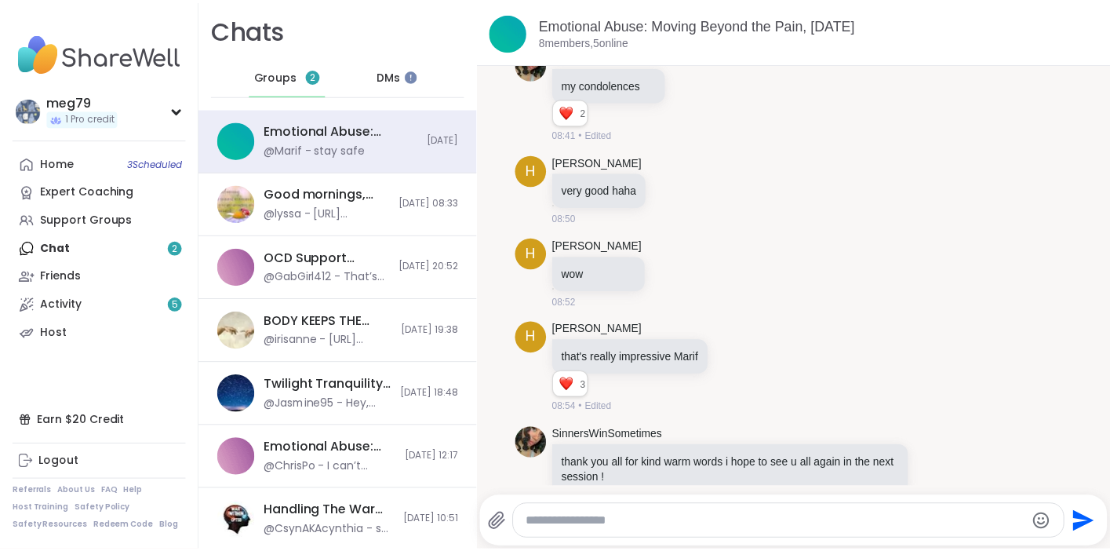
scroll to position [1225, 0]
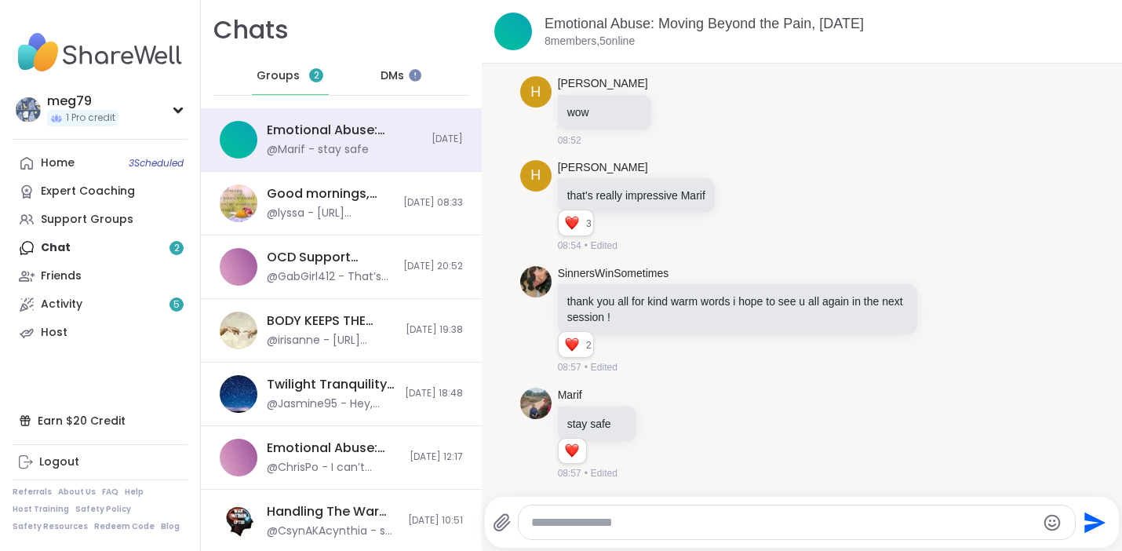
click at [114, 248] on div "Home 3 Scheduled Expert Coaching Support Groups Chat 2 Friends Activity 5 Host" at bounding box center [100, 248] width 175 height 198
click at [73, 242] on div "Home 3 Scheduled Expert Coaching Support Groups Chat 2 Friends Activity 5 Host" at bounding box center [100, 248] width 175 height 198
click at [64, 299] on div "Activity 5" at bounding box center [62, 304] width 42 height 16
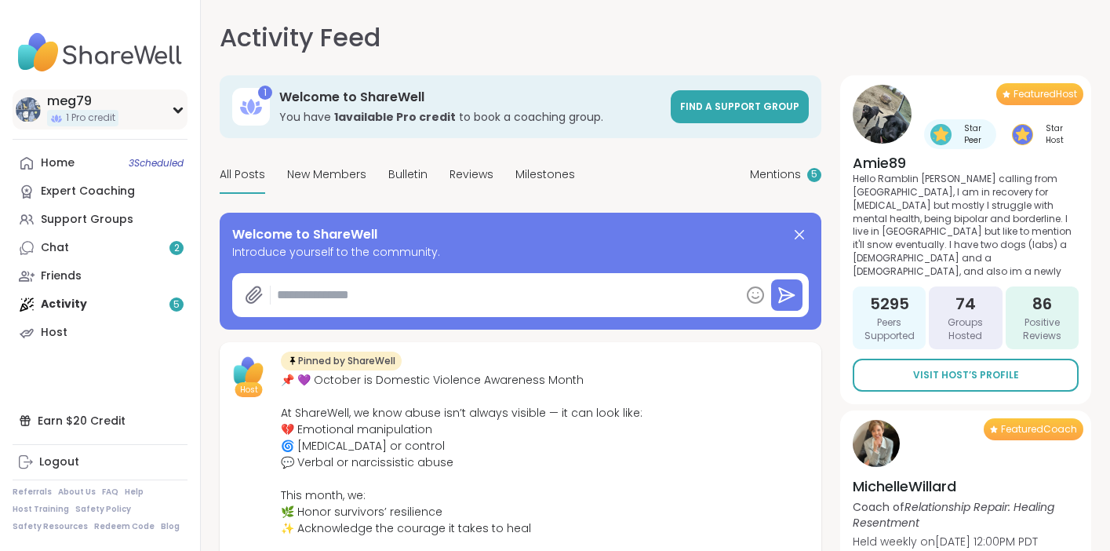
click at [67, 96] on div "meg79" at bounding box center [82, 101] width 71 height 17
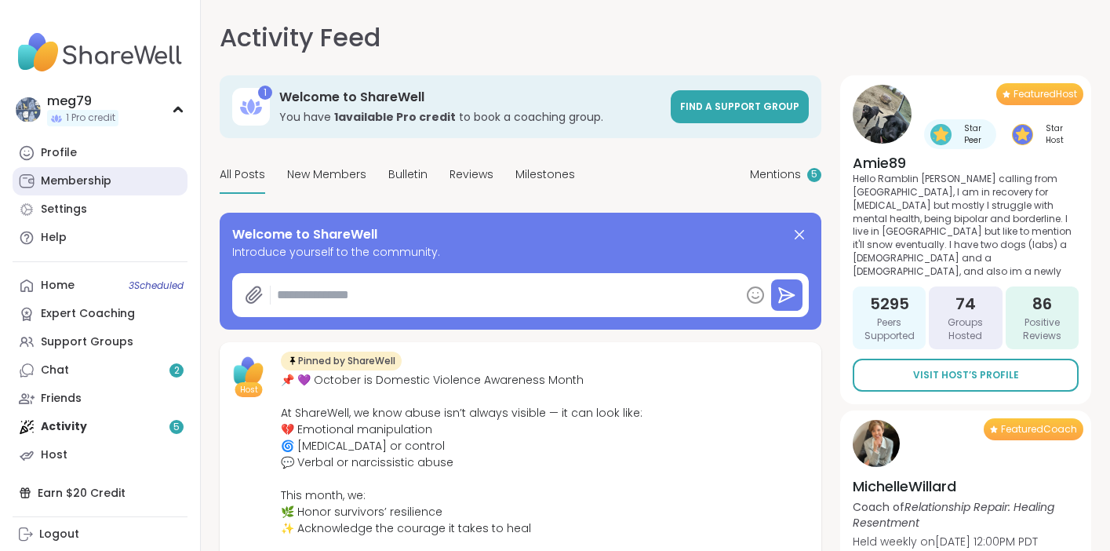
click at [49, 178] on div "Membership" at bounding box center [76, 181] width 71 height 16
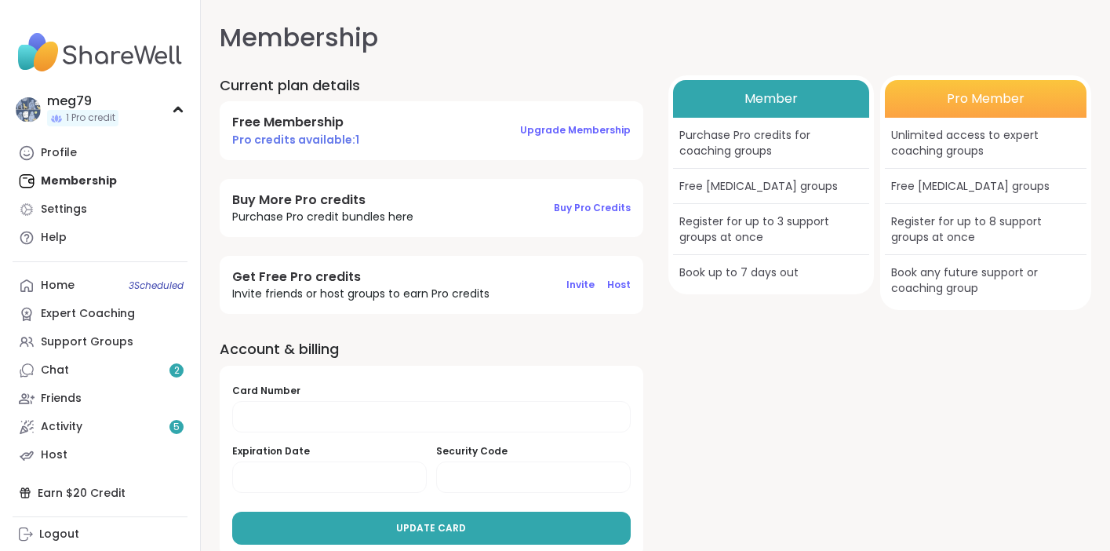
scroll to position [22, 0]
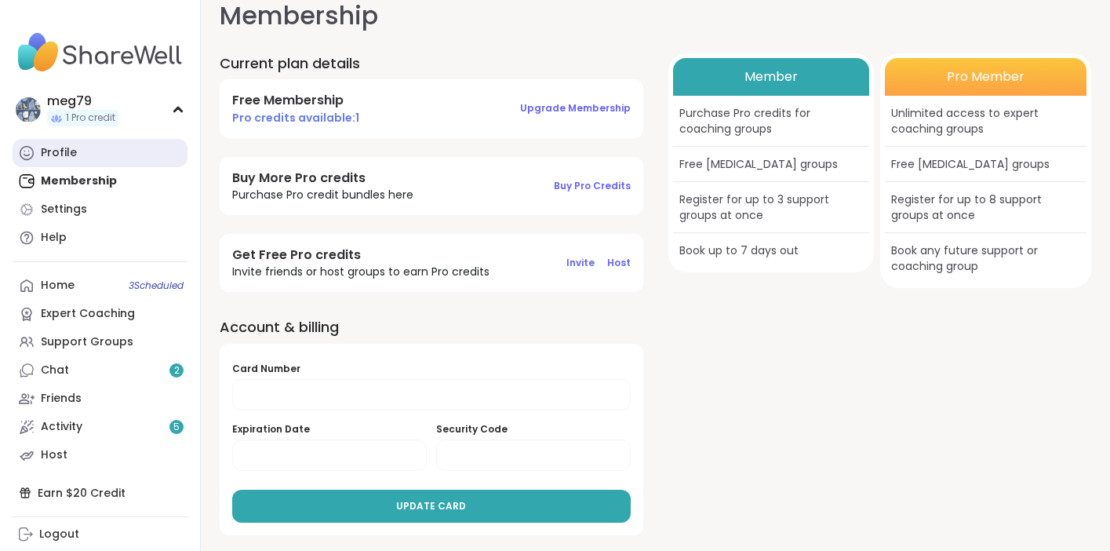
click at [93, 154] on link "Profile" at bounding box center [100, 153] width 175 height 28
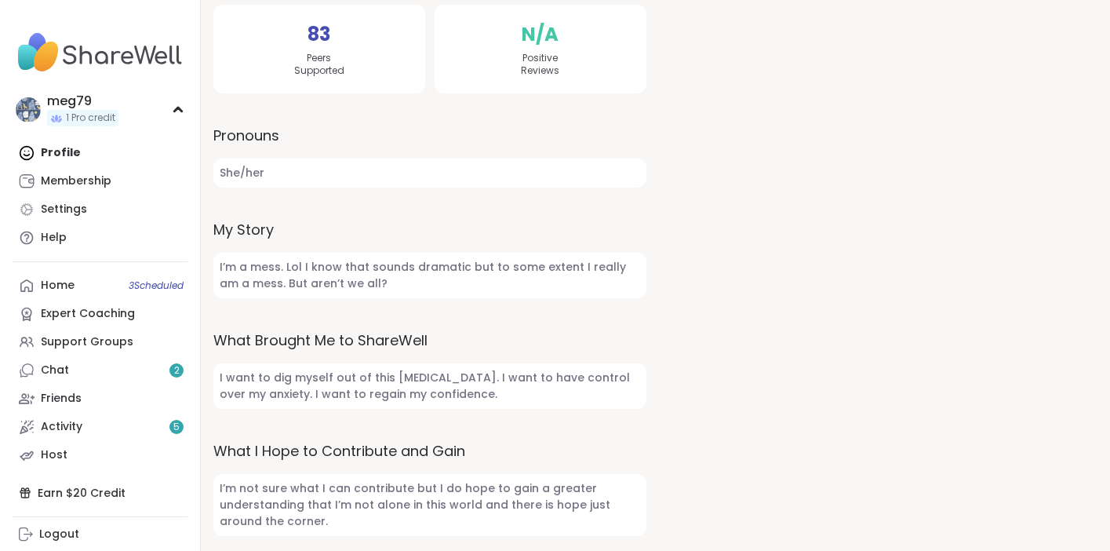
scroll to position [478, 0]
click at [72, 286] on div "Home 3 Scheduled" at bounding box center [58, 286] width 34 height 16
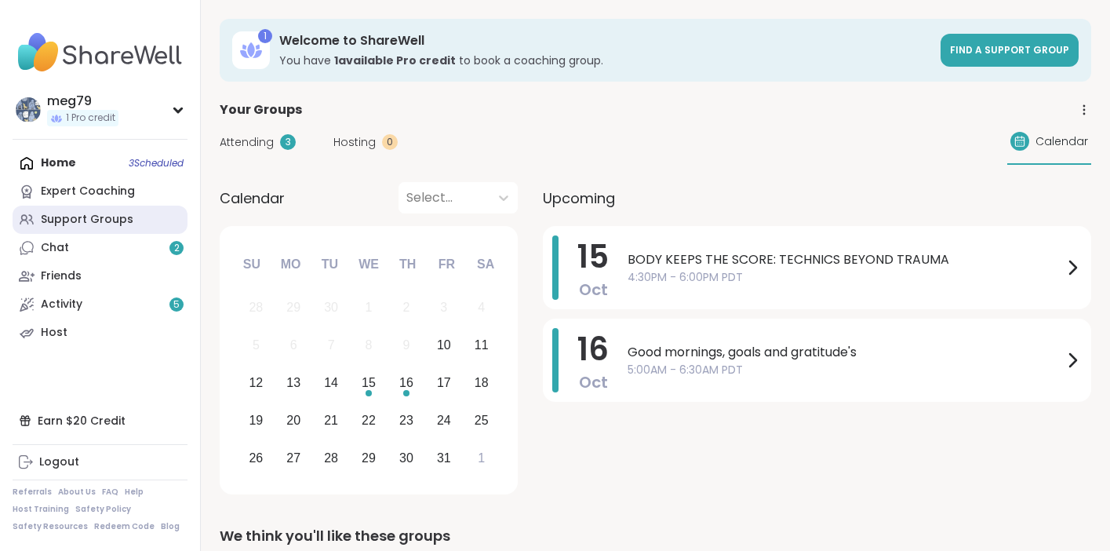
click at [65, 216] on div "Support Groups" at bounding box center [87, 220] width 93 height 16
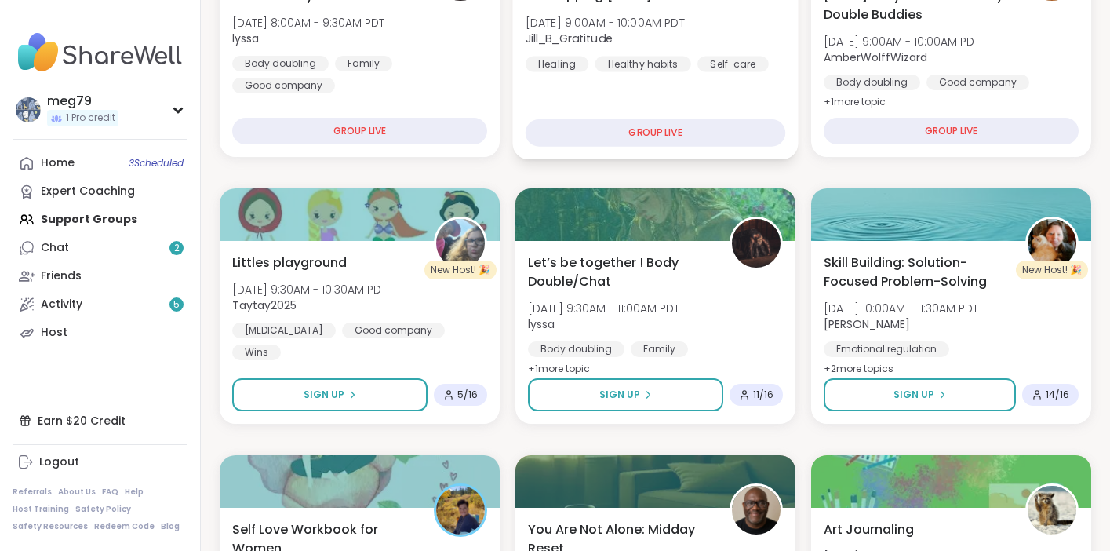
scroll to position [365, 0]
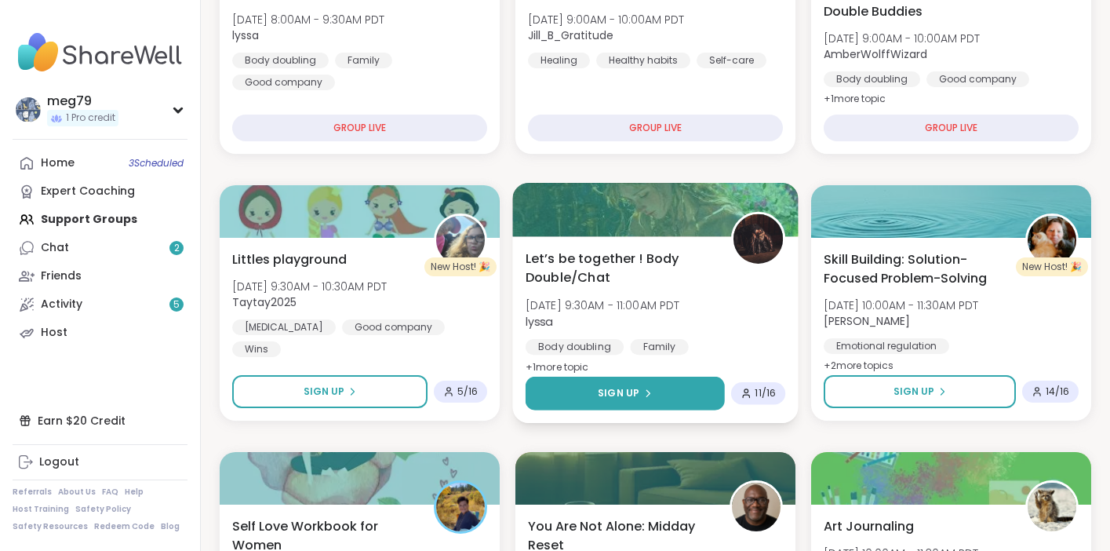
click at [624, 401] on button "Sign Up" at bounding box center [625, 393] width 199 height 34
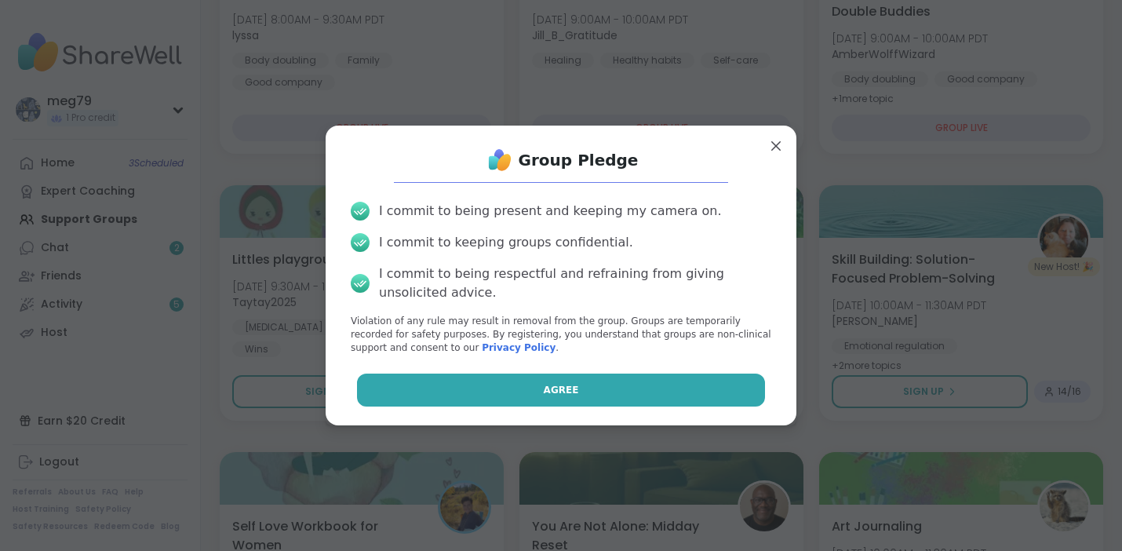
click at [595, 396] on button "Agree" at bounding box center [561, 389] width 409 height 33
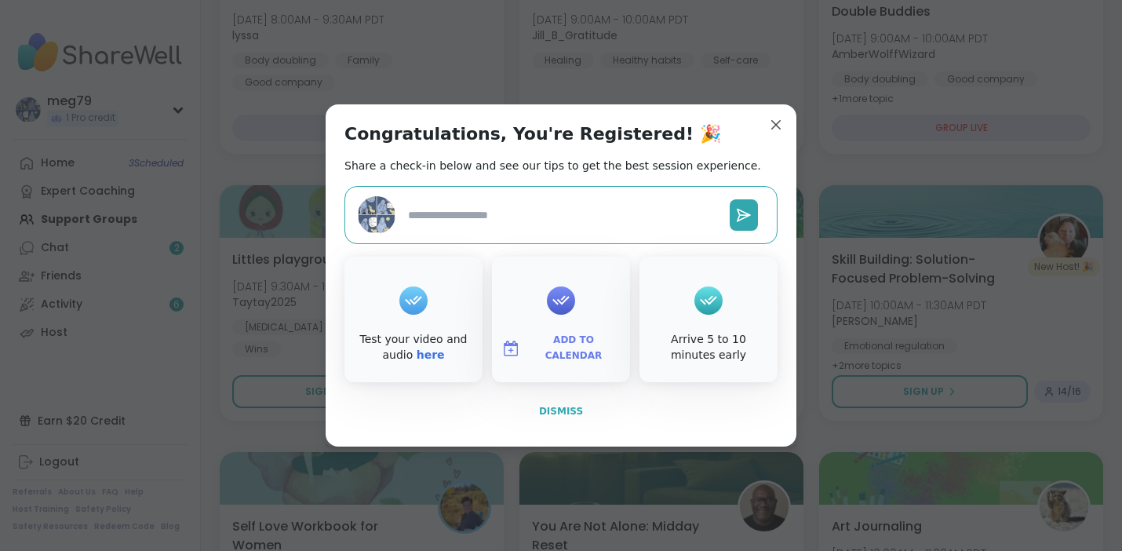
type textarea "*"
click at [553, 413] on span "Dismiss" at bounding box center [561, 411] width 44 height 11
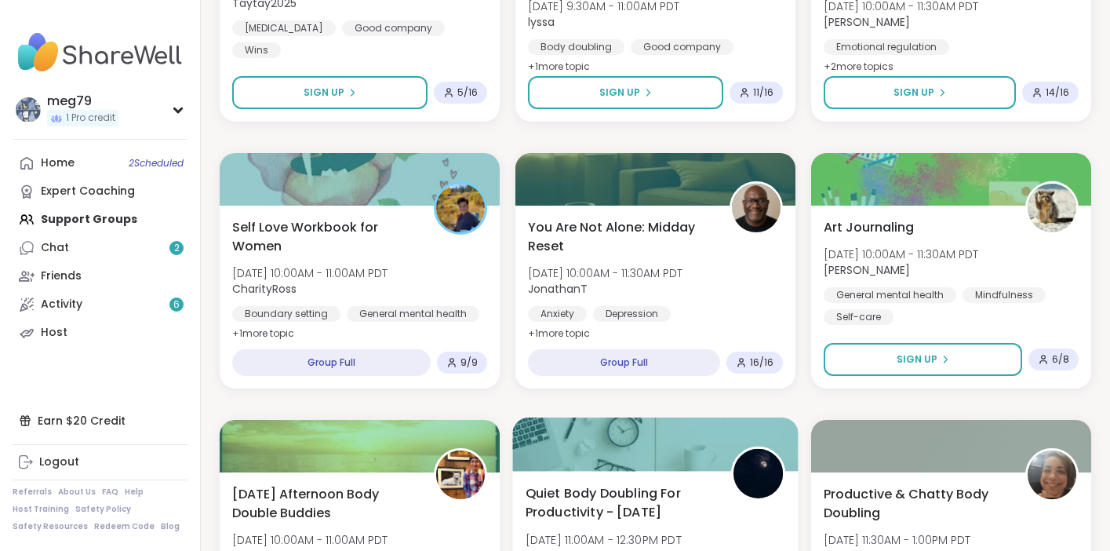
scroll to position [616, 0]
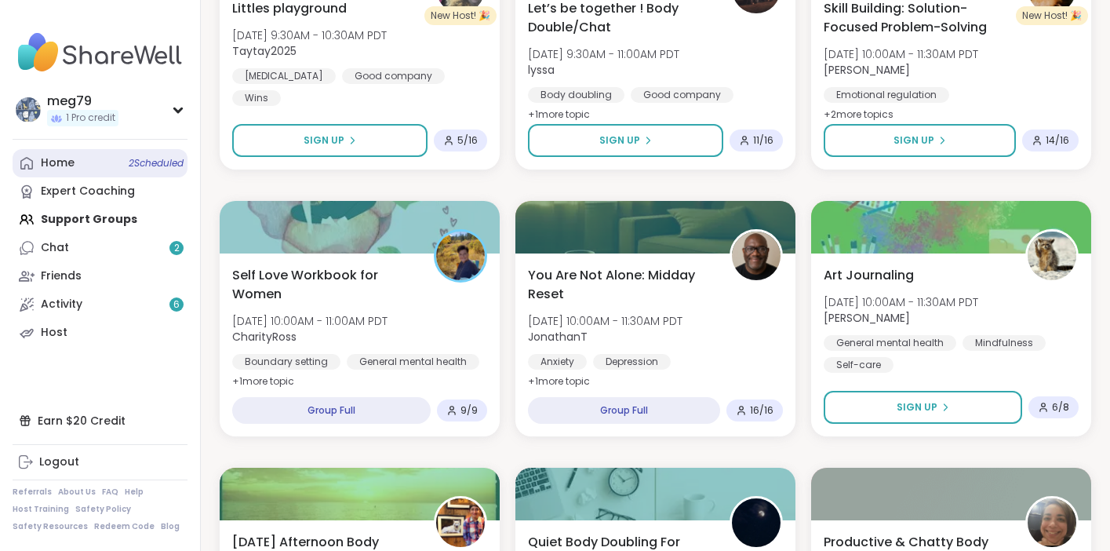
click at [67, 158] on div "Home 2 Scheduled" at bounding box center [58, 163] width 34 height 16
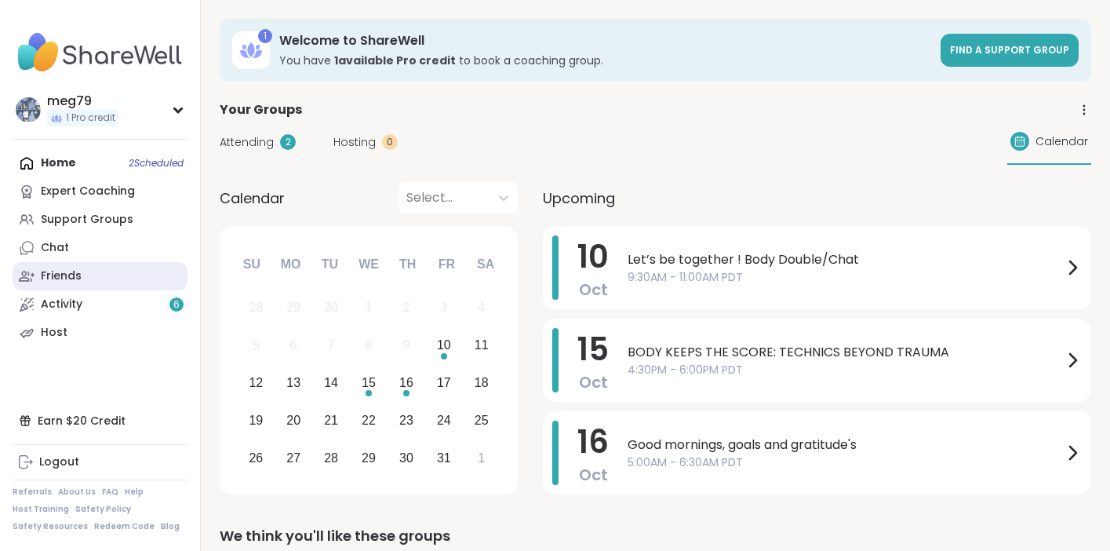
click at [89, 268] on link "Friends" at bounding box center [100, 276] width 175 height 28
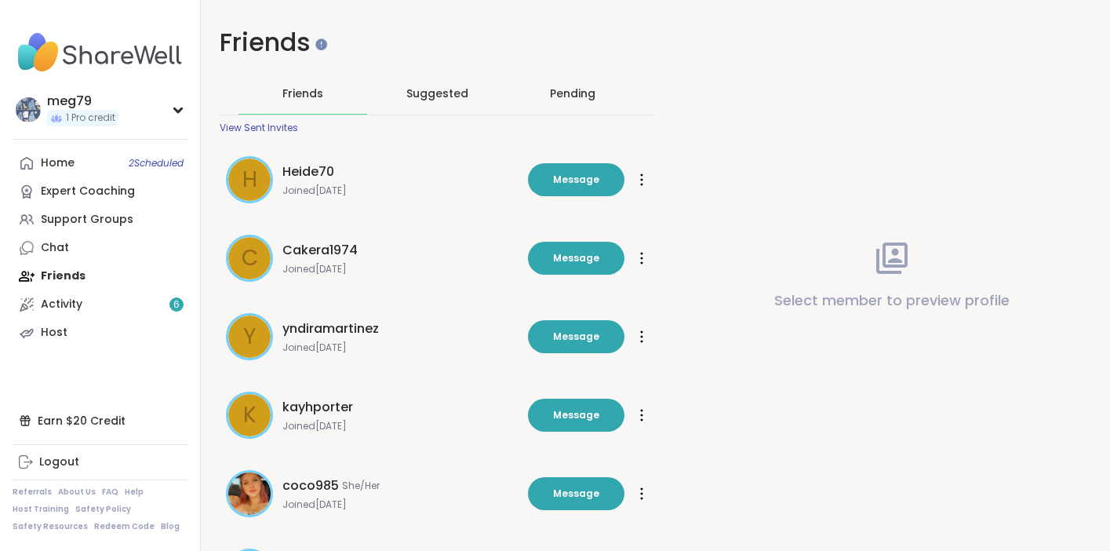
click at [571, 100] on div "Pending" at bounding box center [572, 93] width 45 height 16
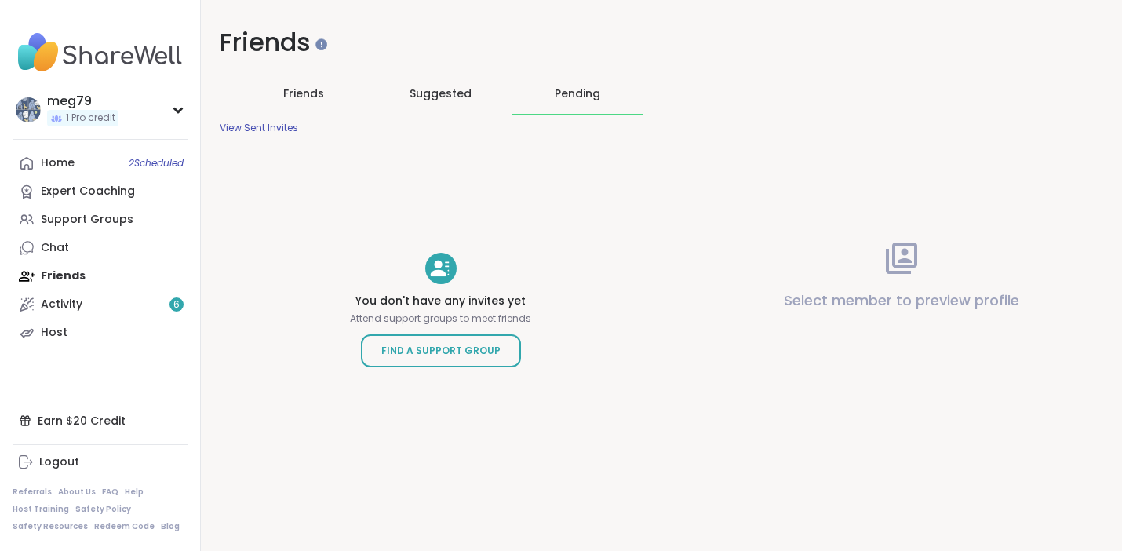
click at [433, 90] on span "Suggested" at bounding box center [440, 93] width 62 height 16
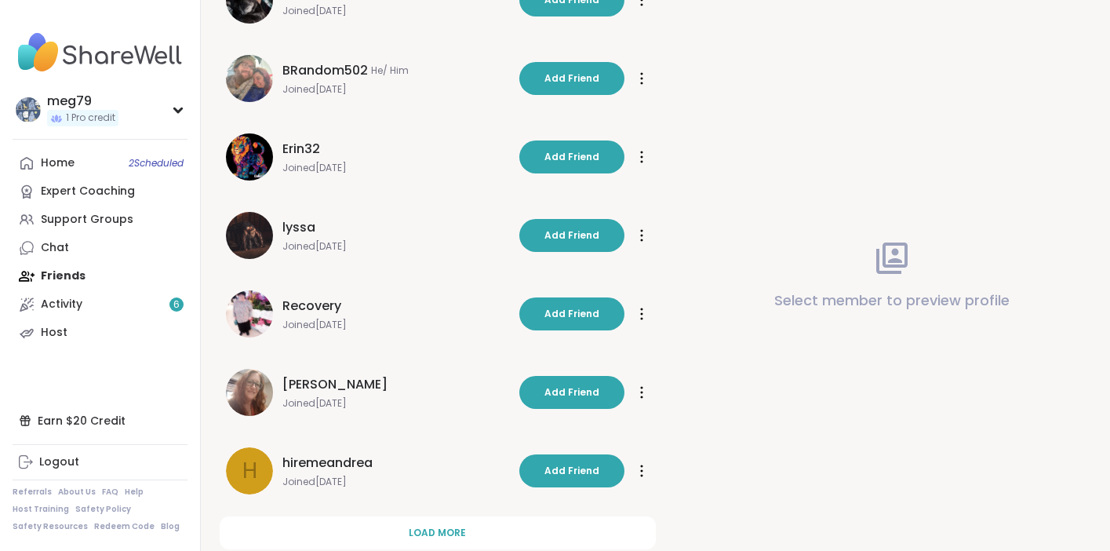
scroll to position [457, 0]
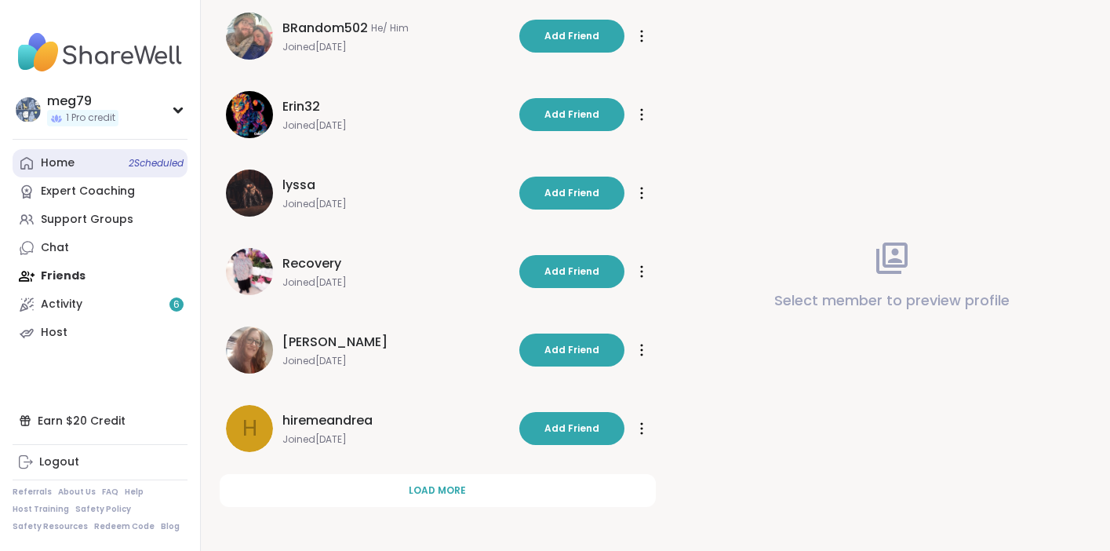
click at [92, 166] on link "Home 2 Scheduled" at bounding box center [100, 163] width 175 height 28
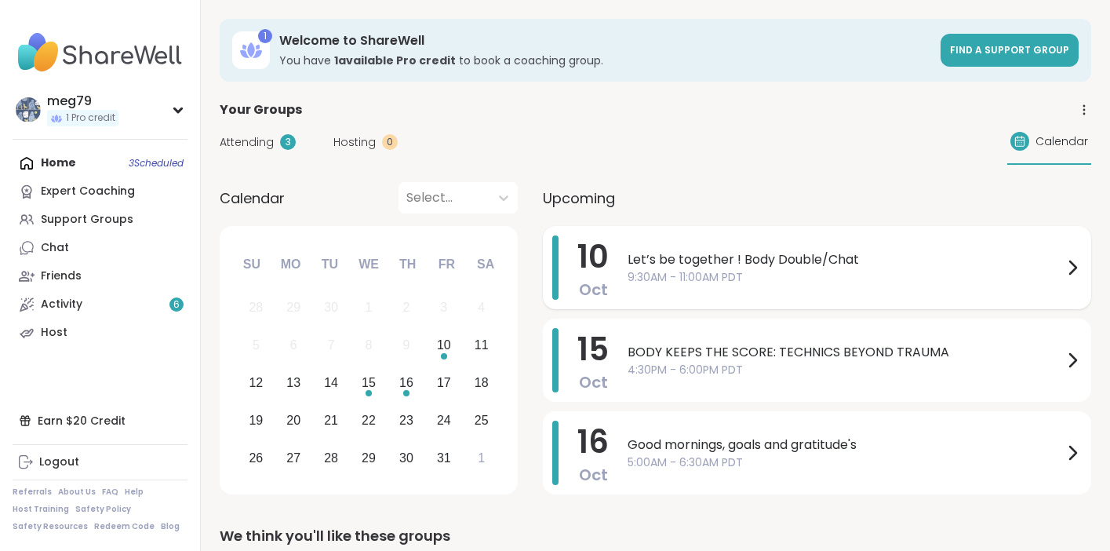
click at [914, 267] on span "Let’s be together ! Body Double/Chat" at bounding box center [844, 259] width 435 height 19
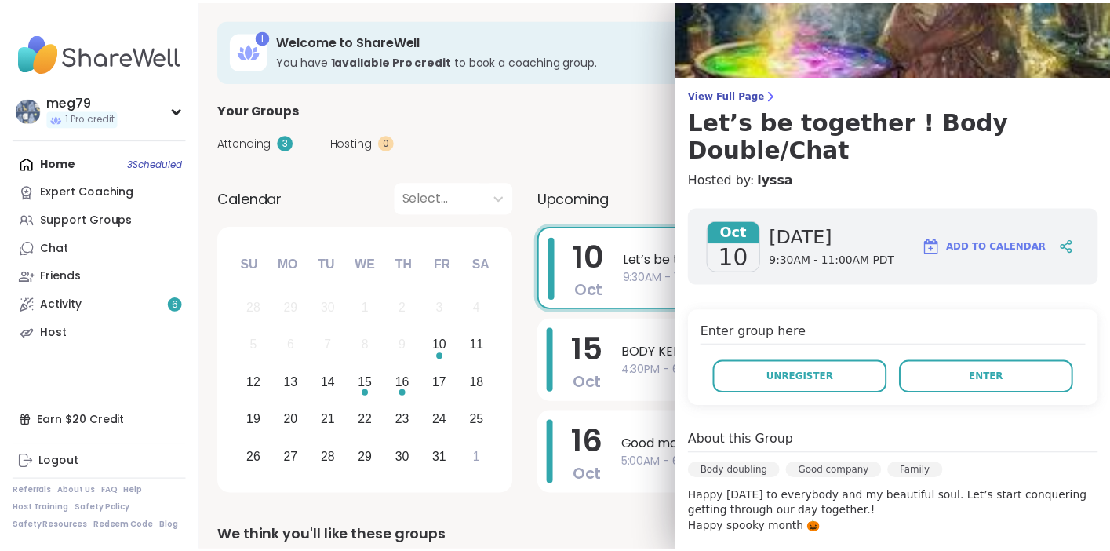
scroll to position [65, 0]
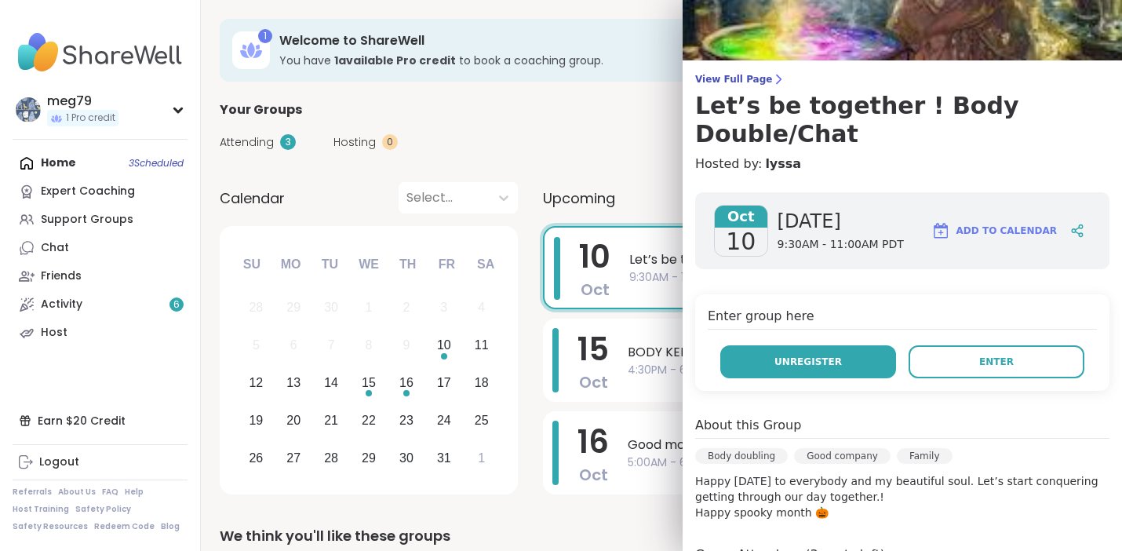
click at [812, 355] on span "Unregister" at bounding box center [807, 362] width 67 height 14
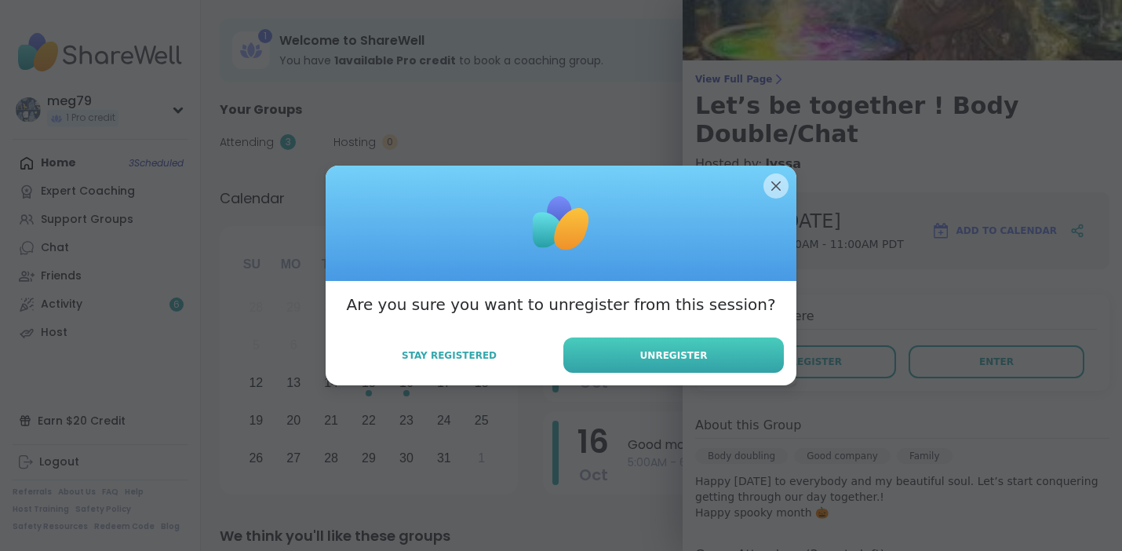
click at [667, 361] on span "Unregister" at bounding box center [673, 355] width 67 height 14
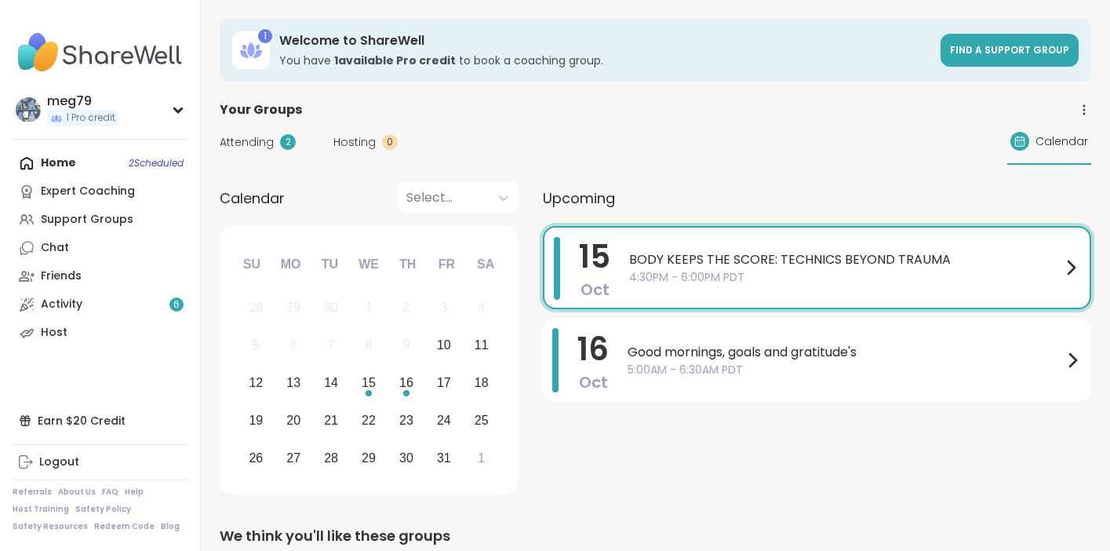
click at [809, 269] on span "4:30PM - 6:00PM PDT" at bounding box center [845, 277] width 432 height 16
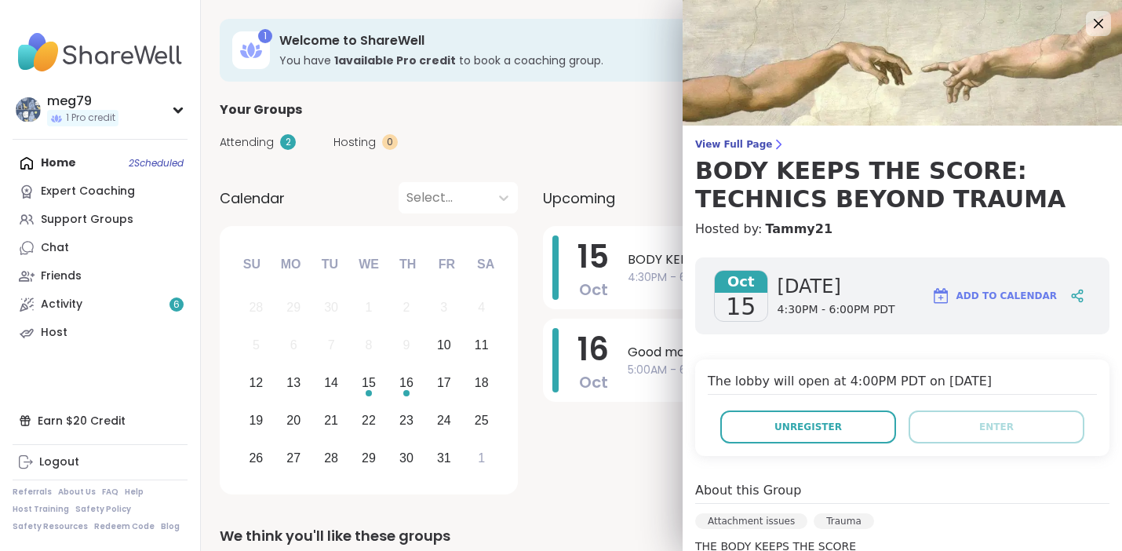
click at [956, 294] on span "Add to Calendar" at bounding box center [1006, 296] width 100 height 14
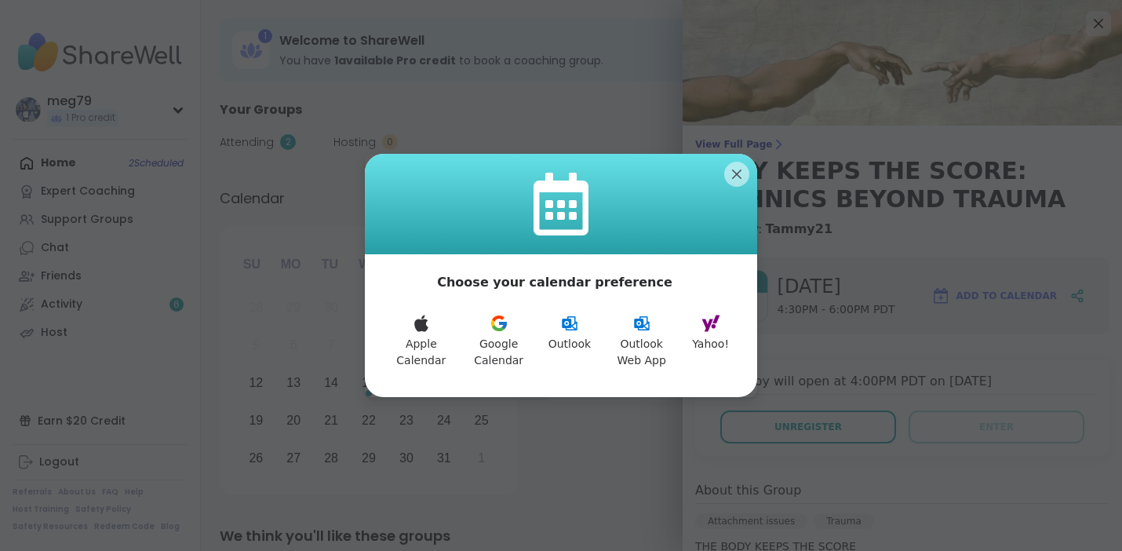
click at [404, 347] on button "Apple Calendar" at bounding box center [421, 341] width 75 height 74
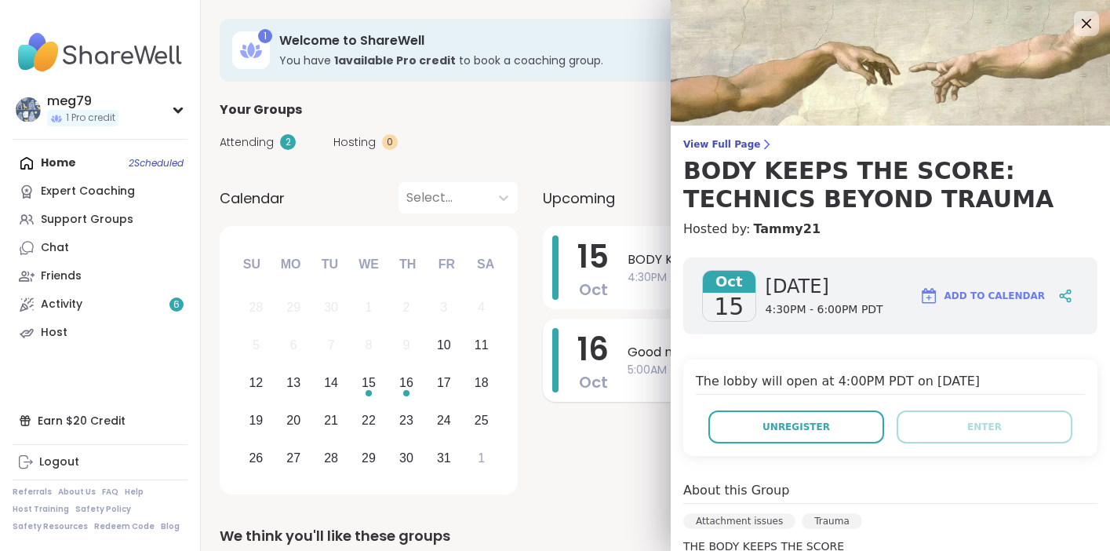
click at [662, 355] on span "Good mornings, goals and gratitude's" at bounding box center [844, 352] width 435 height 19
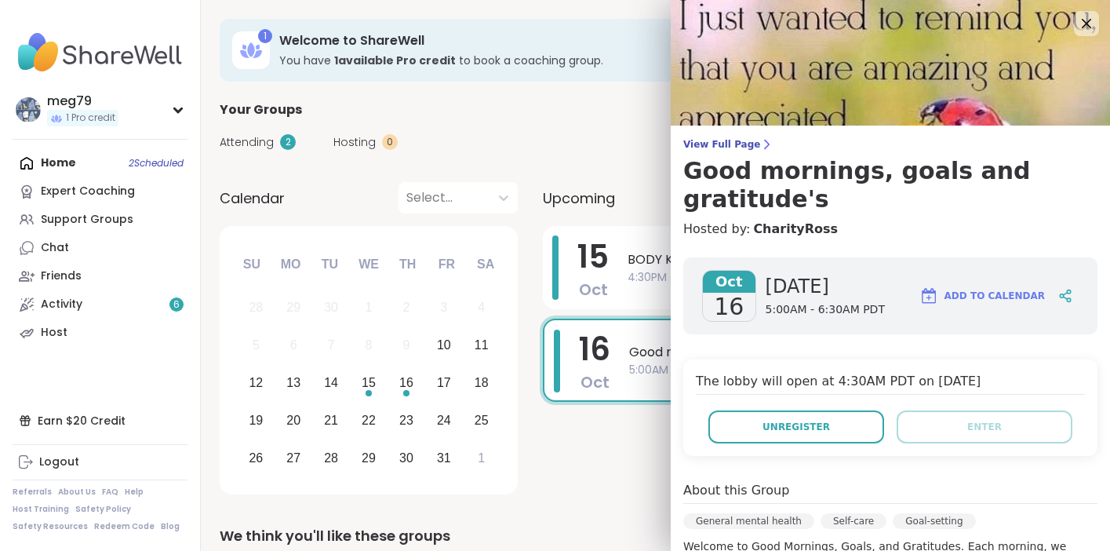
click at [966, 289] on span "Add to Calendar" at bounding box center [994, 296] width 100 height 14
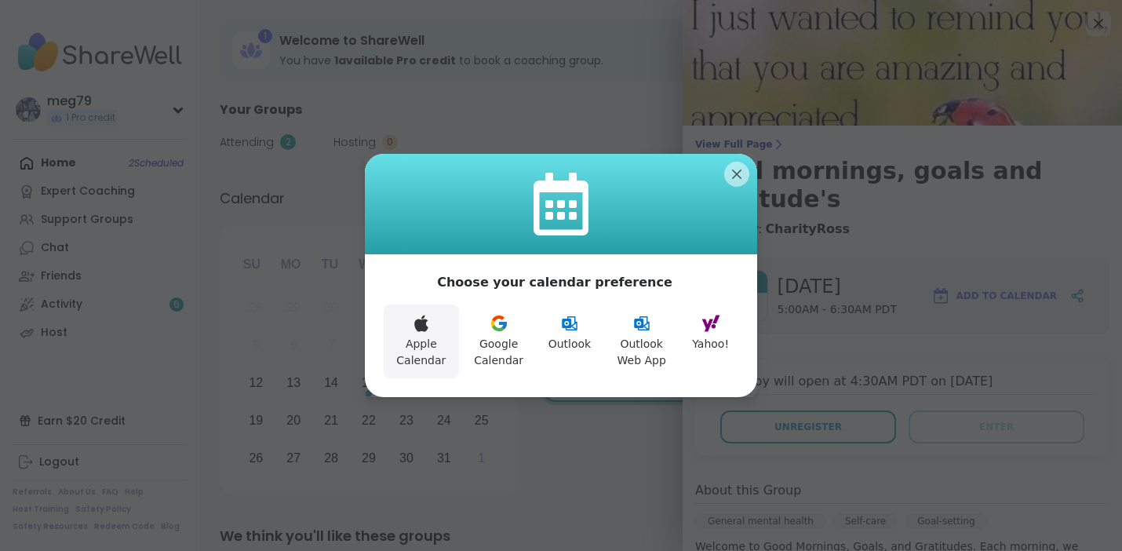
drag, startPoint x: 432, startPoint y: 319, endPoint x: 444, endPoint y: 325, distance: 13.0
click at [431, 320] on button "Apple Calendar" at bounding box center [421, 341] width 75 height 74
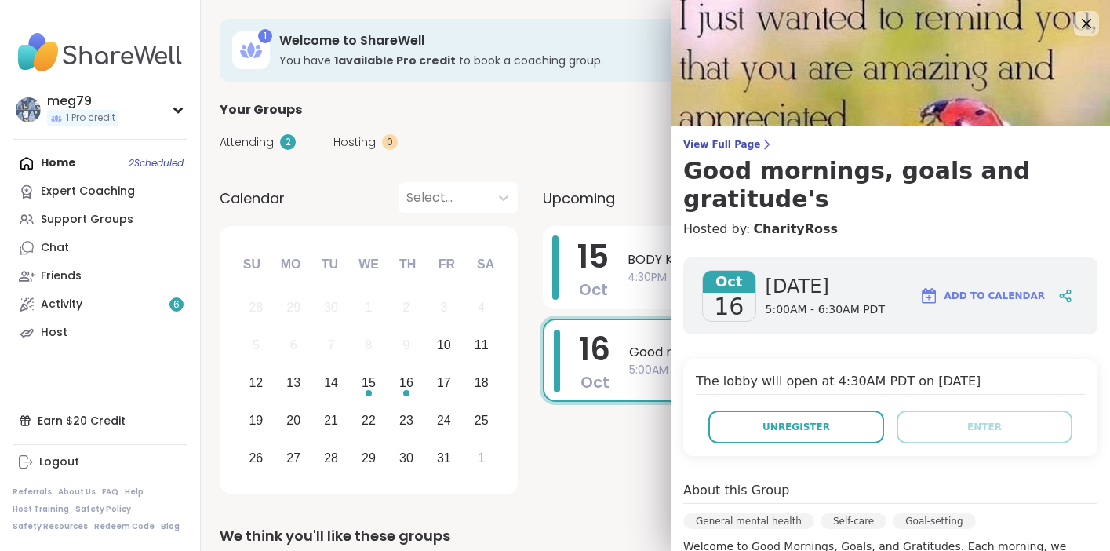
click at [603, 117] on div "Your Groups" at bounding box center [655, 109] width 871 height 19
